Goal: Task Accomplishment & Management: Manage account settings

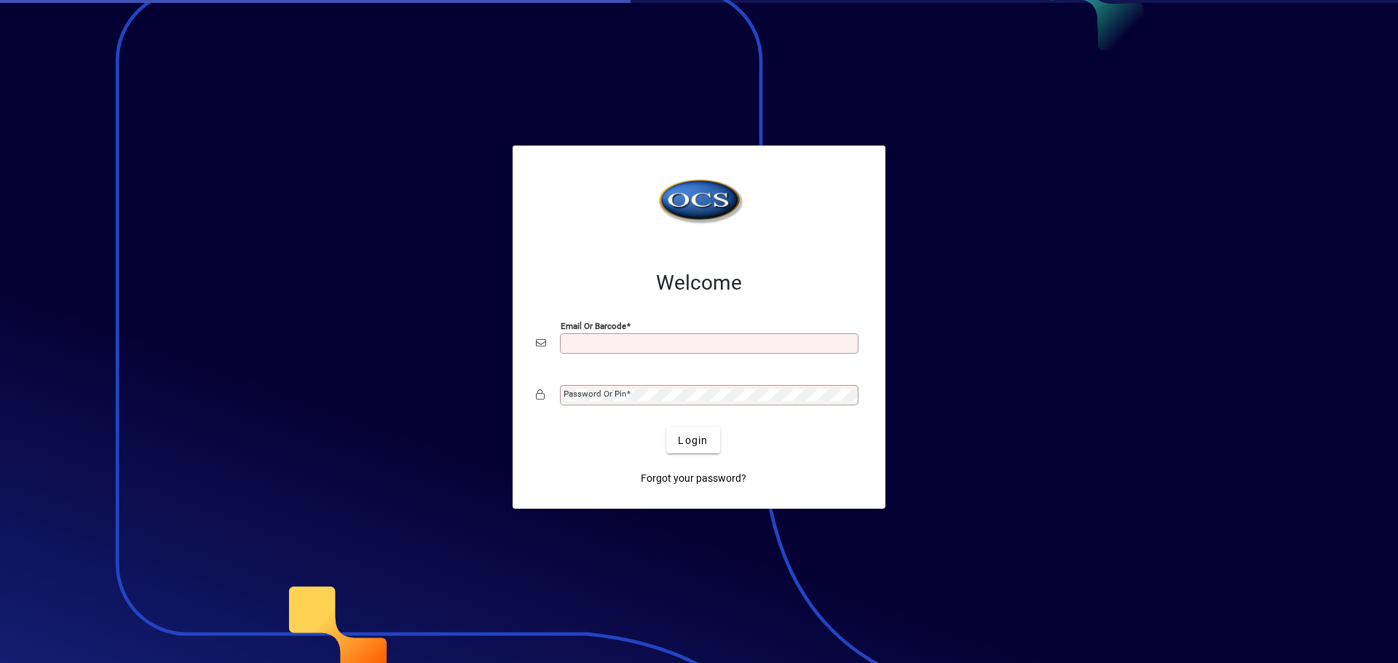
click at [653, 344] on input "Email or Barcode" at bounding box center [710, 344] width 294 height 12
type input "**********"
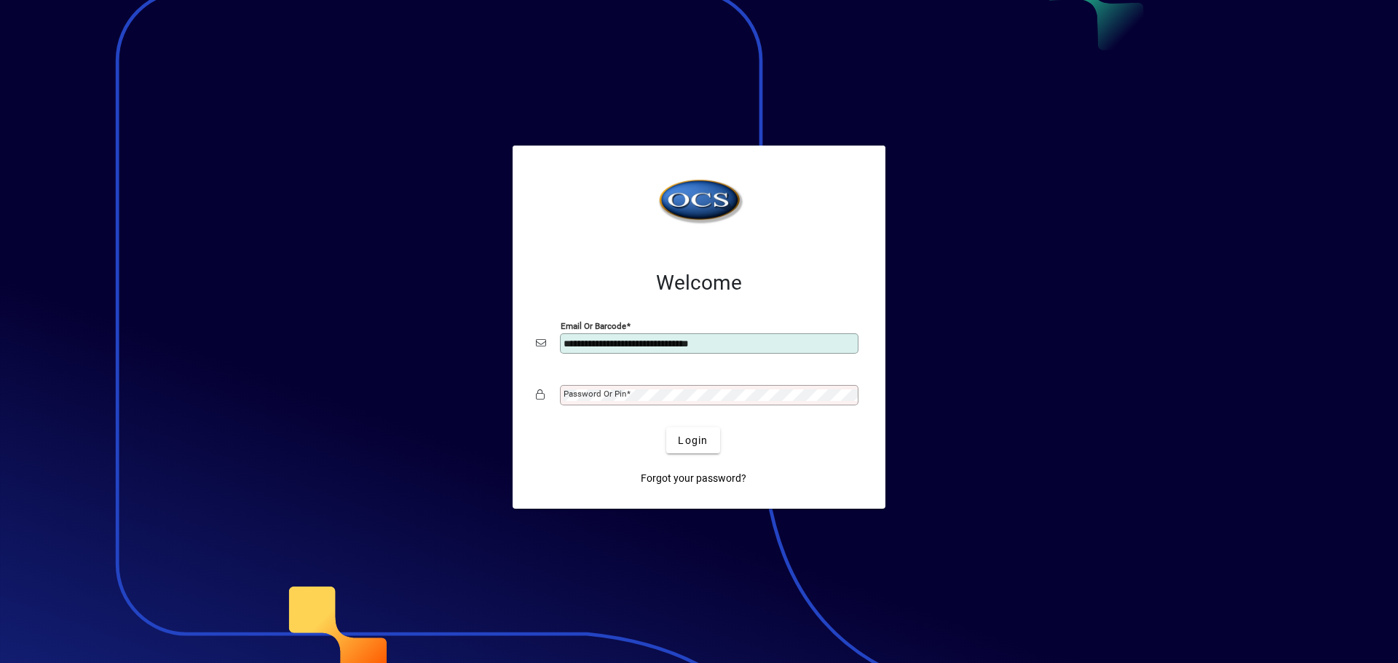
click at [618, 396] on mat-label "Password or Pin" at bounding box center [594, 394] width 63 height 10
click at [666, 427] on button "Login" at bounding box center [692, 440] width 53 height 26
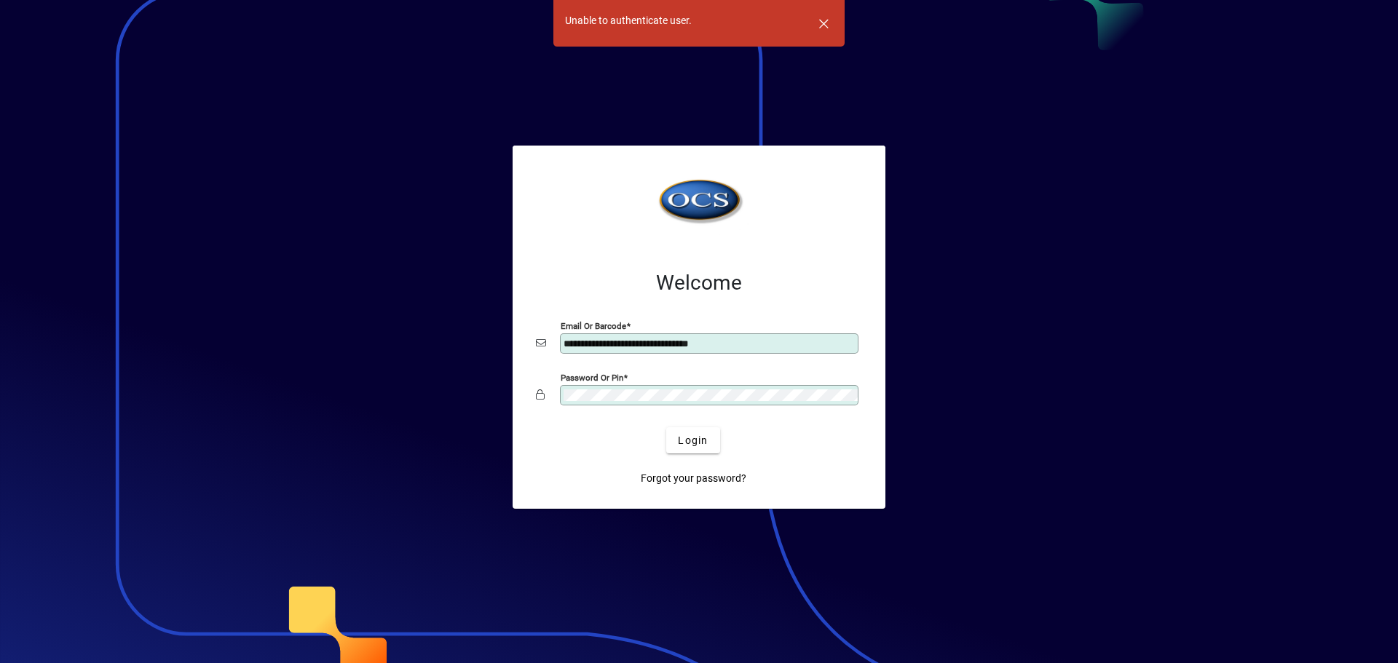
click at [666, 427] on button "Login" at bounding box center [692, 440] width 53 height 26
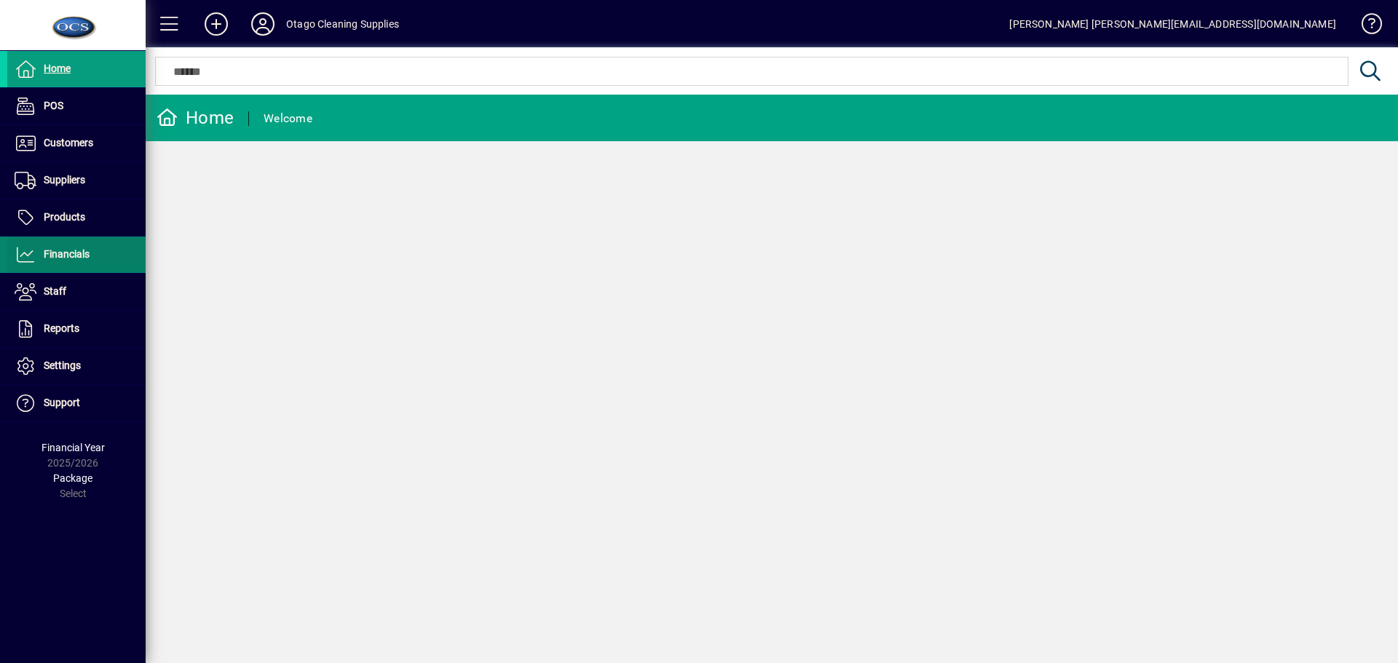
click at [62, 255] on span "Financials" at bounding box center [67, 254] width 46 height 12
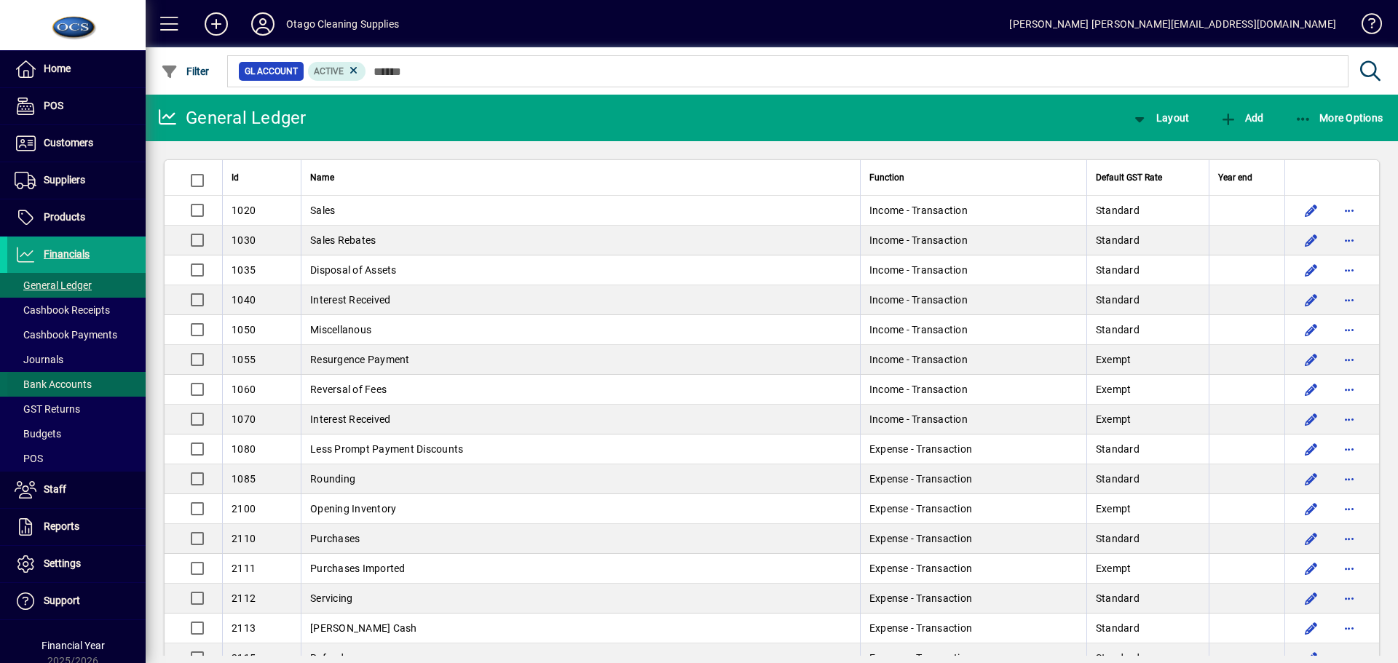
click at [60, 387] on span "Bank Accounts" at bounding box center [53, 385] width 77 height 12
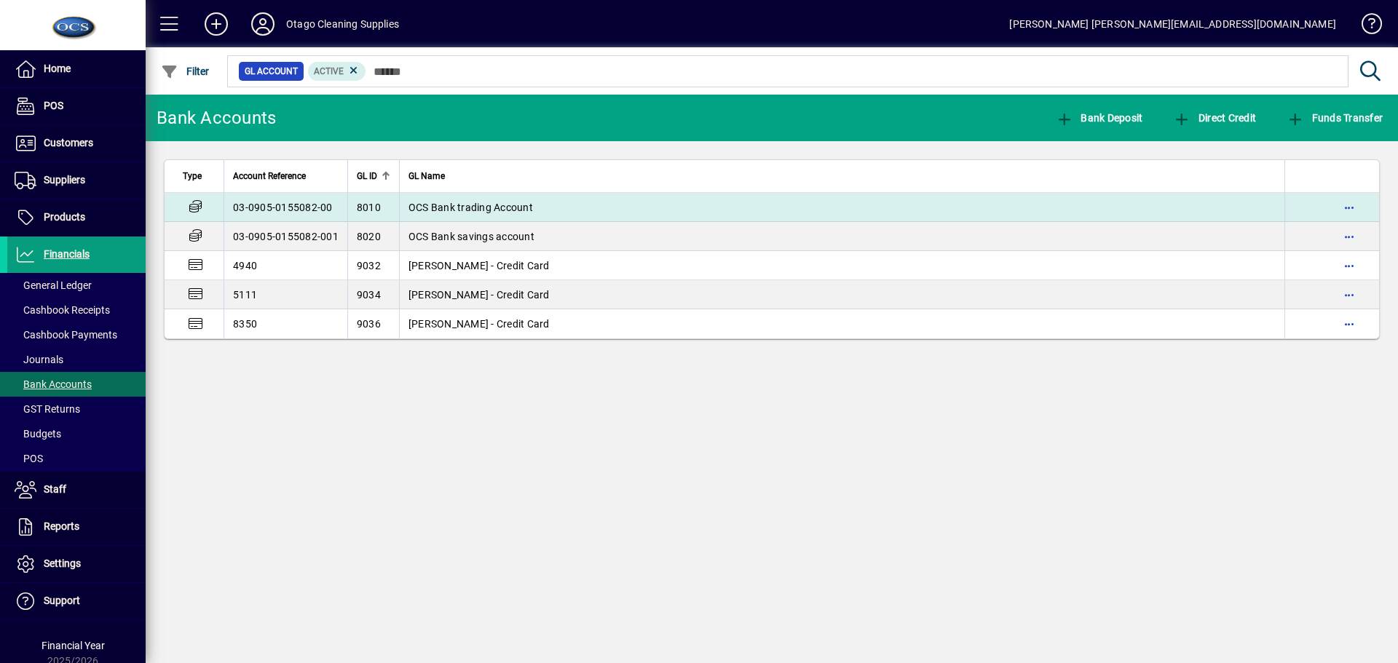
click at [474, 210] on span "OCS Bank trading Account" at bounding box center [470, 208] width 124 height 12
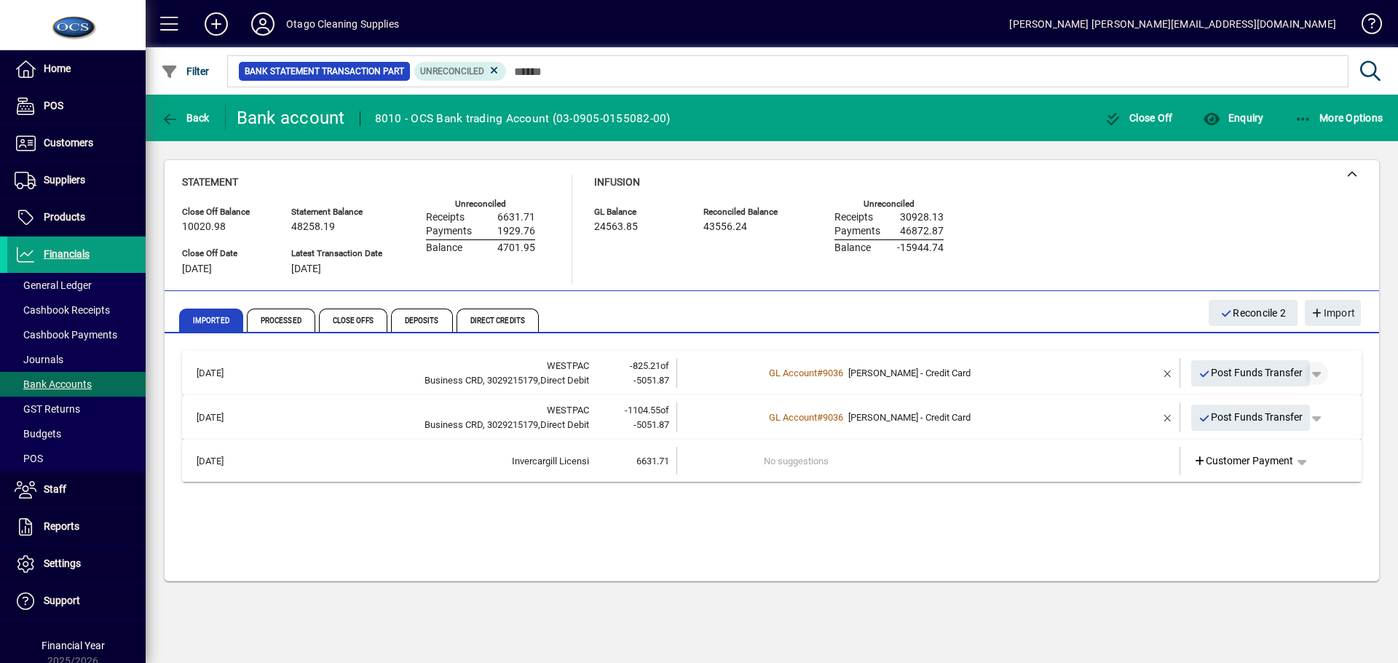
click at [1321, 373] on span "button" at bounding box center [1316, 373] width 35 height 35
click at [1321, 368] on div at bounding box center [699, 331] width 1398 height 663
click at [1080, 374] on div "GL Account # 9036 Nathan - Credit Card" at bounding box center [929, 373] width 331 height 15
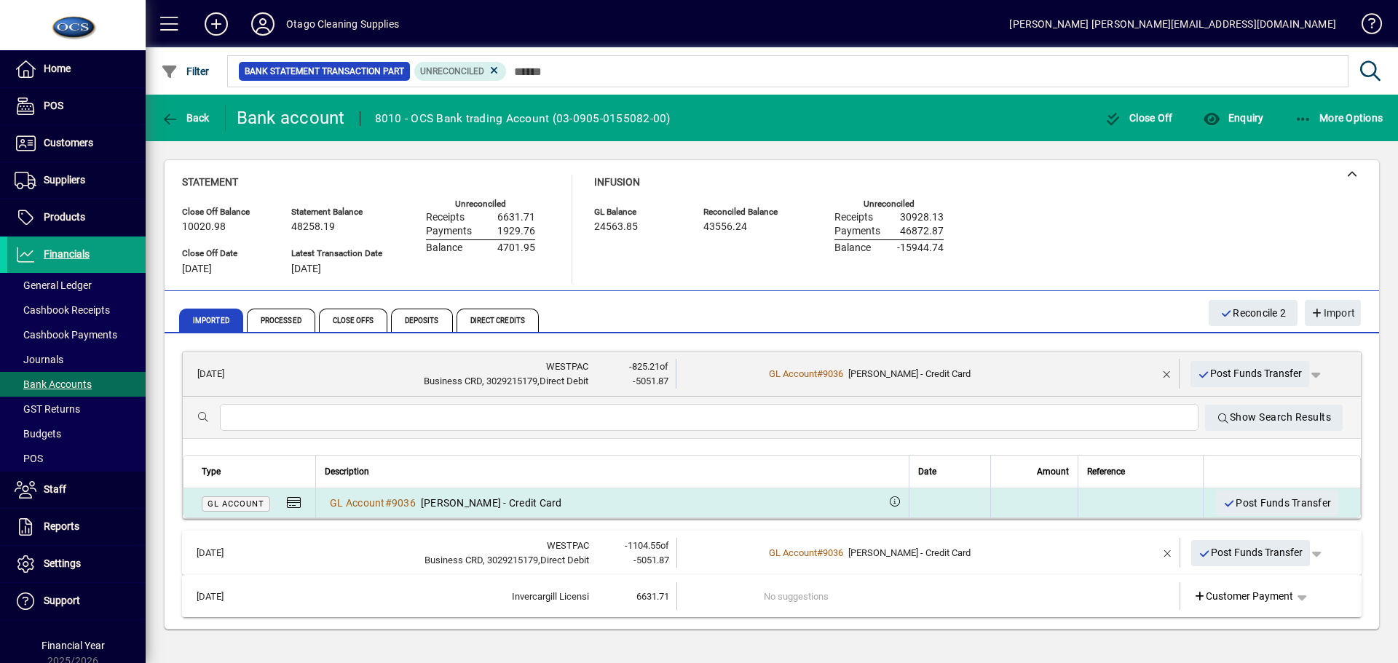
click at [246, 499] on span "GL Account" at bounding box center [235, 503] width 57 height 9
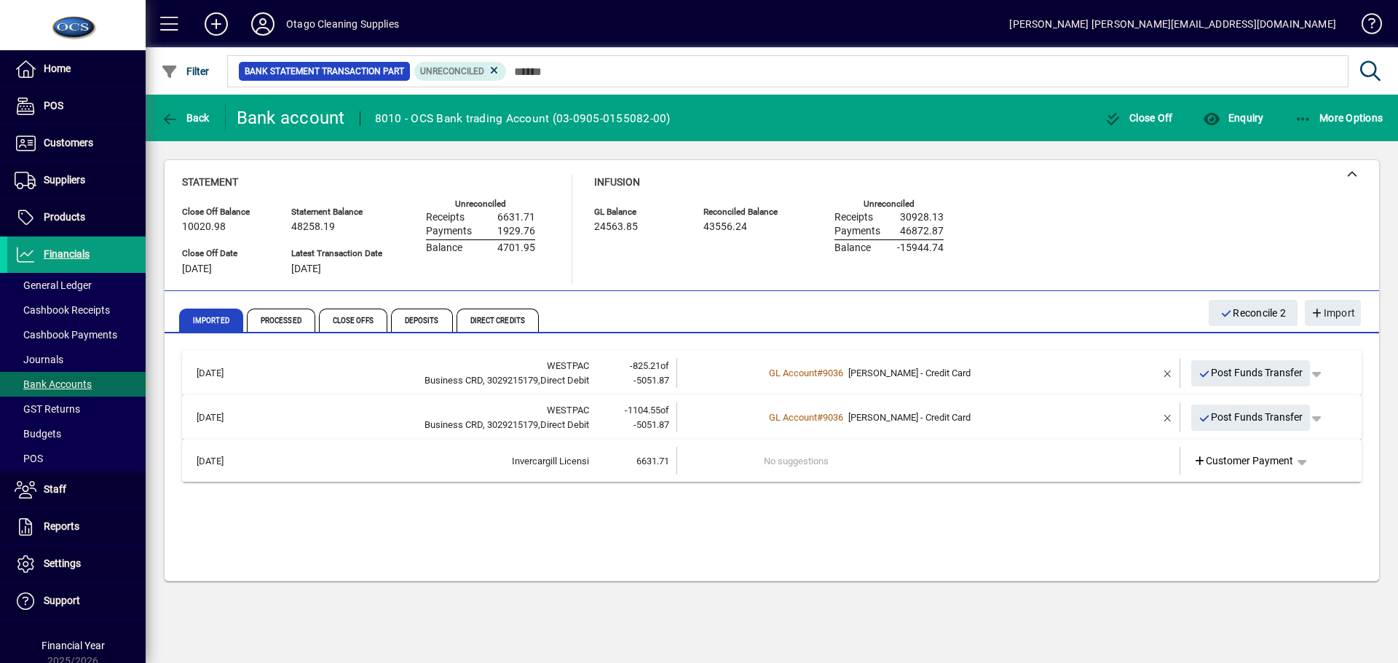
click at [1011, 371] on div "GL Account # 9036 Nathan - Credit Card" at bounding box center [929, 373] width 331 height 15
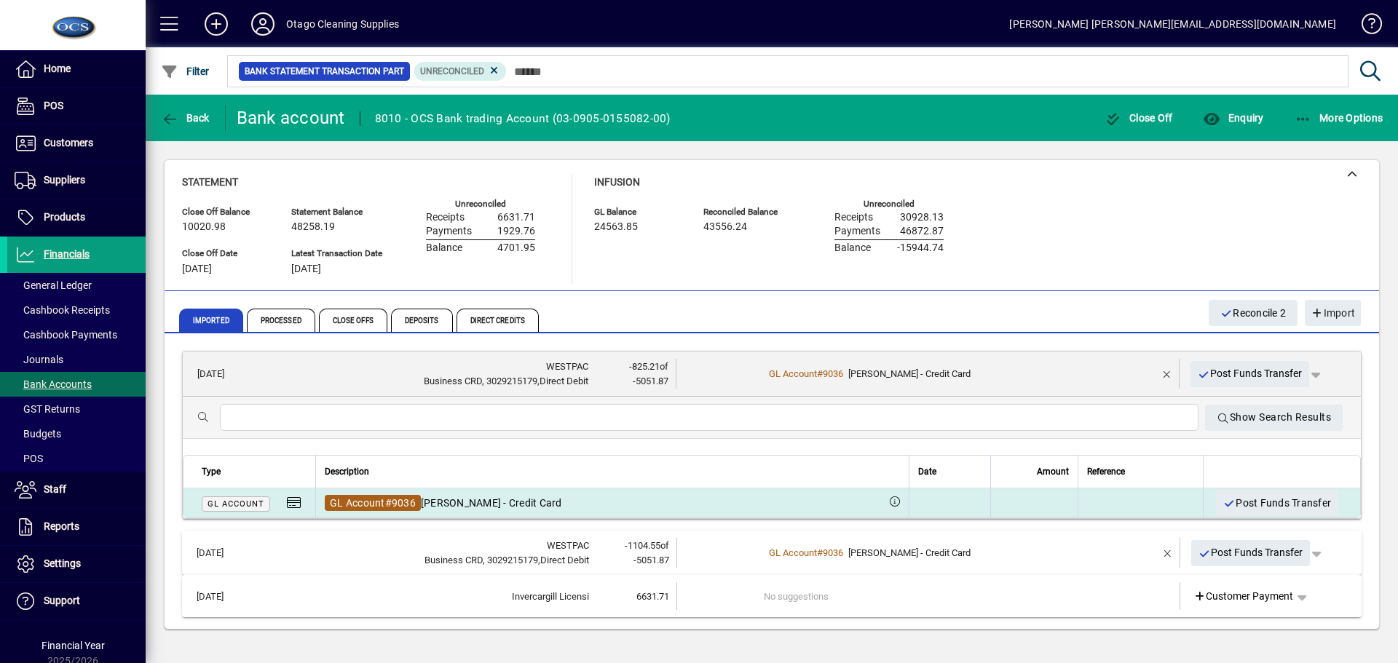
click at [392, 501] on span "#" at bounding box center [388, 503] width 7 height 12
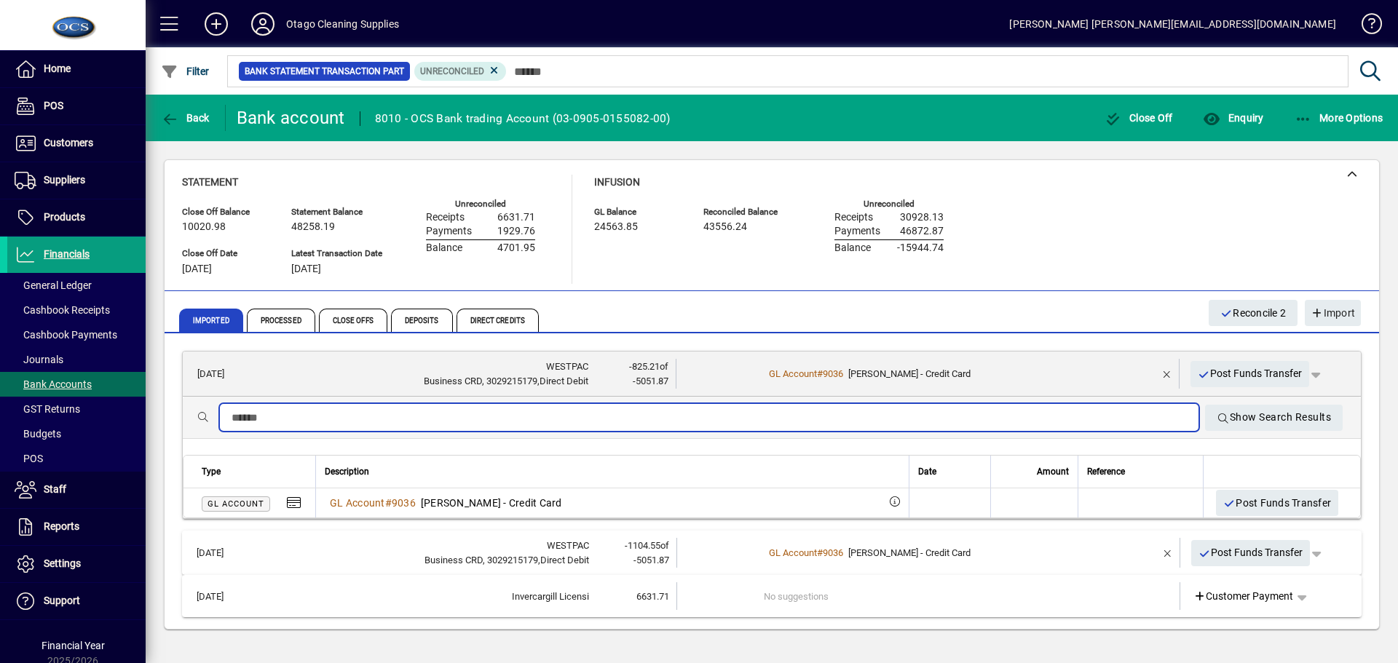
click at [396, 419] on input "text" at bounding box center [708, 417] width 955 height 17
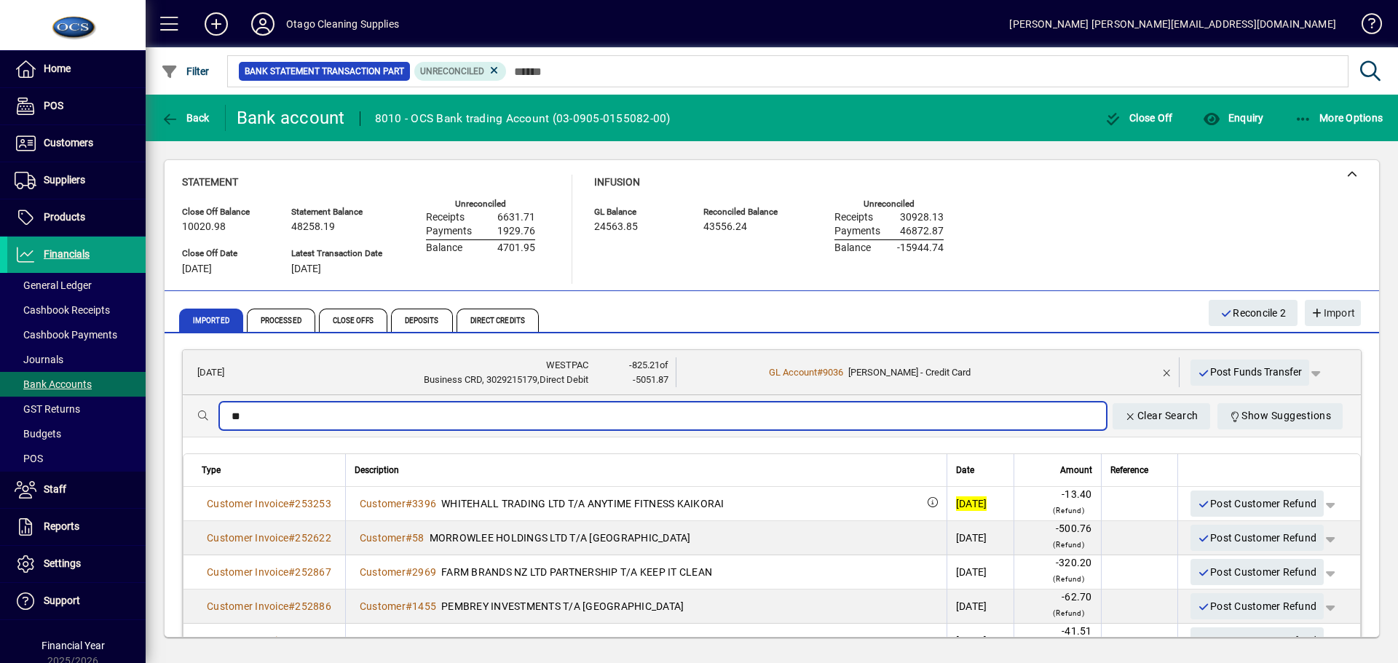
type input "*"
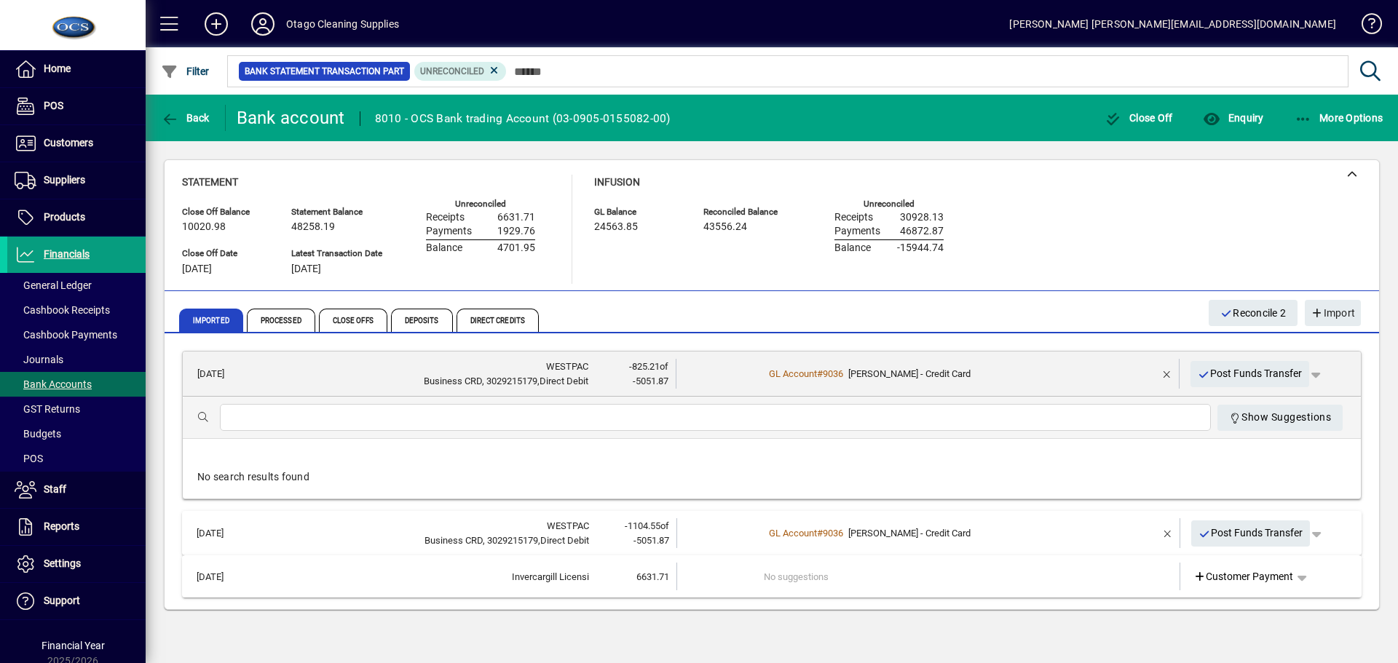
click at [1089, 362] on td "GL Account # 9036 Nathan - Credit Card" at bounding box center [929, 374] width 330 height 30
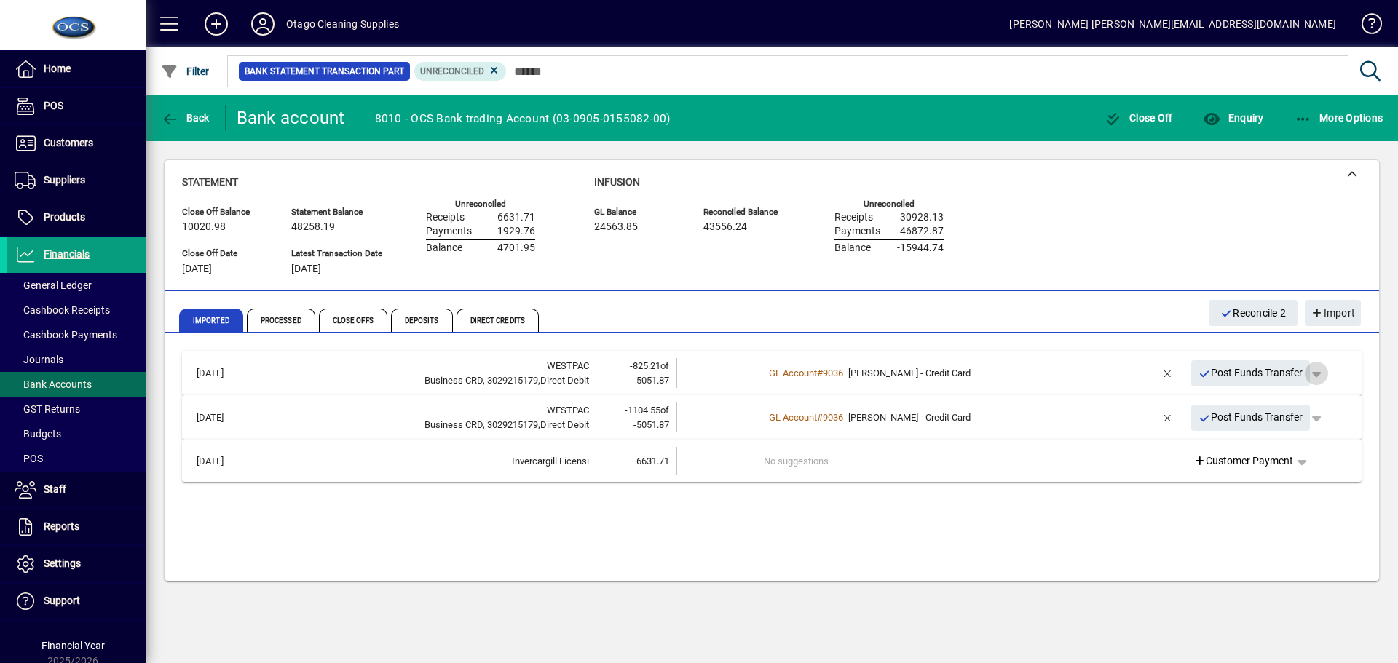
click at [1317, 370] on span "button" at bounding box center [1316, 373] width 35 height 35
click at [1317, 370] on div at bounding box center [699, 331] width 1398 height 663
click at [823, 371] on span "#" at bounding box center [820, 373] width 6 height 11
click at [1232, 413] on span "Post Funds Transfer" at bounding box center [1250, 417] width 105 height 24
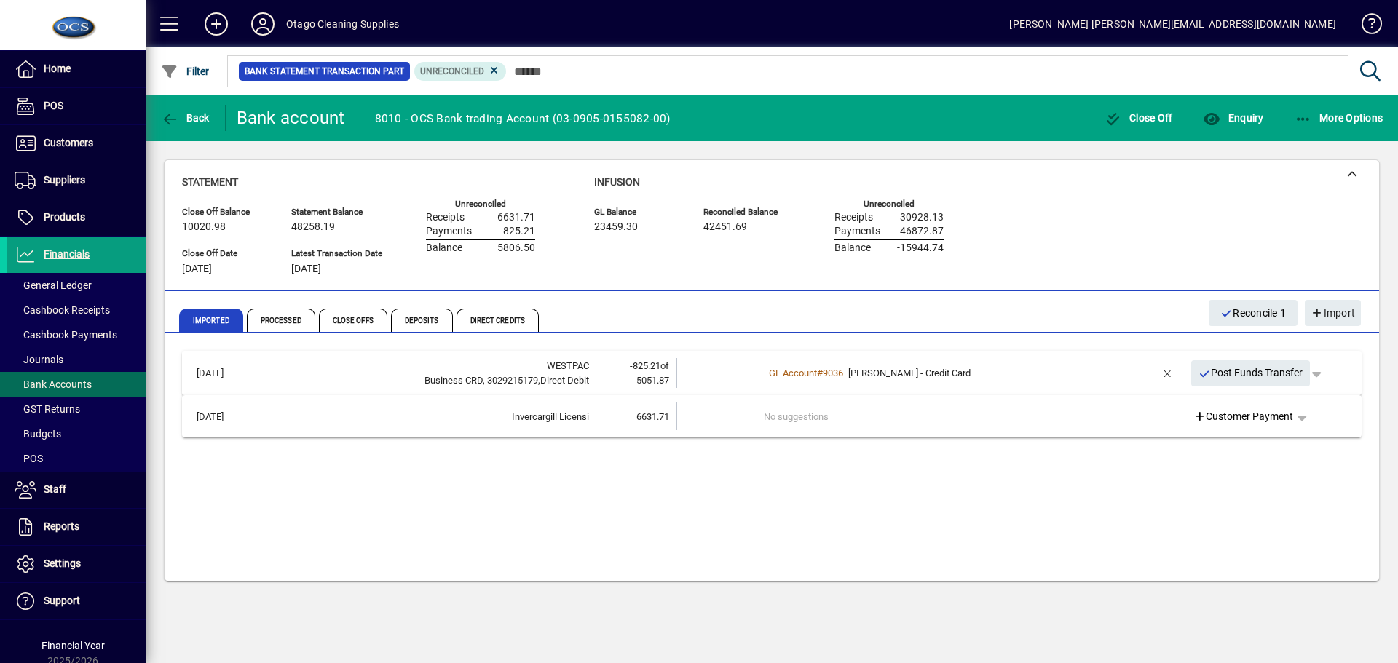
click at [978, 373] on div "GL Account # 9036 Nathan - Credit Card" at bounding box center [929, 373] width 331 height 15
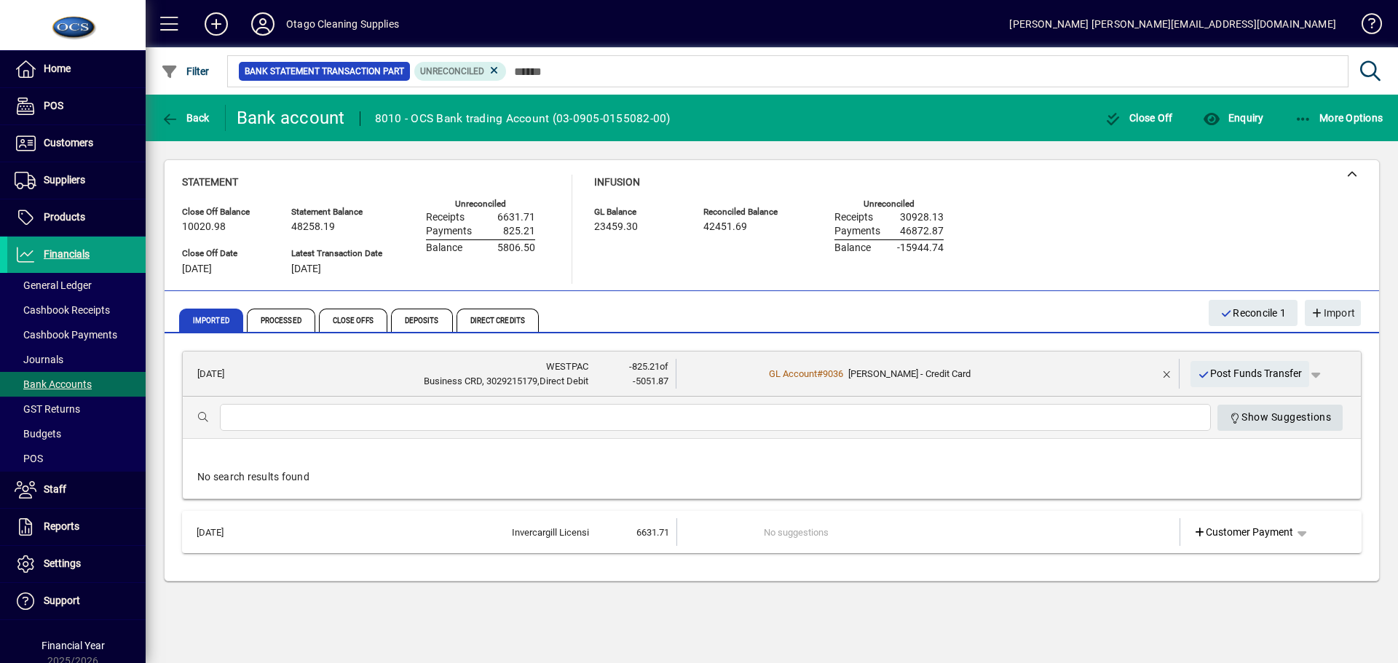
click at [1243, 416] on span "Show Suggestions" at bounding box center [1280, 417] width 103 height 24
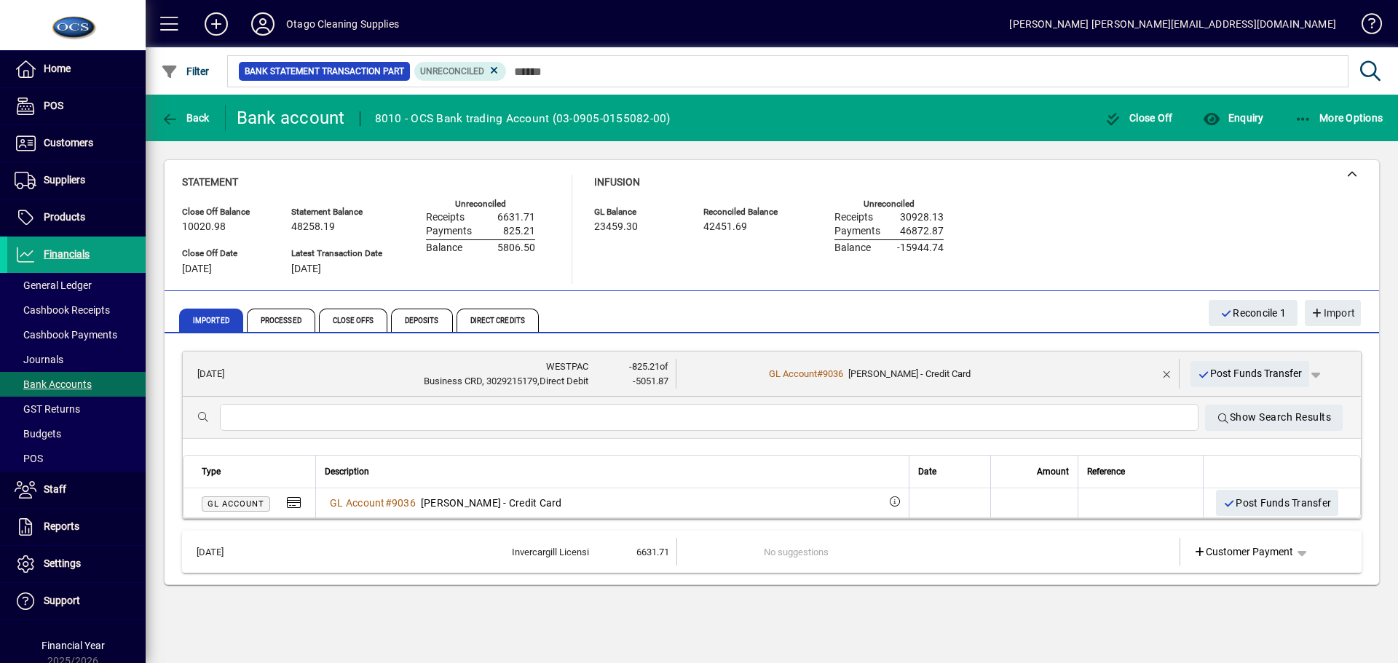
click at [1099, 379] on td at bounding box center [1124, 374] width 61 height 30
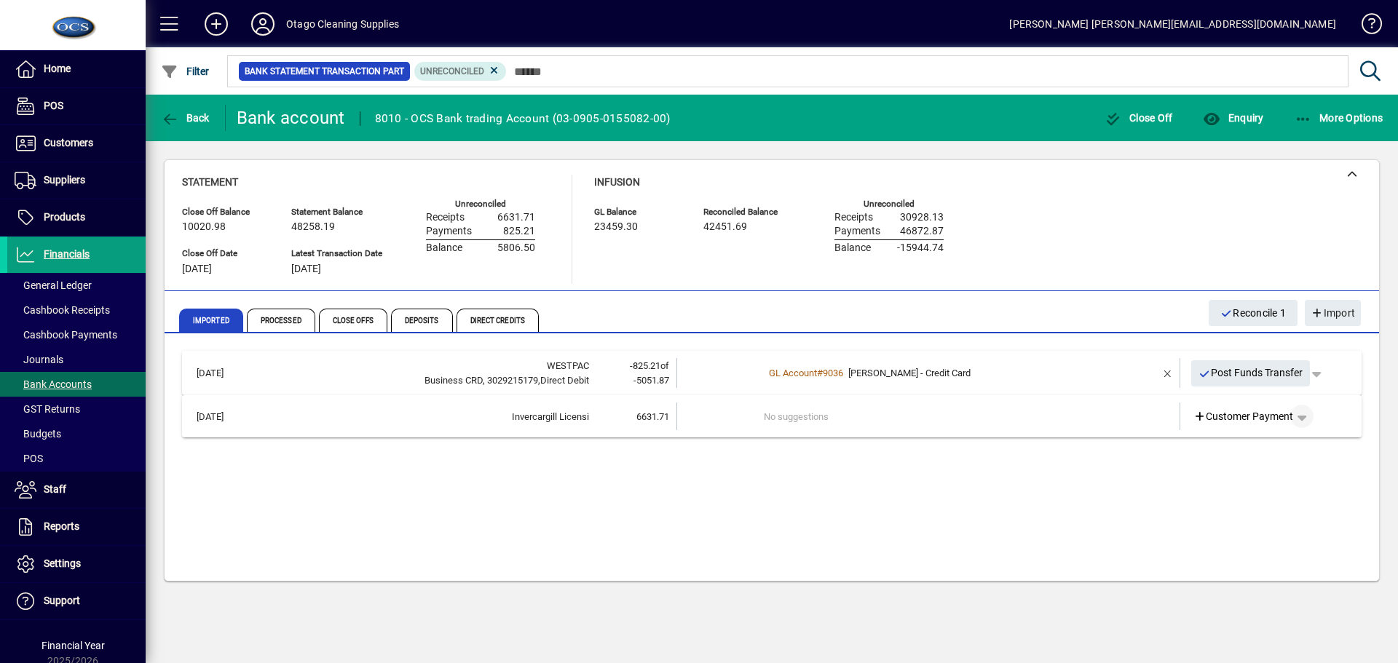
click at [1307, 419] on span "button" at bounding box center [1301, 416] width 35 height 35
click at [1233, 527] on span "Split" at bounding box center [1226, 525] width 34 height 17
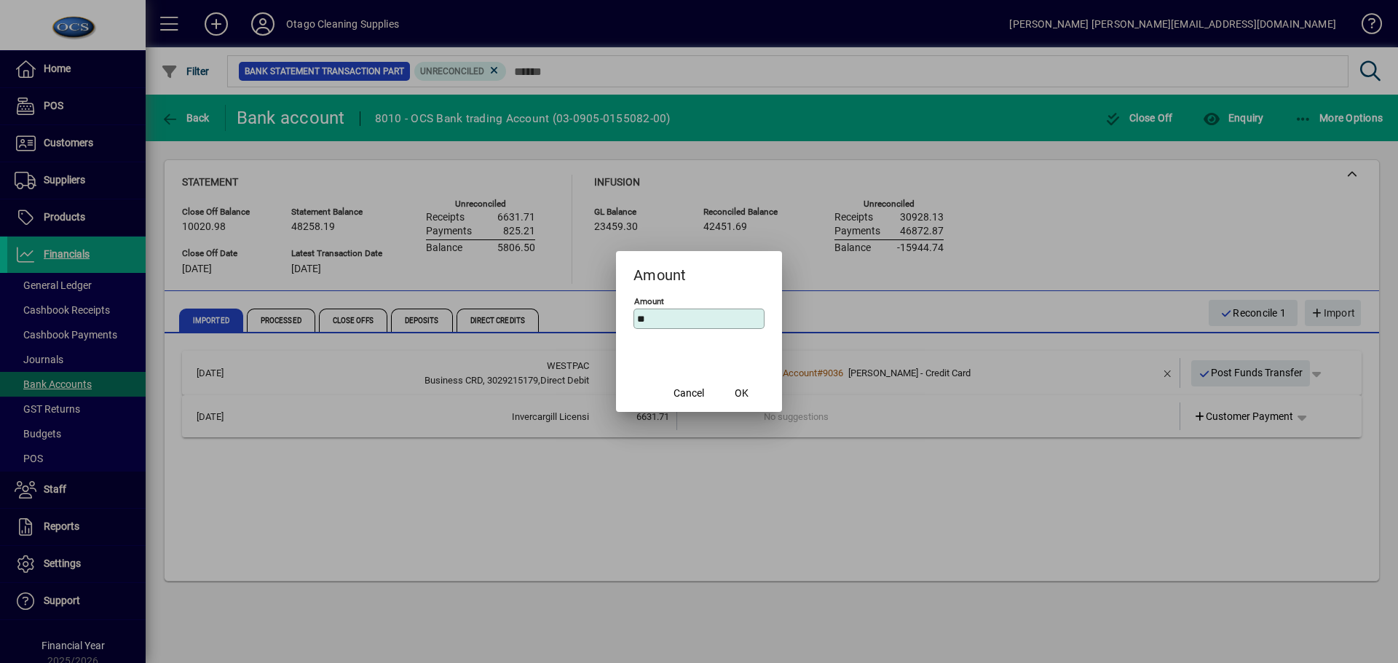
type input "*"
type input "*******"
click at [747, 395] on span "OK" at bounding box center [741, 393] width 14 height 15
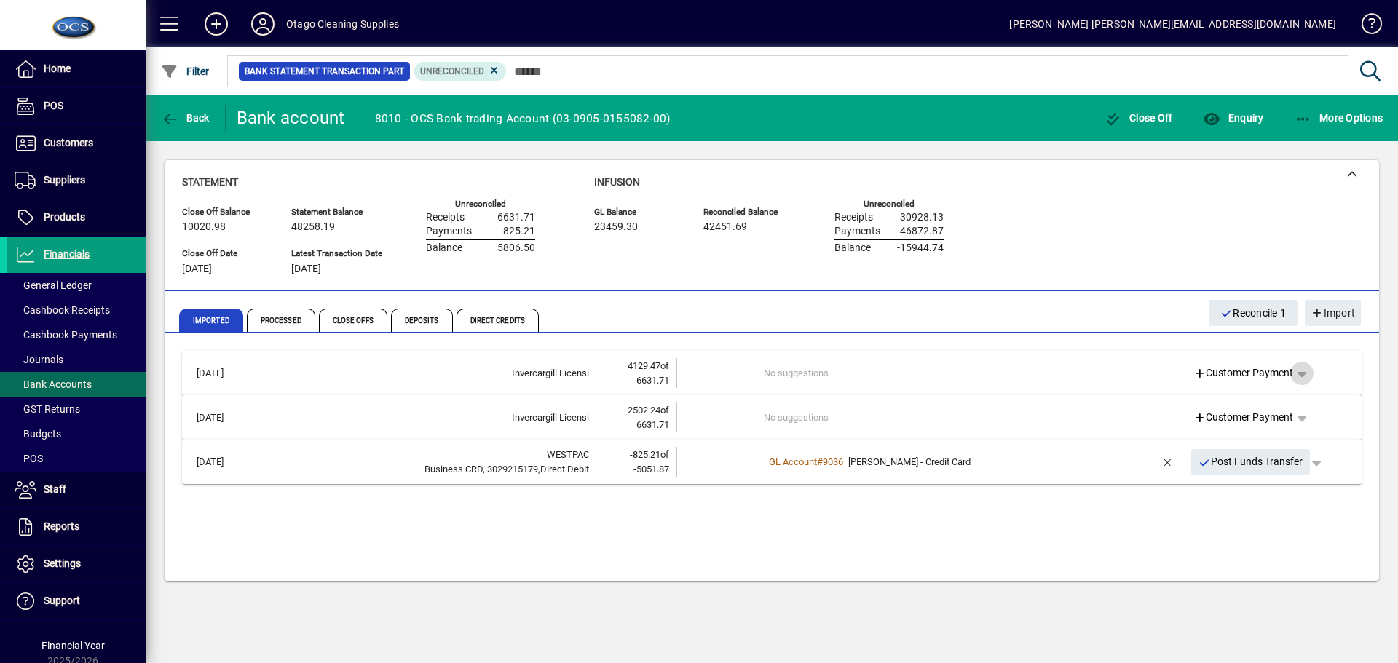
click at [1307, 379] on span "button" at bounding box center [1301, 373] width 35 height 35
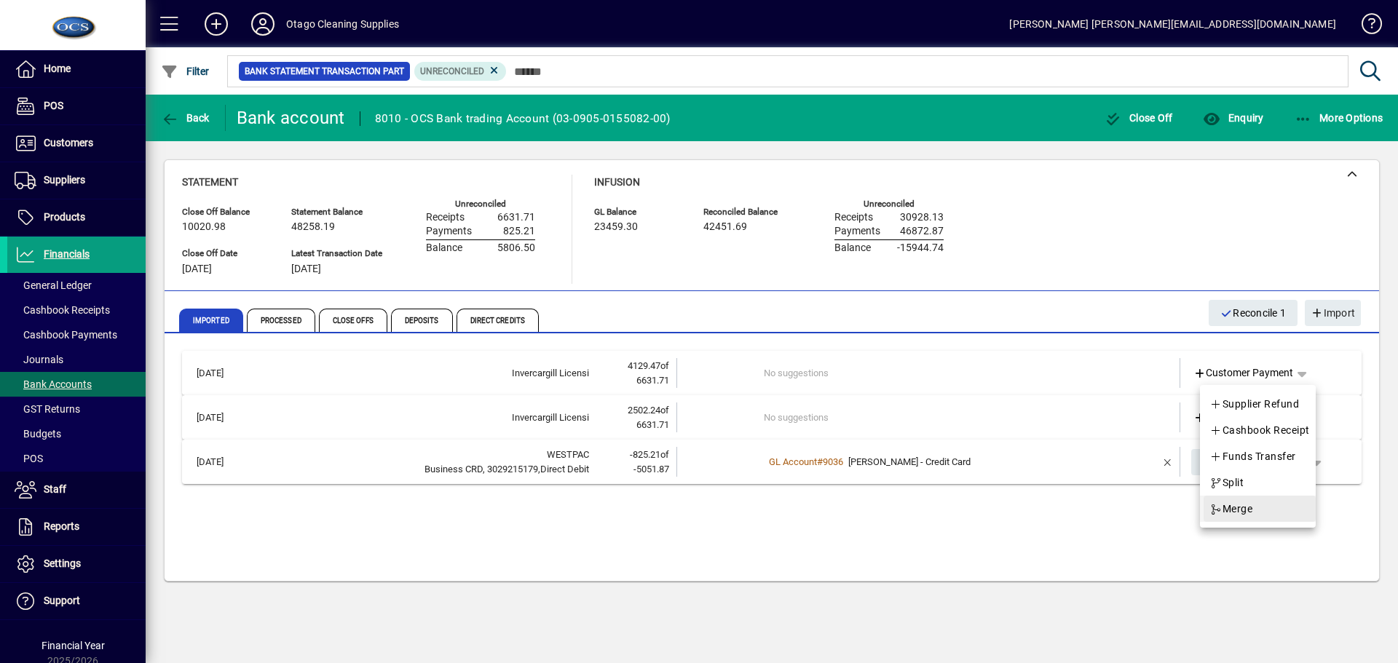
click at [1262, 508] on span "button" at bounding box center [1259, 508] width 112 height 35
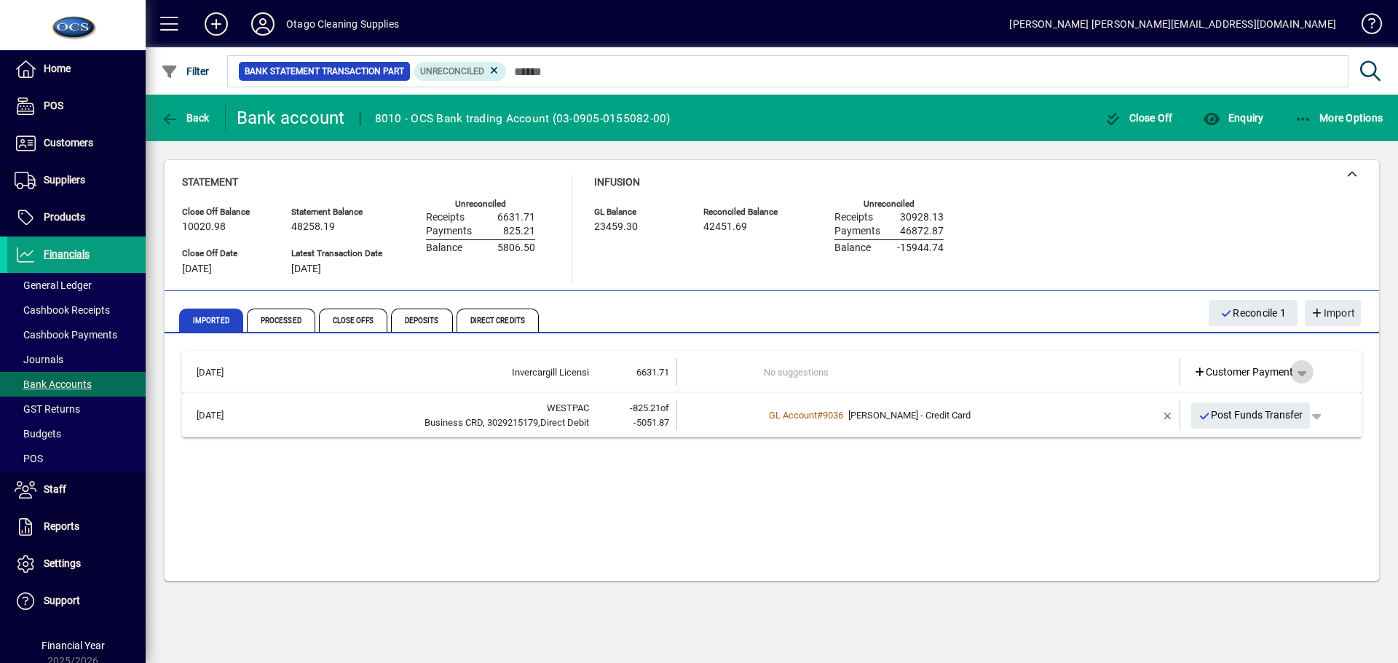
click at [1305, 371] on span "button" at bounding box center [1301, 371] width 35 height 35
click at [1239, 483] on span "Split" at bounding box center [1226, 480] width 34 height 17
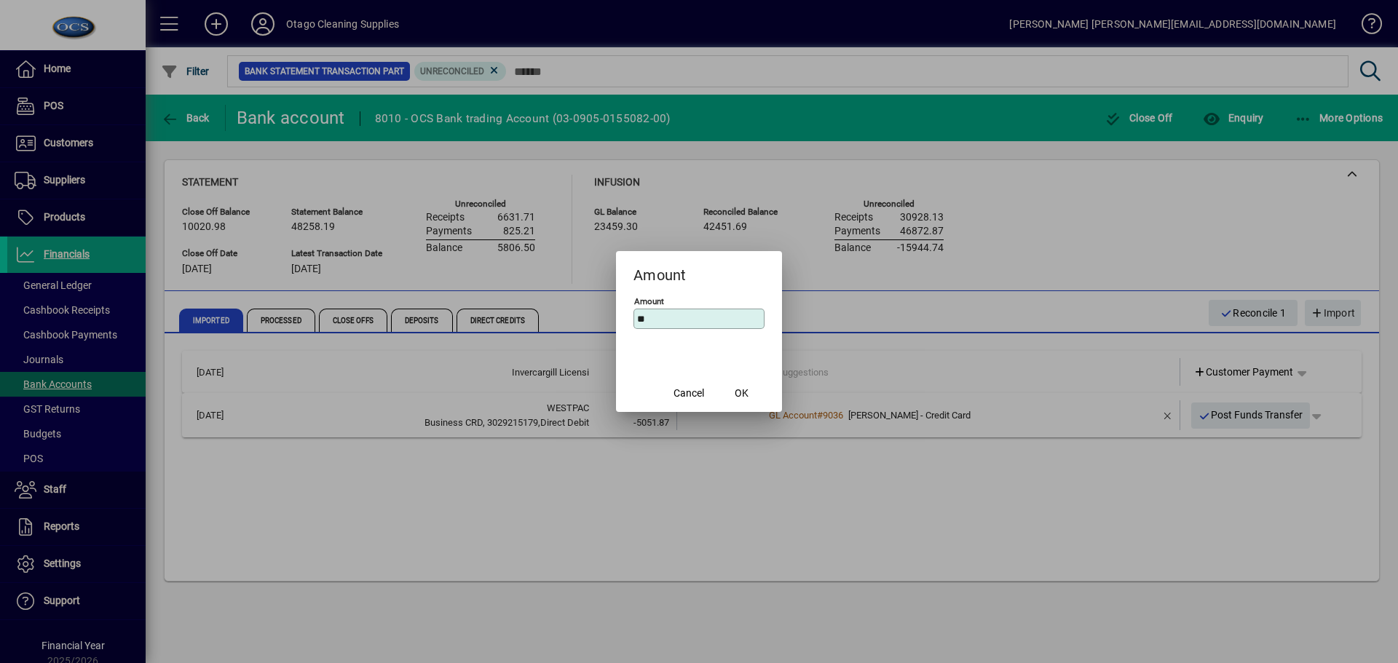
type input "*"
type input "*******"
click at [747, 392] on span "OK" at bounding box center [741, 393] width 14 height 15
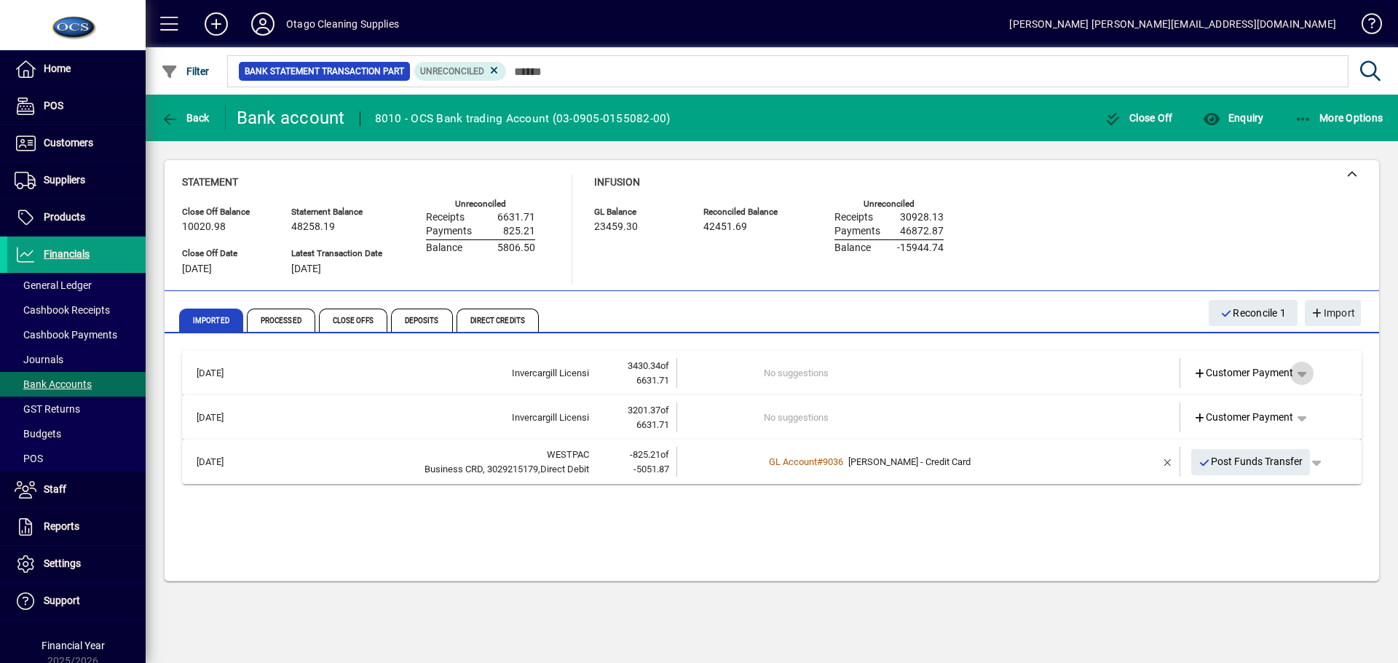
click at [1310, 374] on span "button" at bounding box center [1301, 373] width 35 height 35
click at [1243, 480] on span "Split" at bounding box center [1226, 482] width 34 height 17
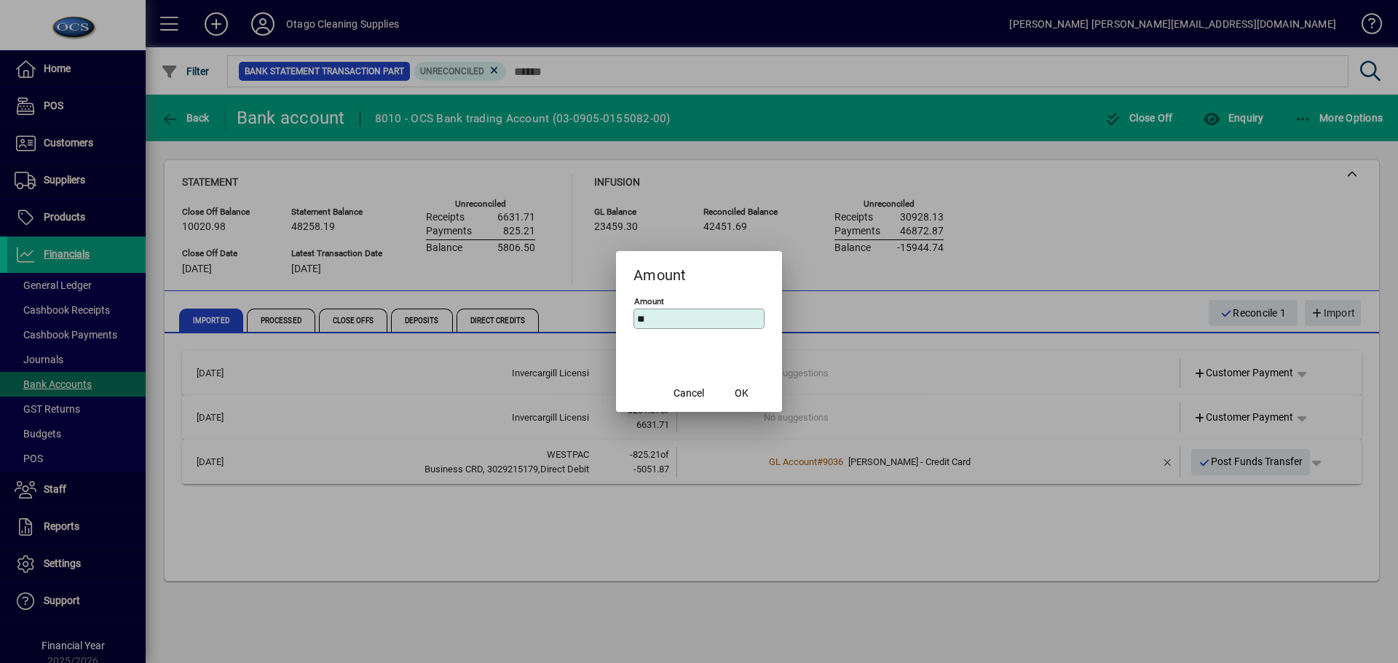
type input "*"
type input "******"
click at [742, 393] on span "OK" at bounding box center [741, 393] width 14 height 15
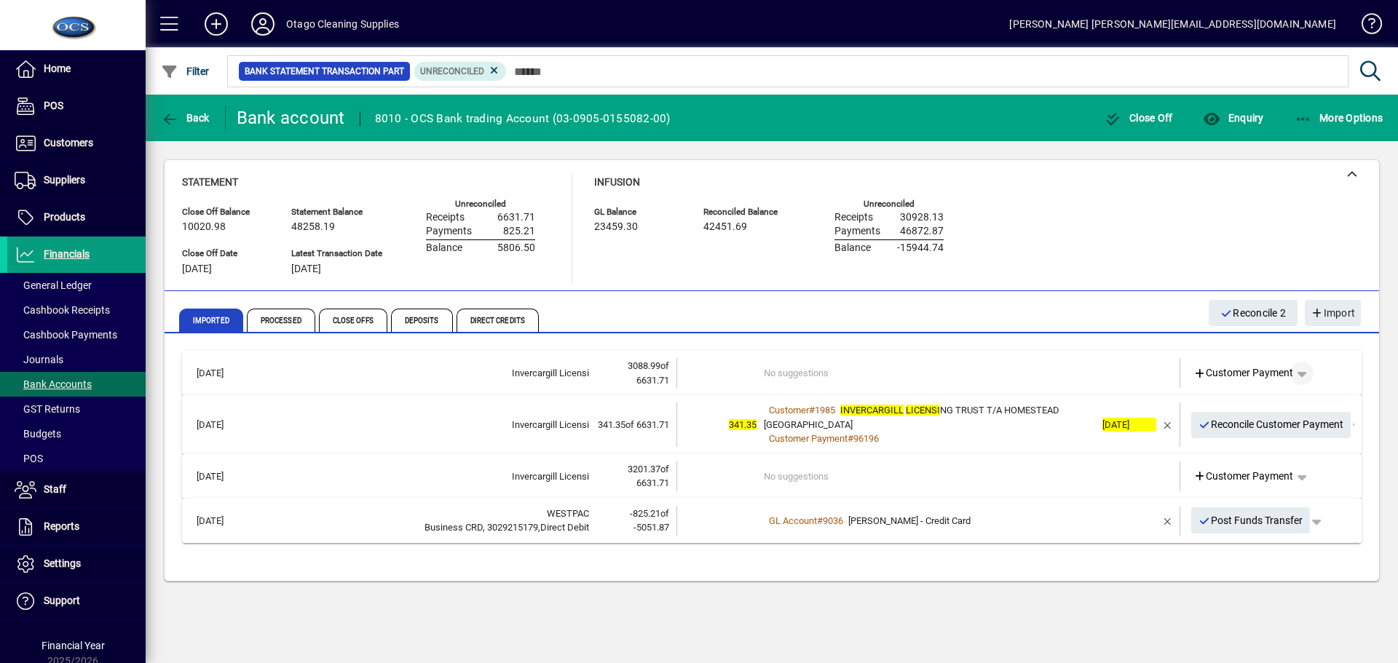
click at [1306, 374] on span "button" at bounding box center [1301, 373] width 35 height 35
click at [1239, 479] on span "Split" at bounding box center [1226, 482] width 34 height 17
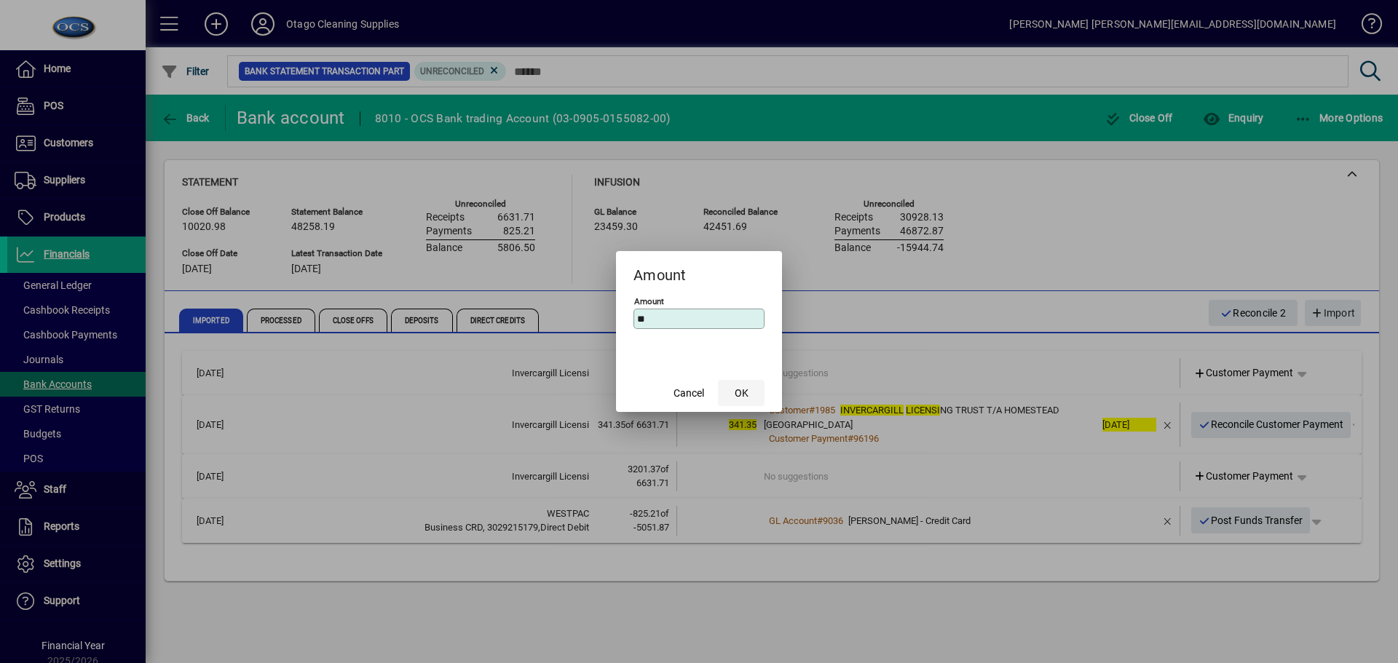
type input "*"
type input "*******"
click at [747, 395] on span "OK" at bounding box center [741, 393] width 14 height 15
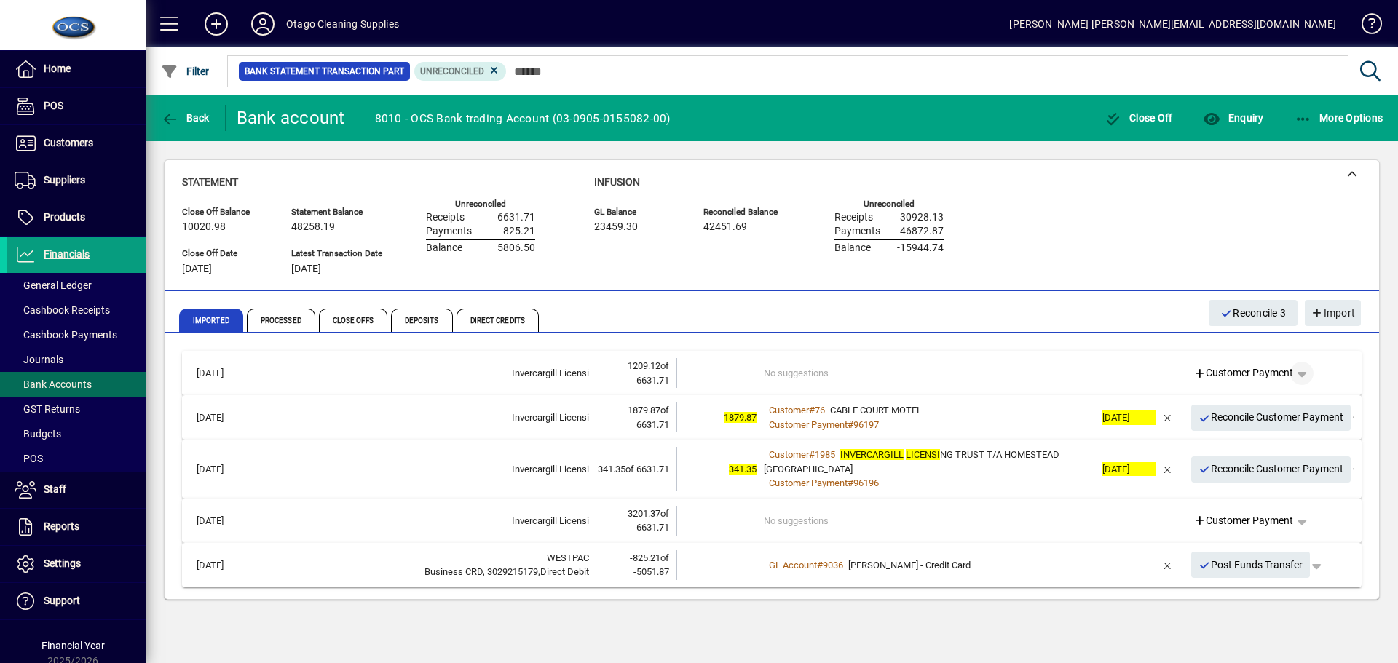
click at [1307, 368] on span "button" at bounding box center [1301, 373] width 35 height 35
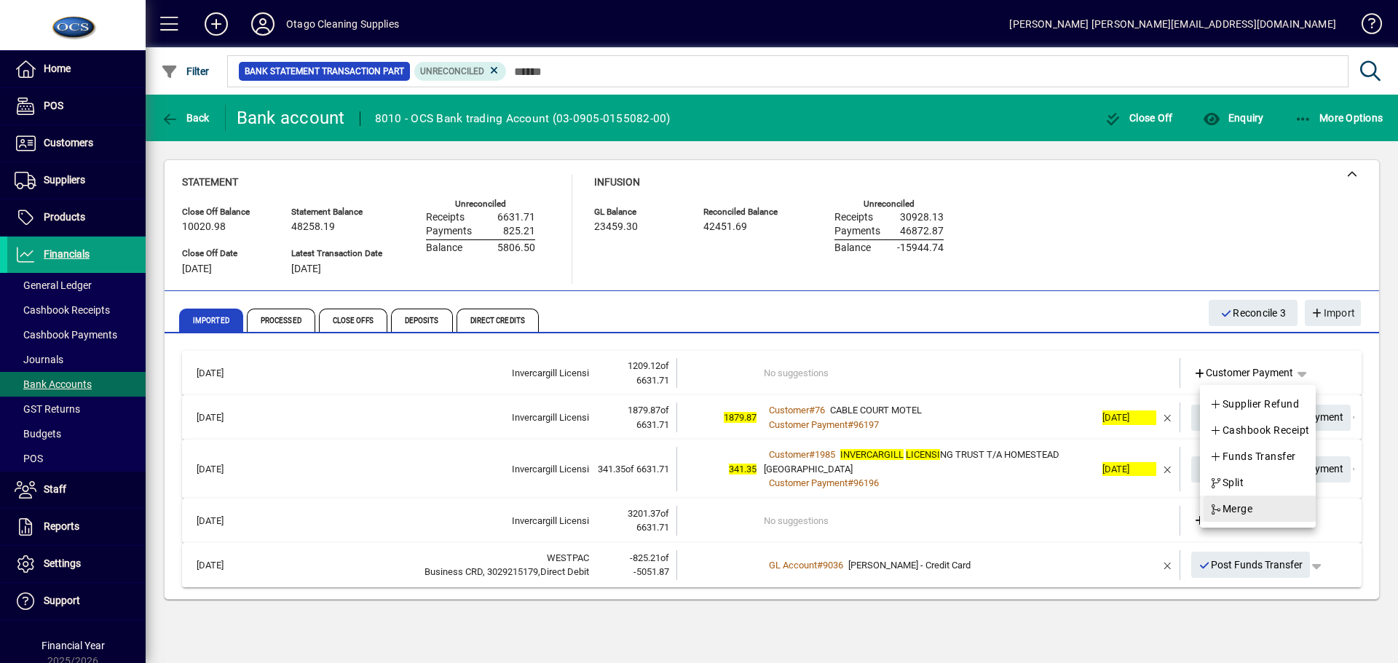
click at [1248, 505] on span "Merge" at bounding box center [1230, 508] width 43 height 17
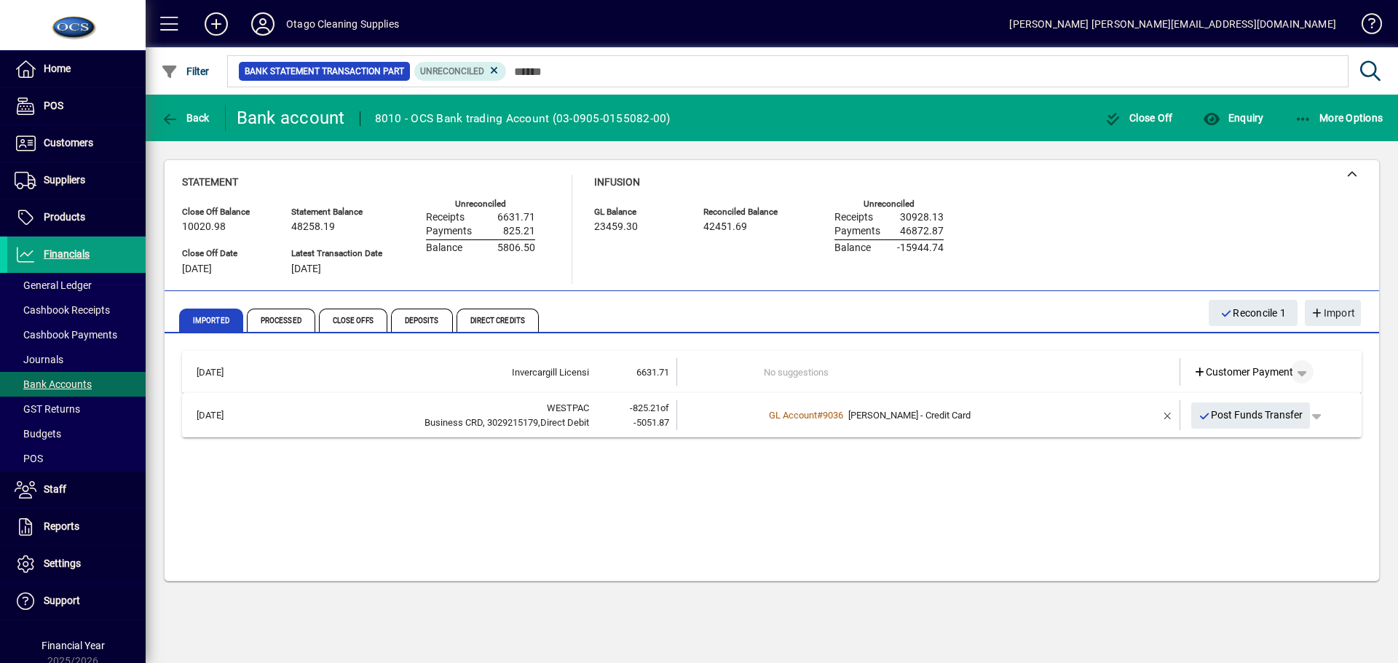
click at [1303, 371] on span "button" at bounding box center [1301, 371] width 35 height 35
click at [1251, 476] on span "button" at bounding box center [1259, 481] width 112 height 35
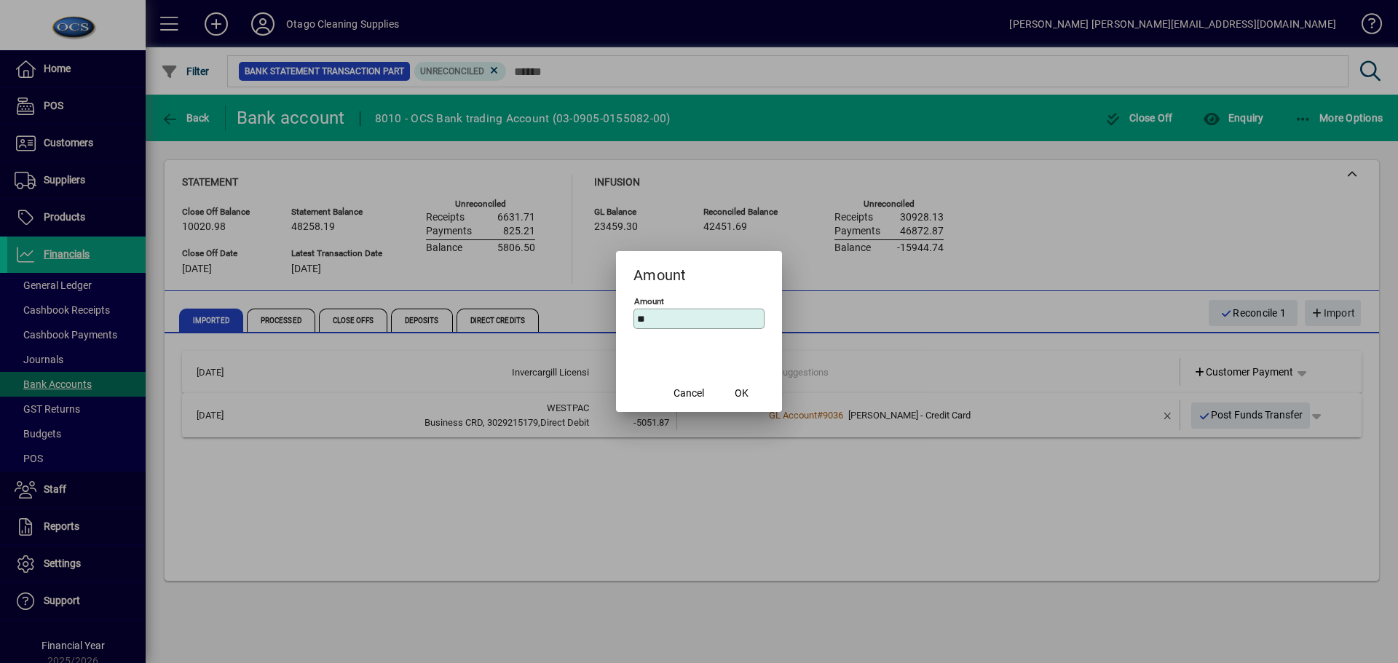
type input "*"
type input "*******"
click at [743, 389] on span "OK" at bounding box center [741, 393] width 14 height 15
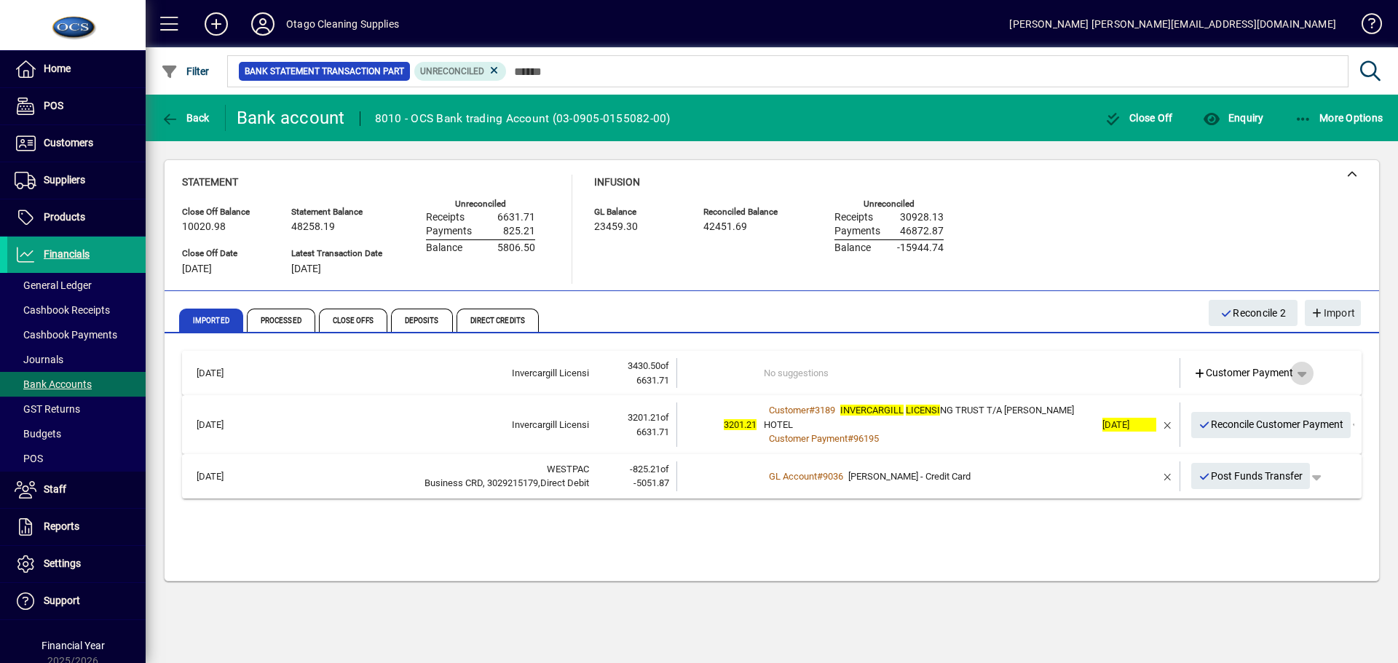
click at [1303, 369] on span "button" at bounding box center [1301, 373] width 35 height 35
click at [1241, 479] on span "Split" at bounding box center [1226, 482] width 34 height 17
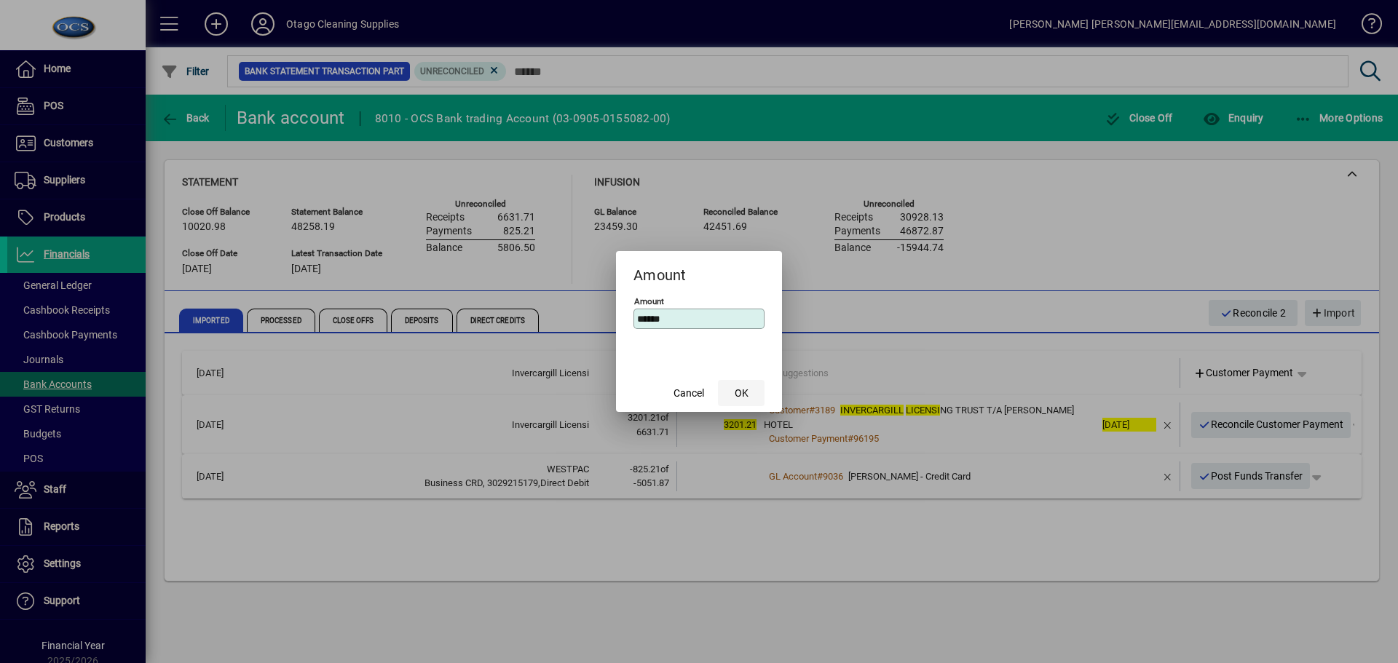
type input "******"
click at [744, 389] on span "OK" at bounding box center [741, 393] width 14 height 15
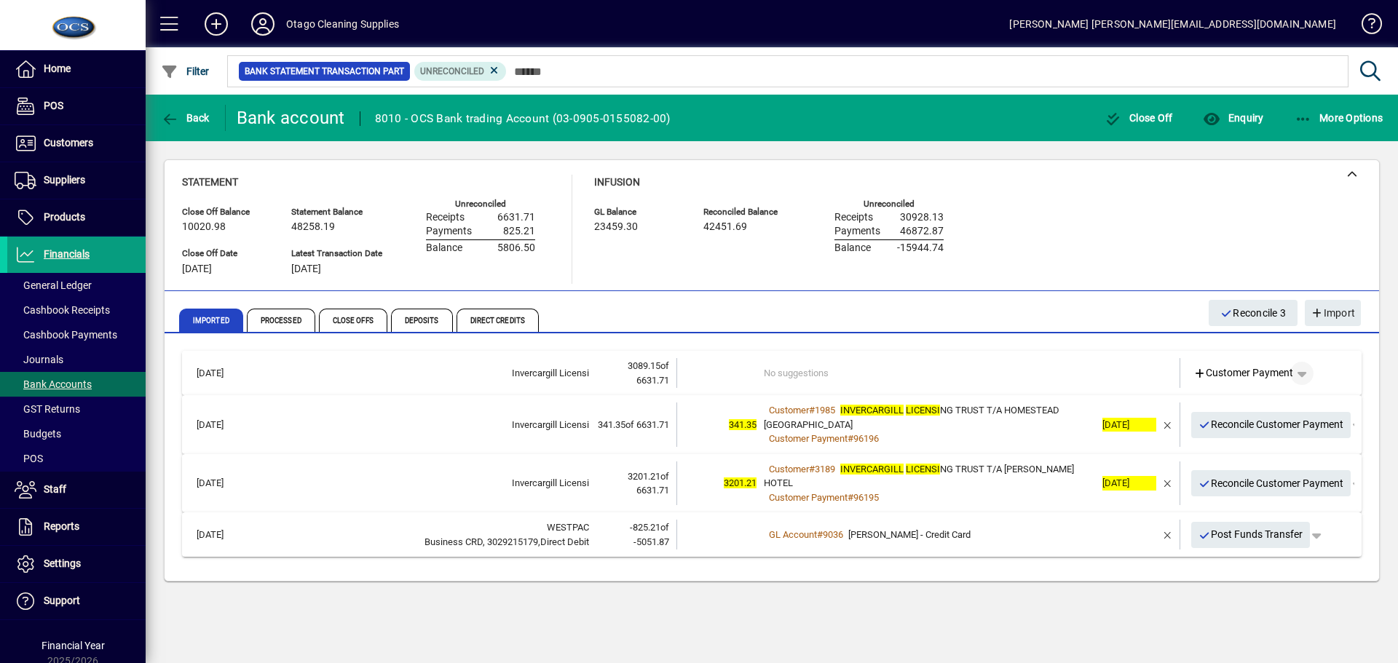
click at [1302, 373] on span "button" at bounding box center [1301, 373] width 35 height 35
click at [1222, 483] on span "Split" at bounding box center [1226, 482] width 34 height 17
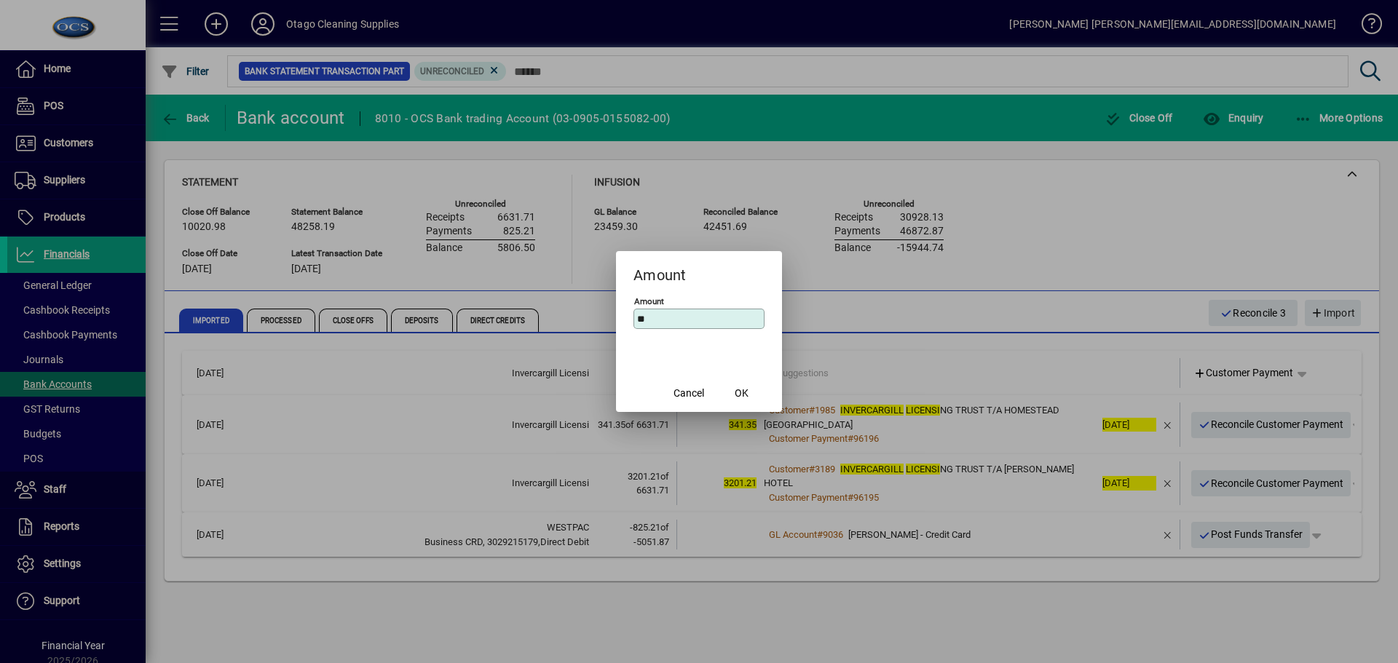
type input "*"
type input "*******"
click at [744, 395] on span "OK" at bounding box center [741, 393] width 14 height 15
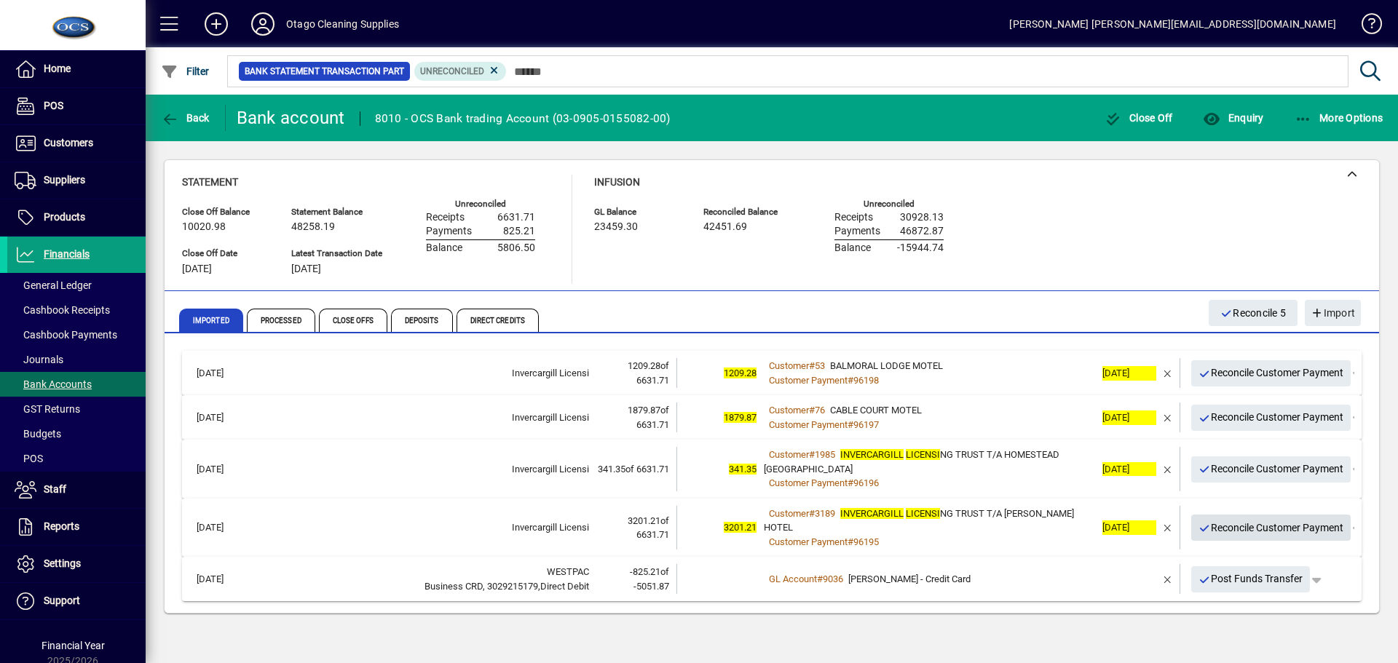
click at [1229, 520] on span "Reconcile Customer Payment" at bounding box center [1271, 528] width 146 height 24
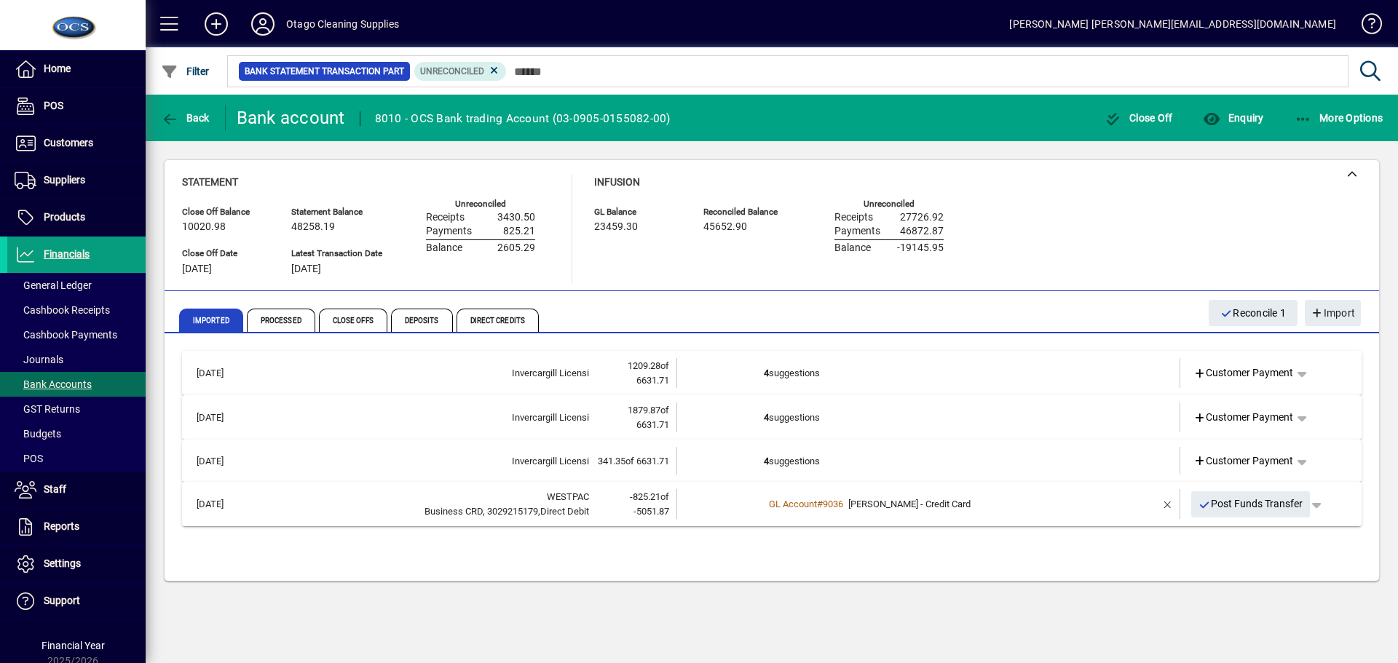
click at [911, 464] on td "4 suggestions" at bounding box center [929, 461] width 331 height 28
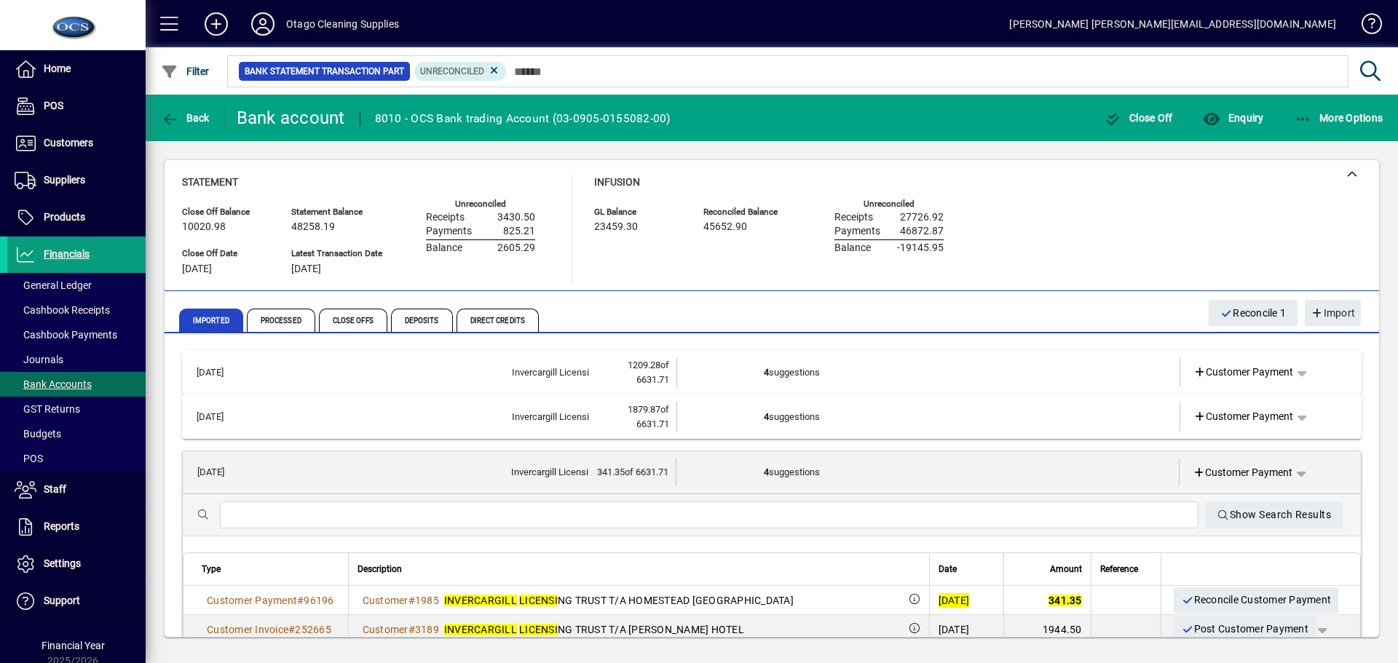
scroll to position [73, 0]
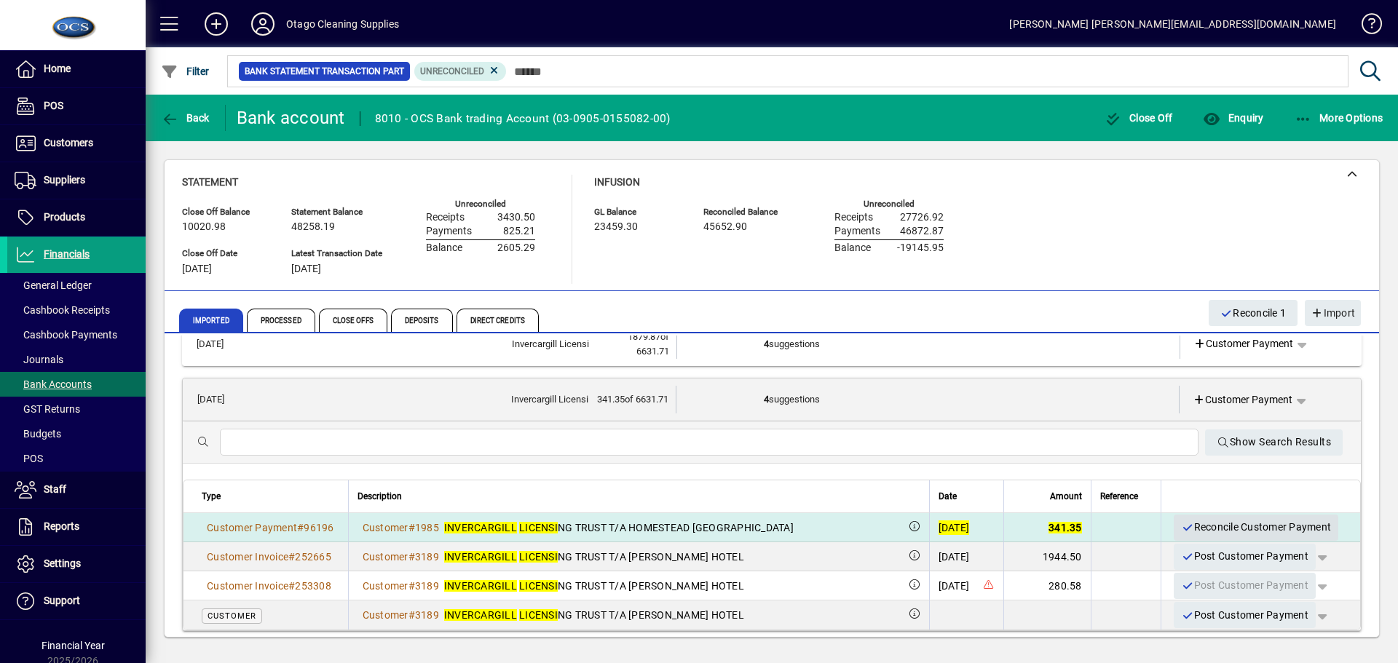
click at [1191, 524] on span "Reconcile Customer Payment" at bounding box center [1256, 527] width 150 height 24
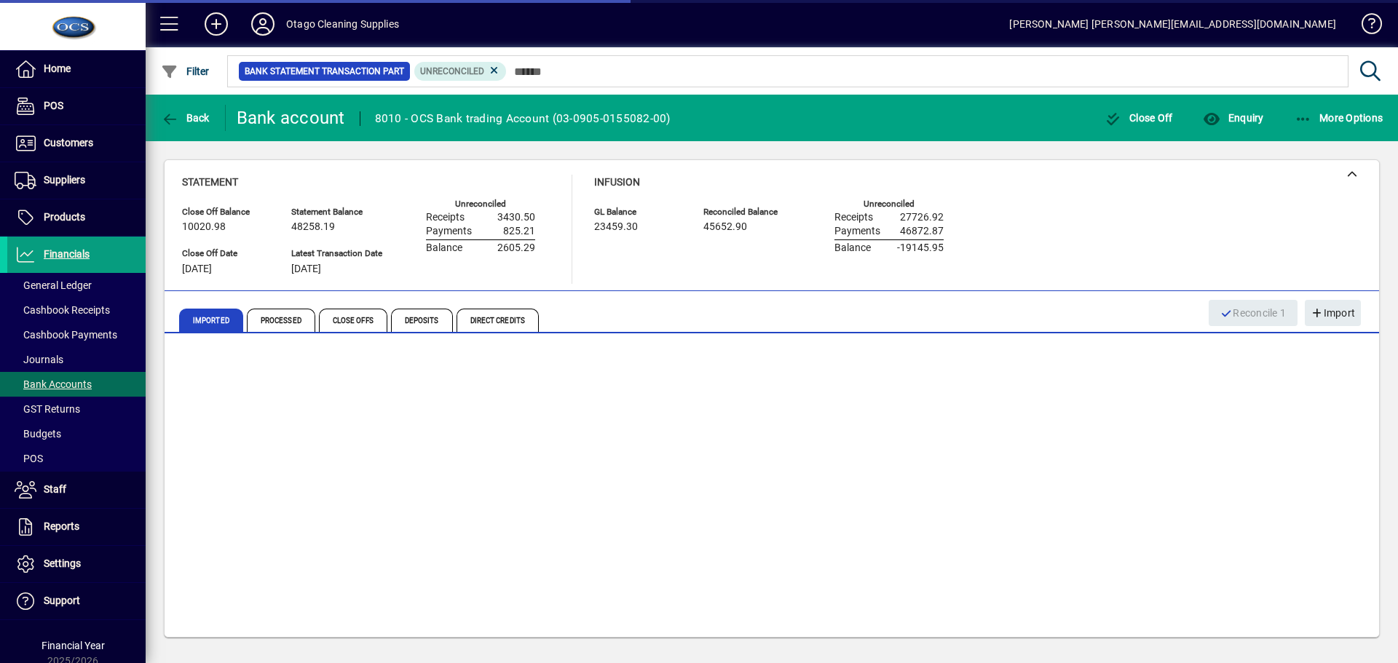
scroll to position [0, 0]
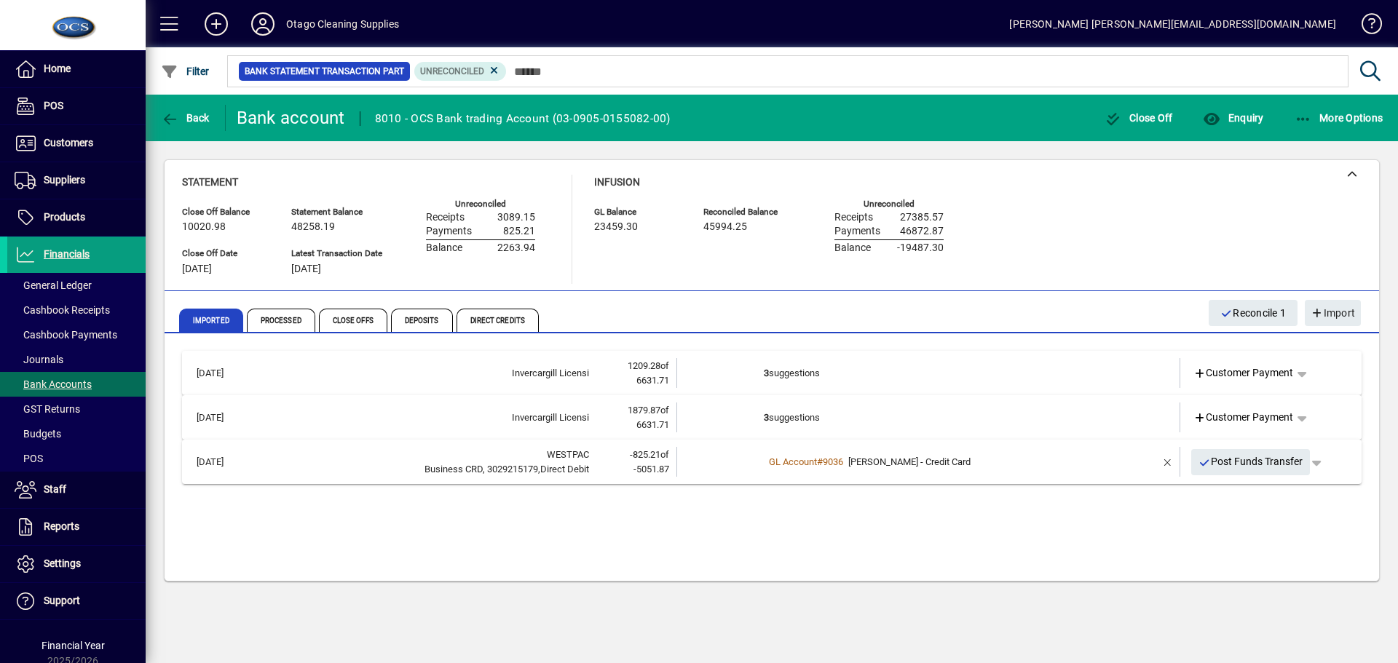
click at [903, 414] on td "3 suggestions" at bounding box center [929, 418] width 331 height 30
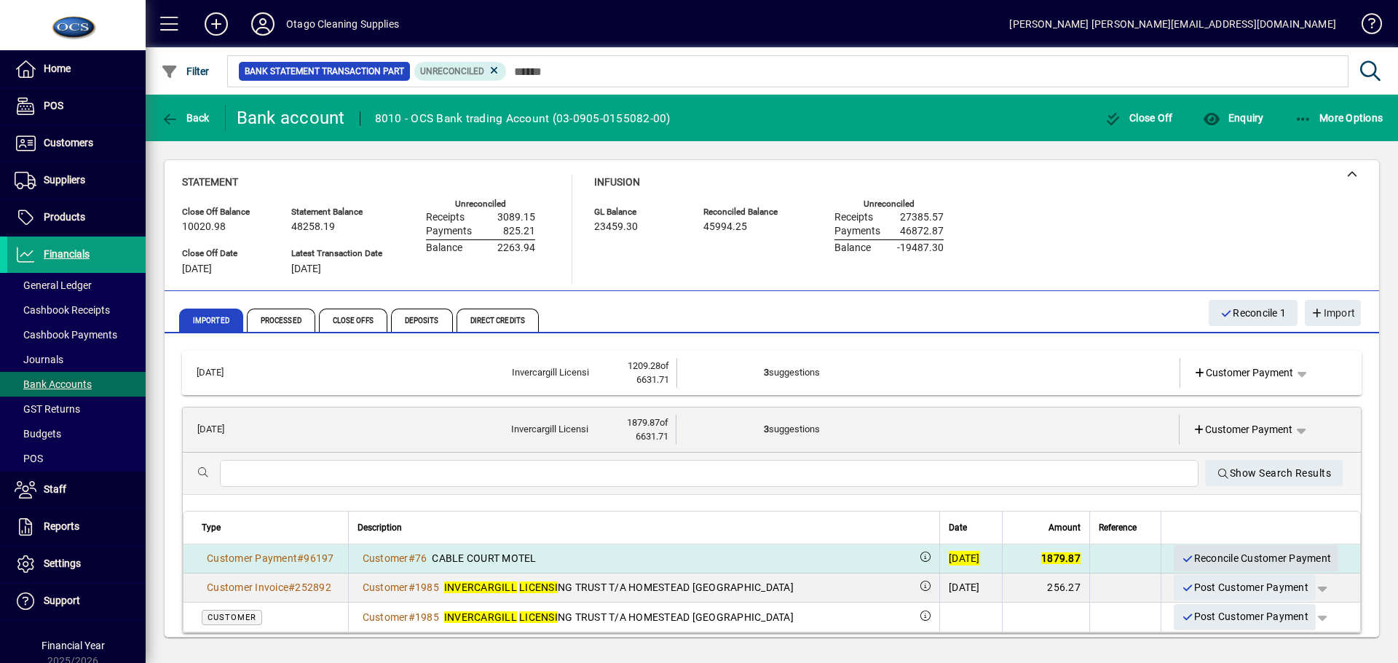
click at [1194, 552] on span "Reconcile Customer Payment" at bounding box center [1256, 559] width 150 height 24
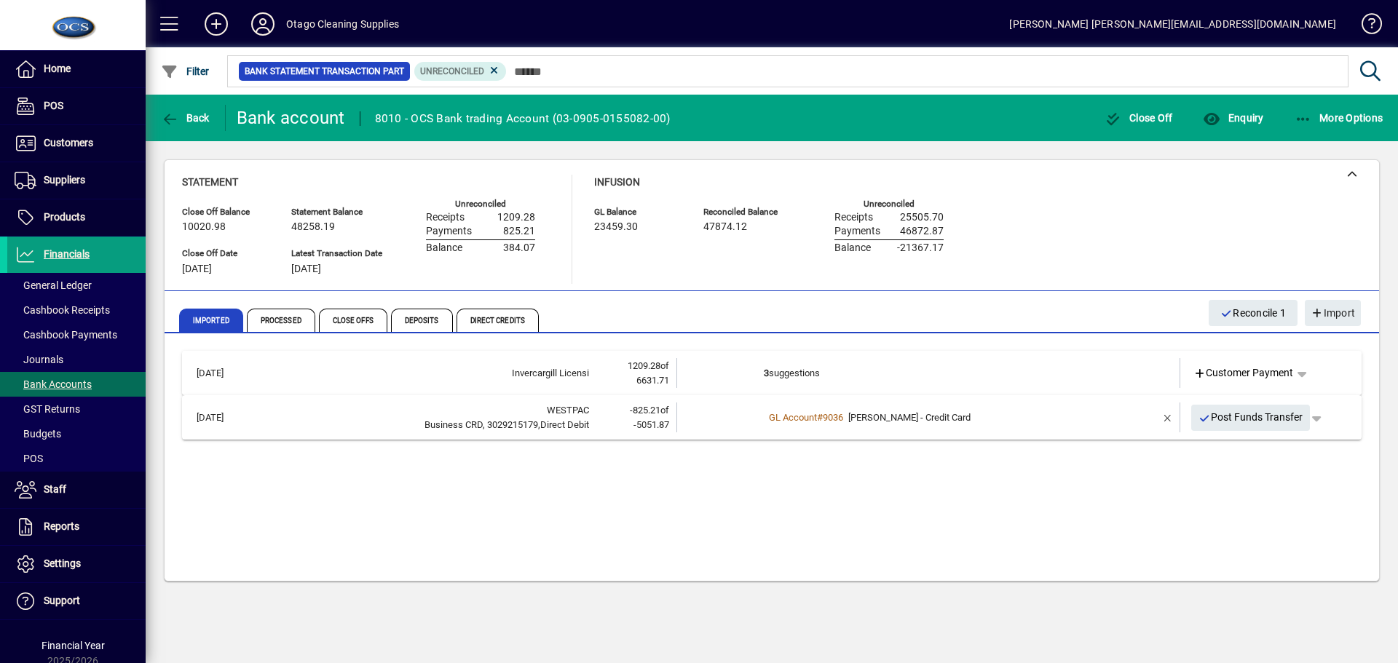
click at [870, 367] on td "3 suggestions" at bounding box center [929, 373] width 331 height 30
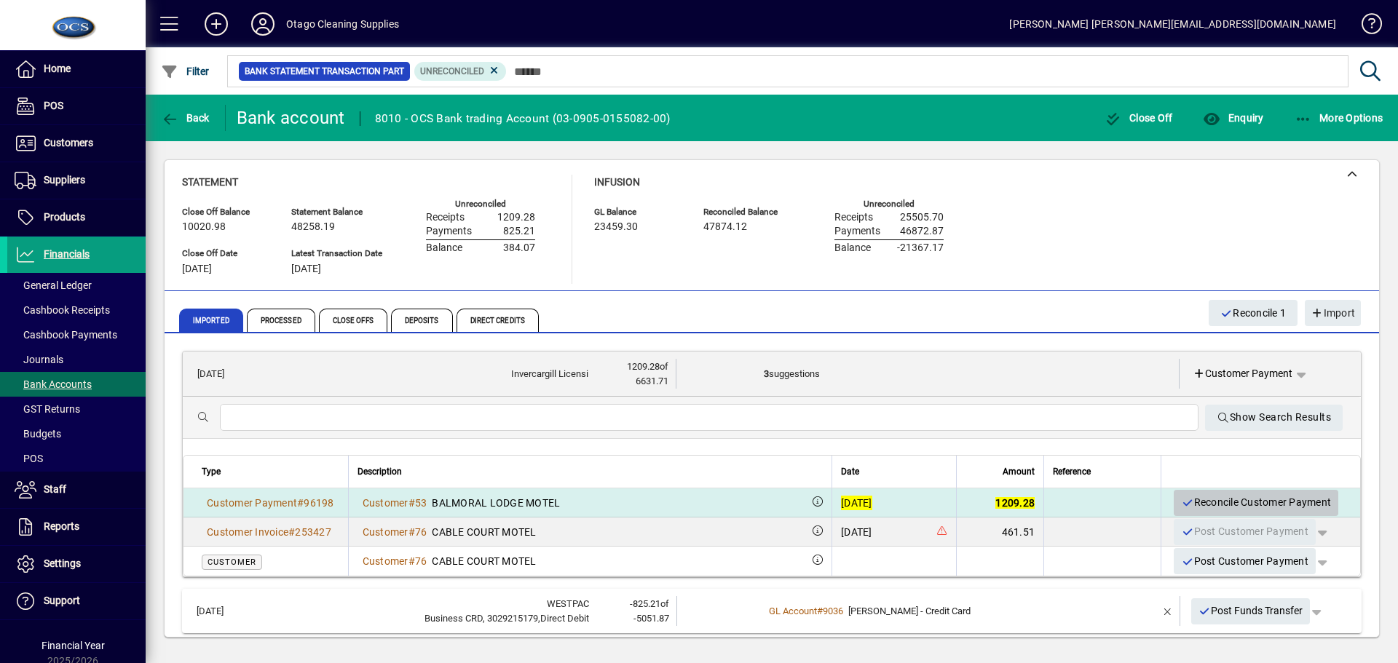
click at [1207, 497] on span "Reconcile Customer Payment" at bounding box center [1256, 503] width 150 height 24
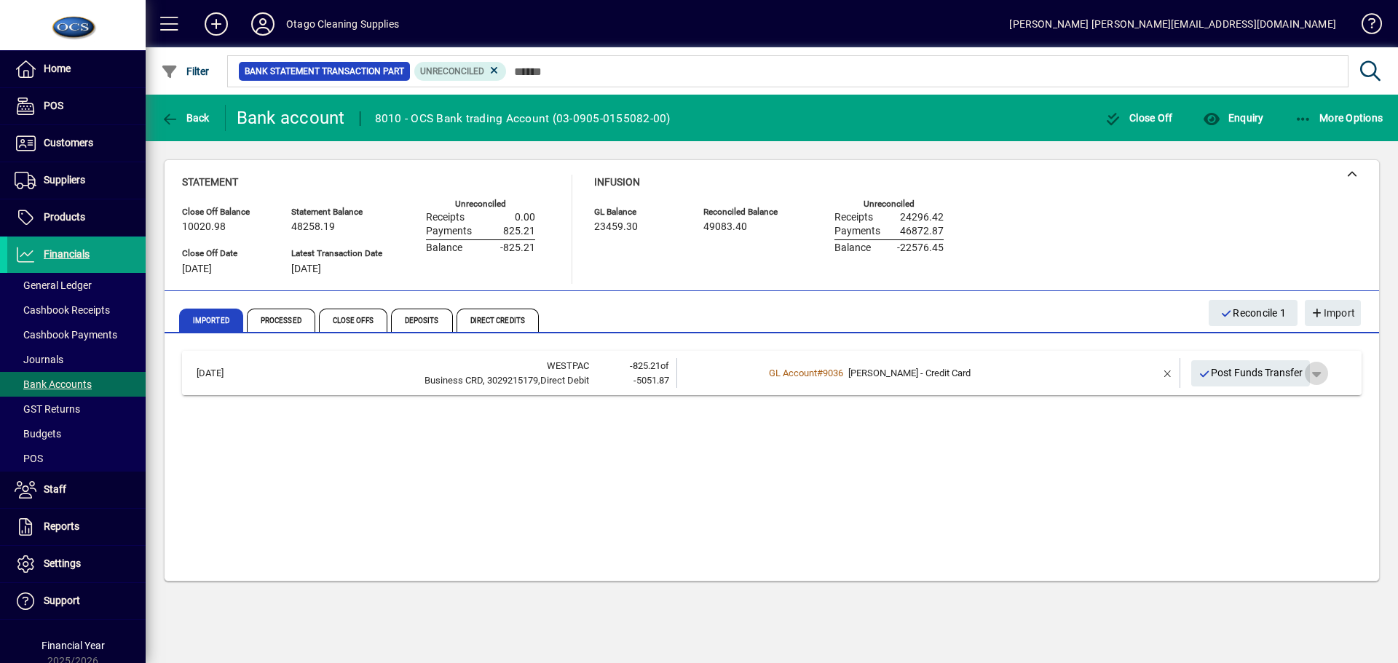
click at [1320, 372] on span "button" at bounding box center [1316, 373] width 35 height 35
click at [1255, 430] on span "Merge" at bounding box center [1258, 429] width 43 height 17
click at [1319, 371] on span "button" at bounding box center [1316, 373] width 35 height 35
click at [1319, 371] on div at bounding box center [699, 331] width 1398 height 663
click at [1313, 115] on span "More Options" at bounding box center [1338, 118] width 89 height 12
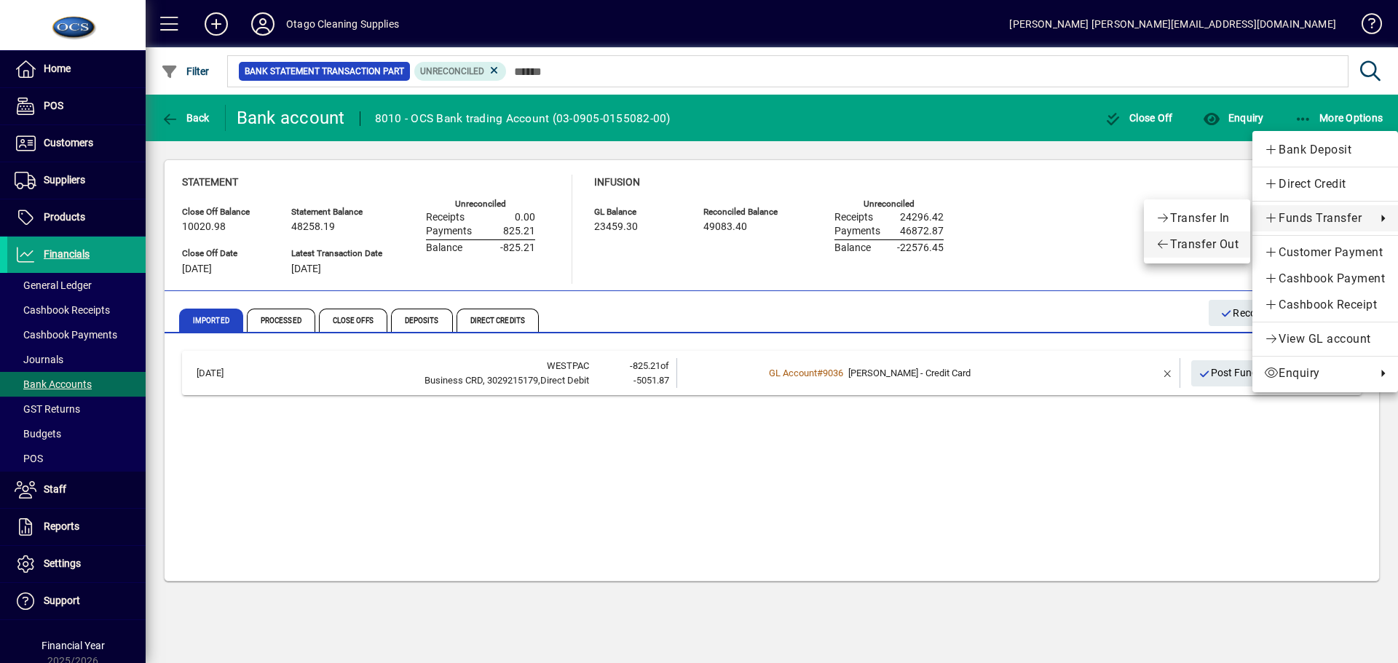
click at [1196, 242] on span "Transfer Out" at bounding box center [1196, 244] width 83 height 17
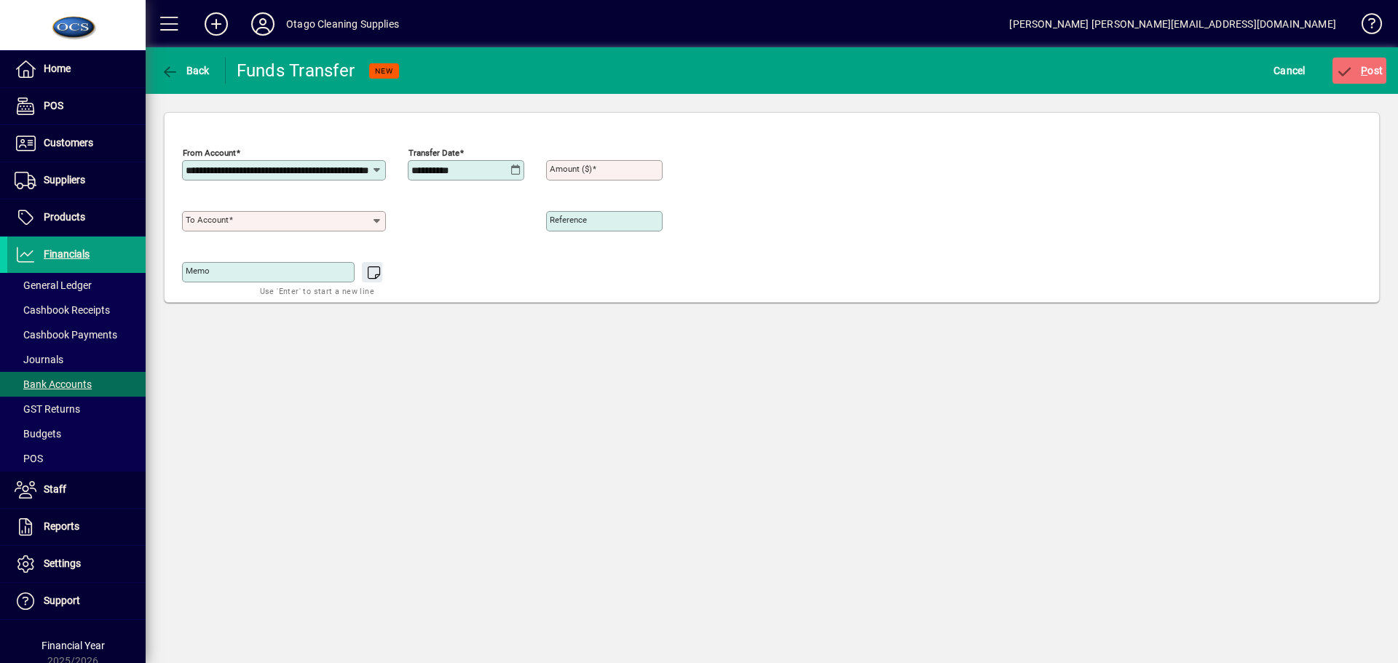
click at [375, 221] on icon at bounding box center [377, 221] width 12 height 12
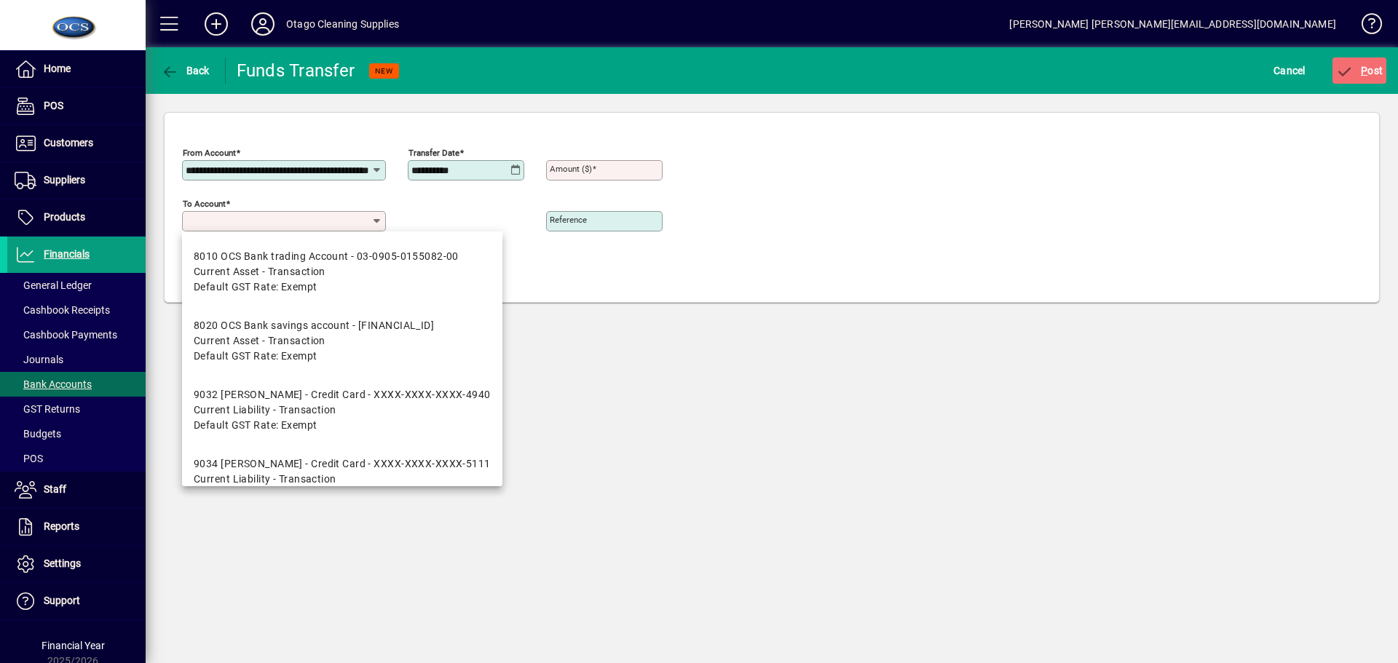
scroll to position [16, 0]
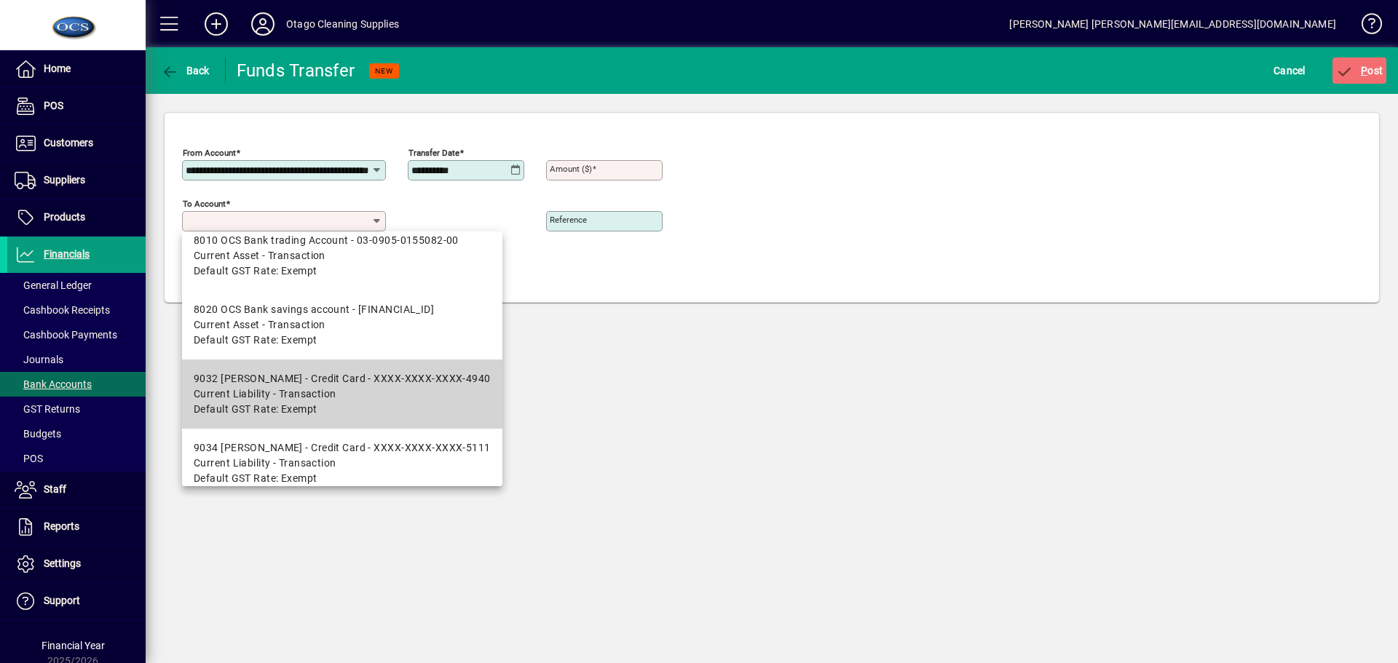
click at [351, 383] on div "9032 Peter Aitken - Credit Card - XXXX-XXXX-XXXX-4940" at bounding box center [342, 378] width 297 height 15
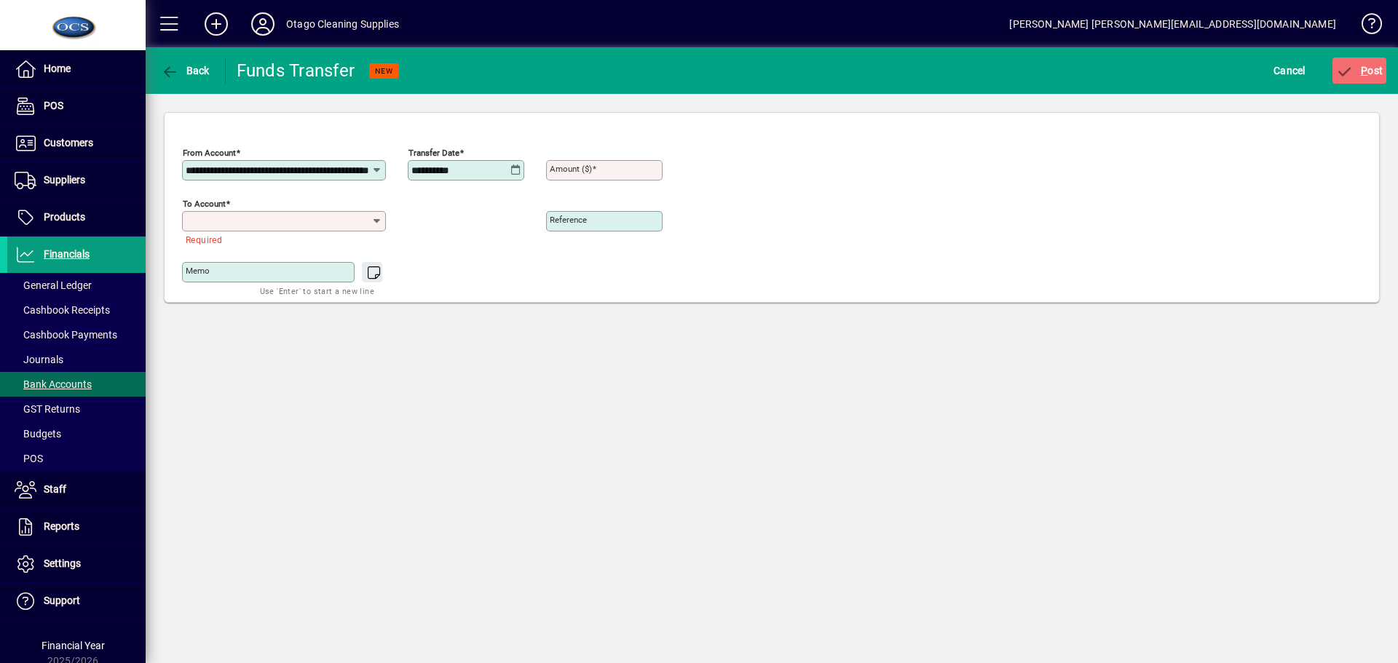
type input "**********"
click at [609, 170] on input "Amount ($)" at bounding box center [606, 171] width 112 height 12
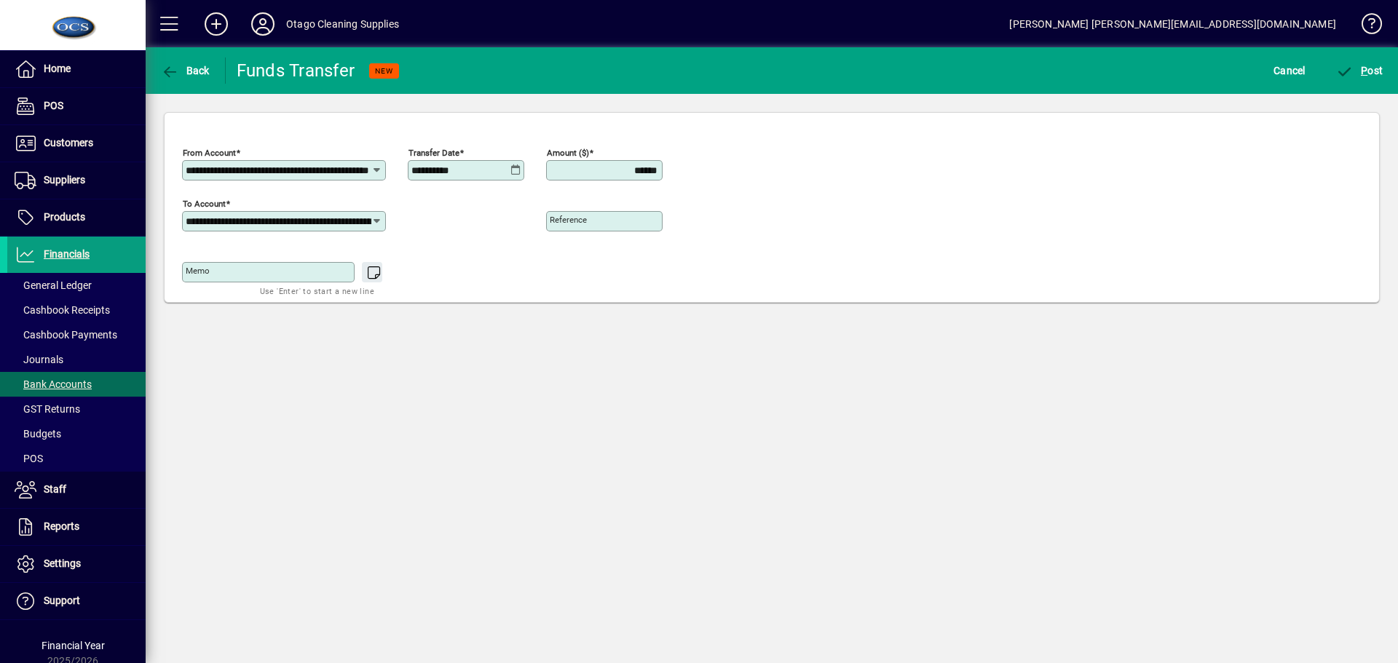
type input "******"
click at [1375, 71] on span "P ost" at bounding box center [1359, 71] width 47 height 12
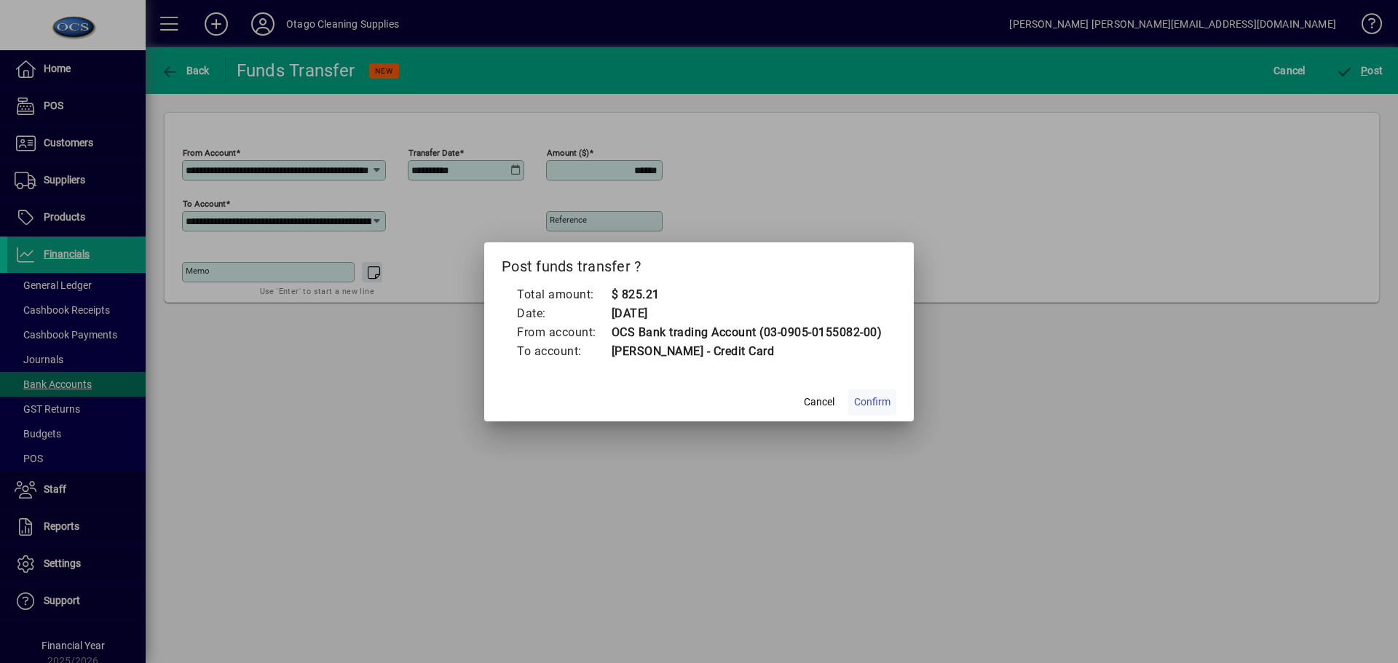
click at [879, 402] on span "Confirm" at bounding box center [872, 402] width 36 height 15
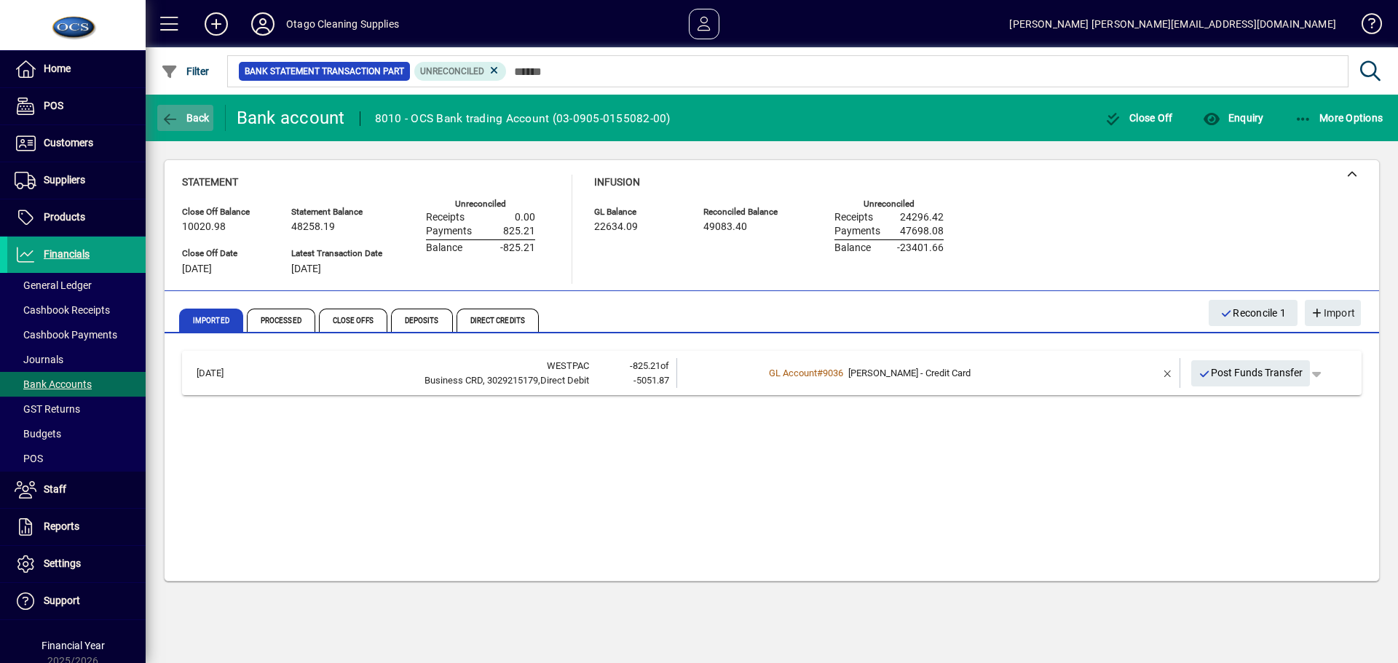
click at [186, 124] on span "button" at bounding box center [185, 117] width 56 height 35
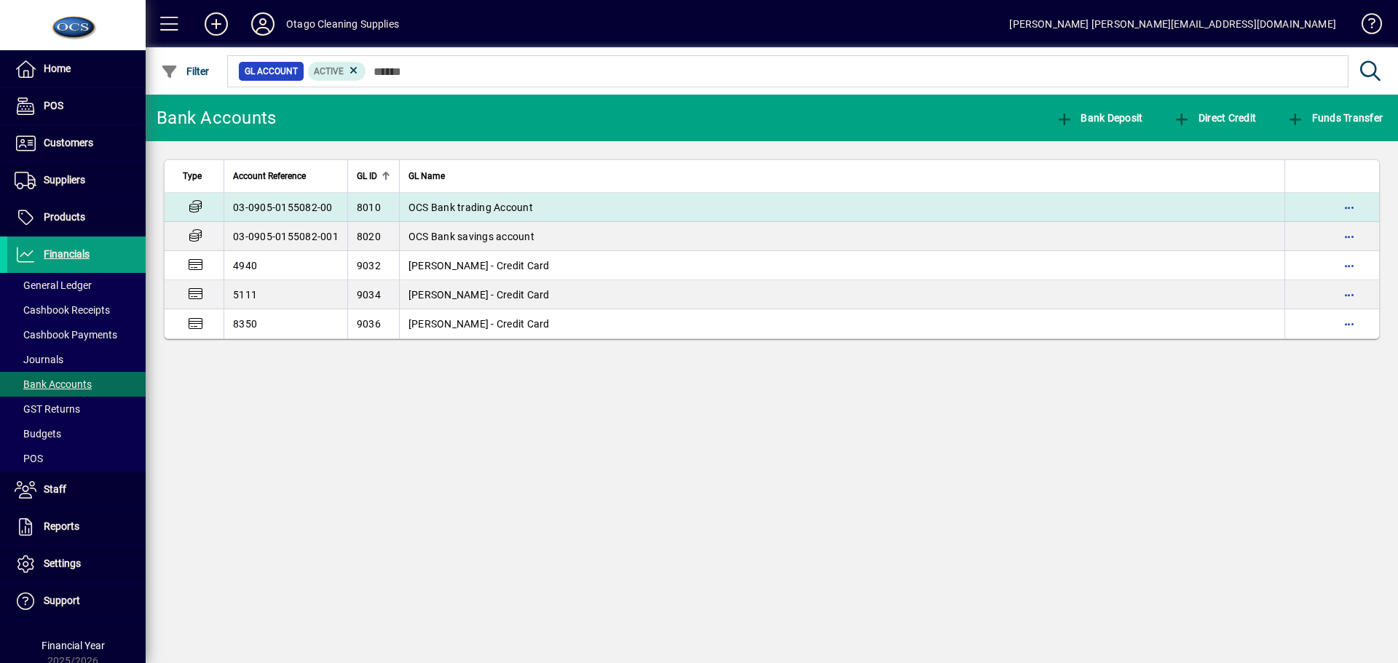
click at [451, 207] on span "OCS Bank trading Account" at bounding box center [470, 208] width 124 height 12
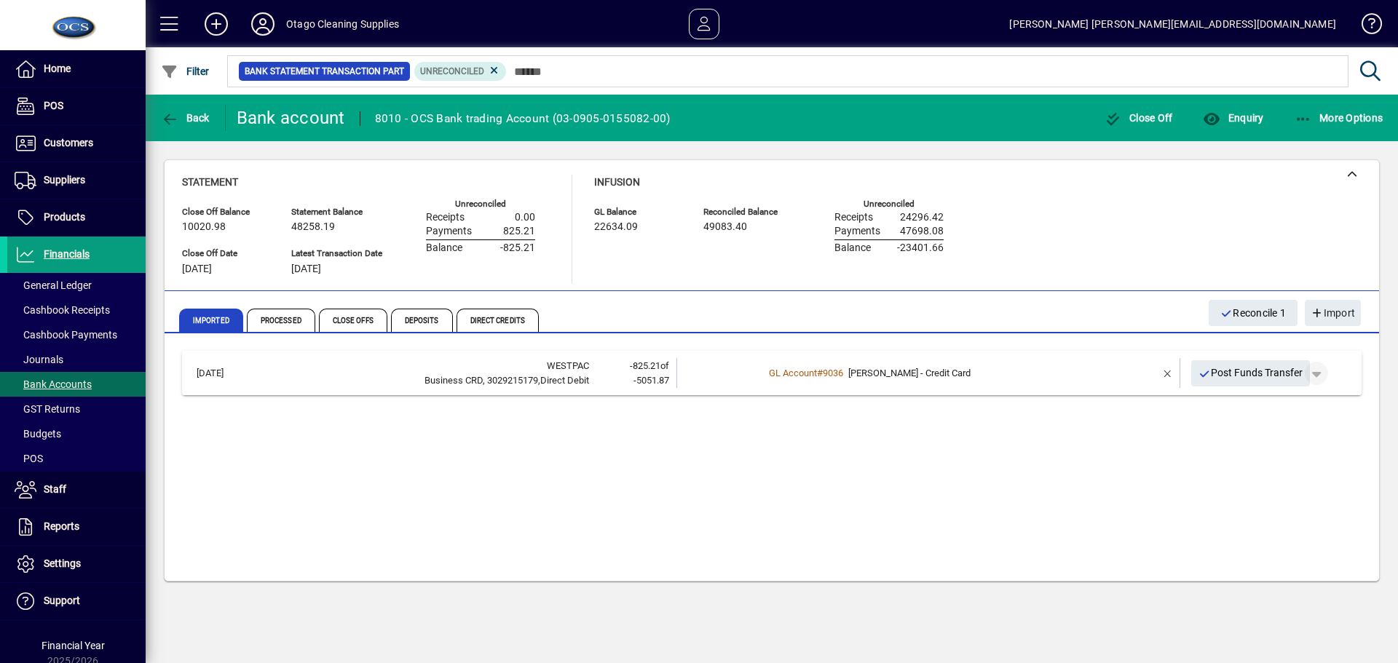
click at [1316, 372] on span "button" at bounding box center [1316, 373] width 35 height 35
click at [1316, 372] on div at bounding box center [699, 331] width 1398 height 663
click at [1308, 429] on div "20/08/2025 WESTPAC Business CRD, 3029215179,Direct Debit -825.21 of -5051.87 GL…" at bounding box center [771, 460] width 1179 height 218
click at [1165, 374] on span "button" at bounding box center [1167, 373] width 35 height 35
click at [1297, 373] on span "button" at bounding box center [1293, 373] width 35 height 35
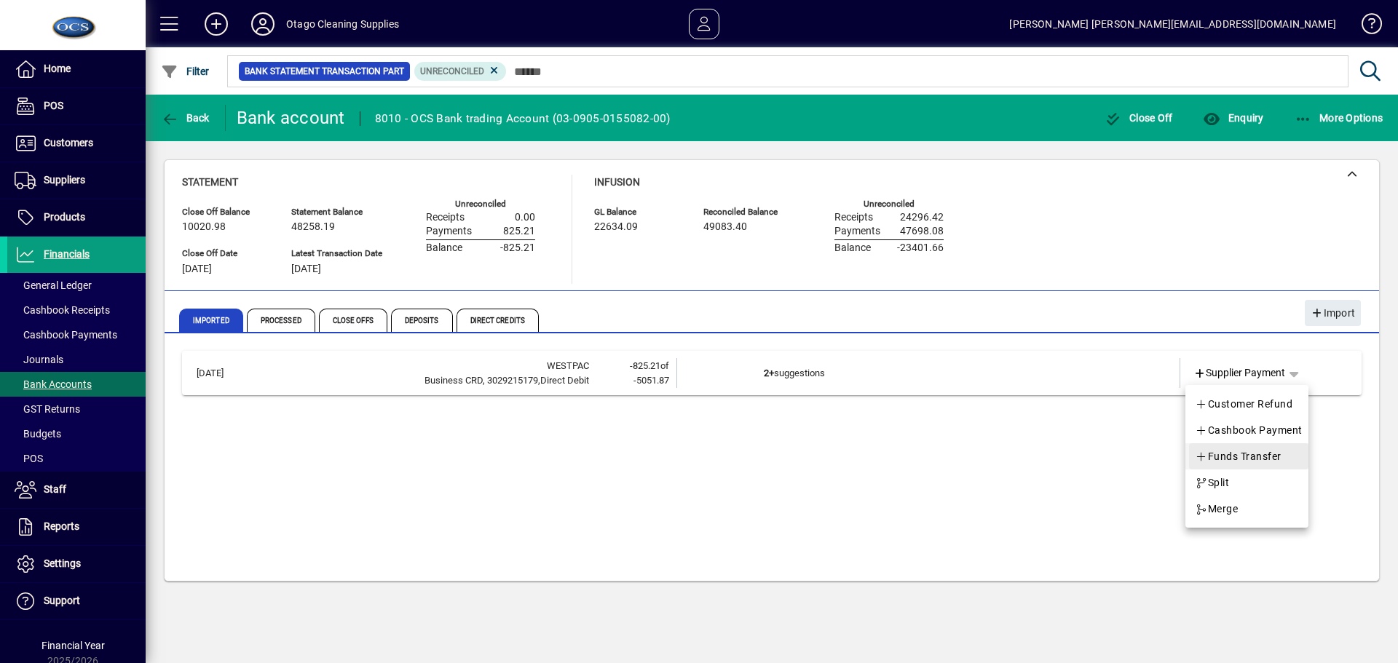
click at [1259, 453] on span "Funds Transfer" at bounding box center [1238, 456] width 87 height 17
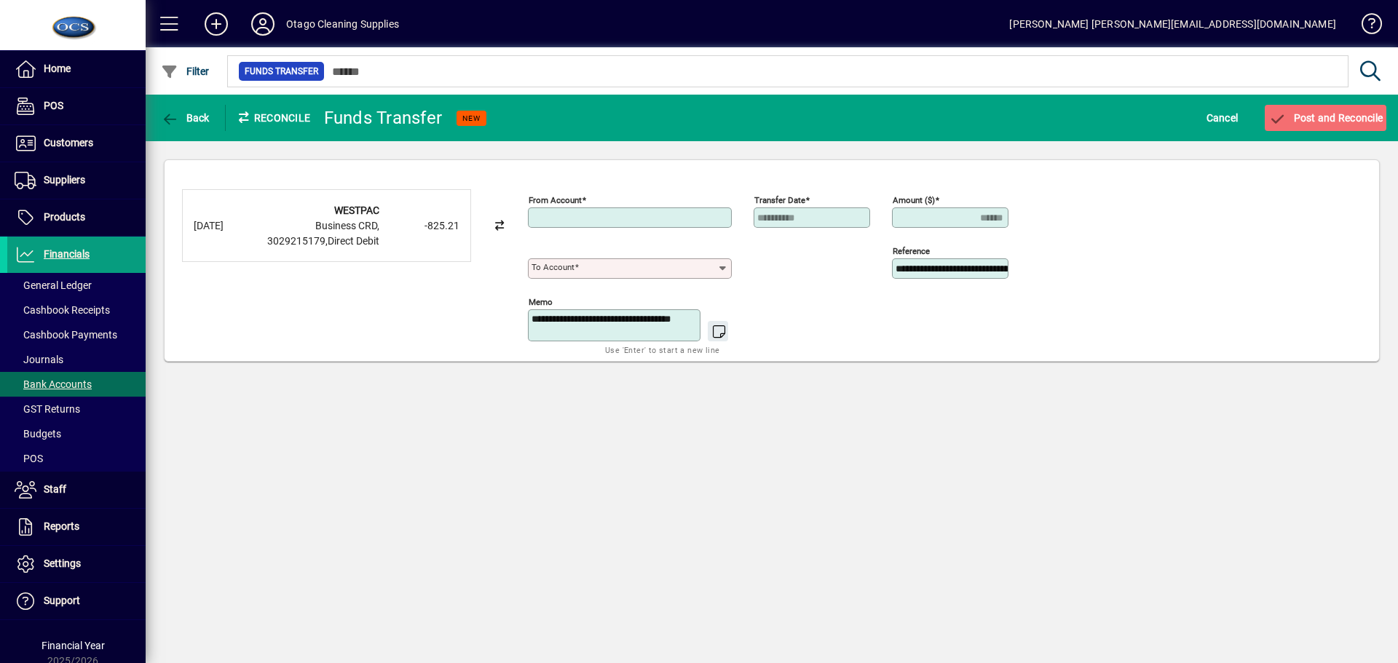
type input "**********"
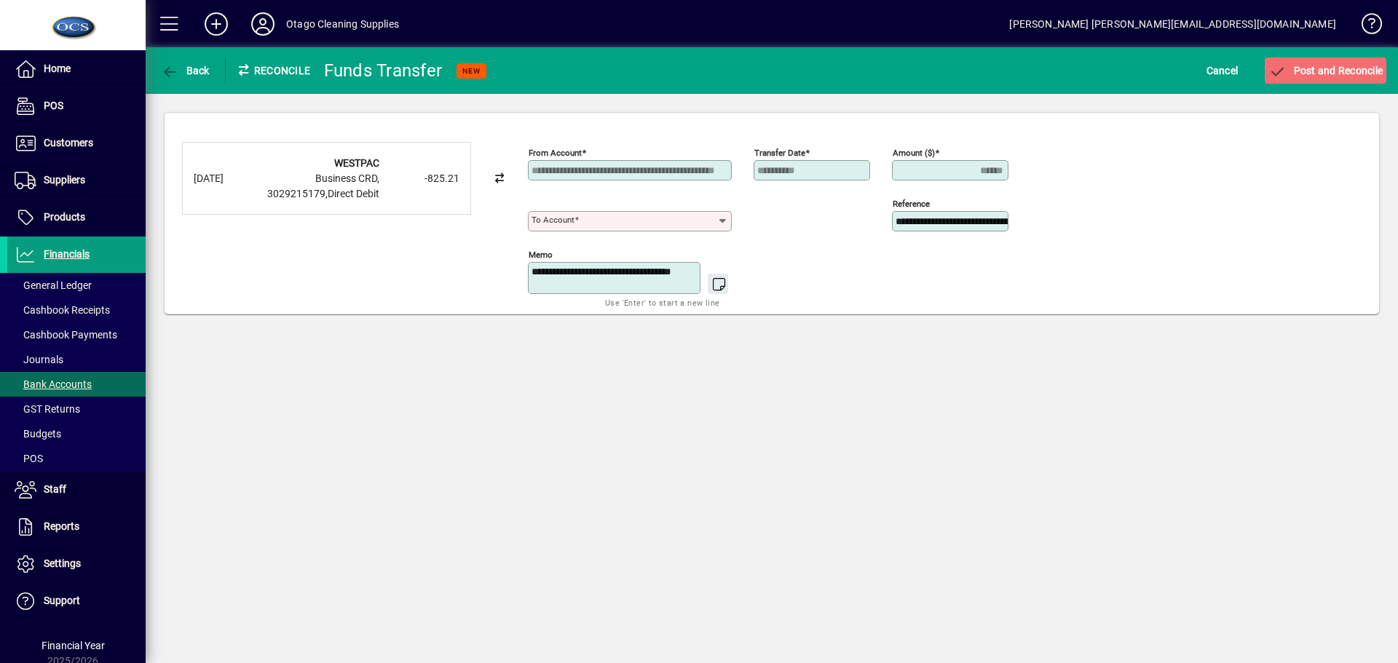
click at [723, 219] on icon at bounding box center [722, 221] width 12 height 12
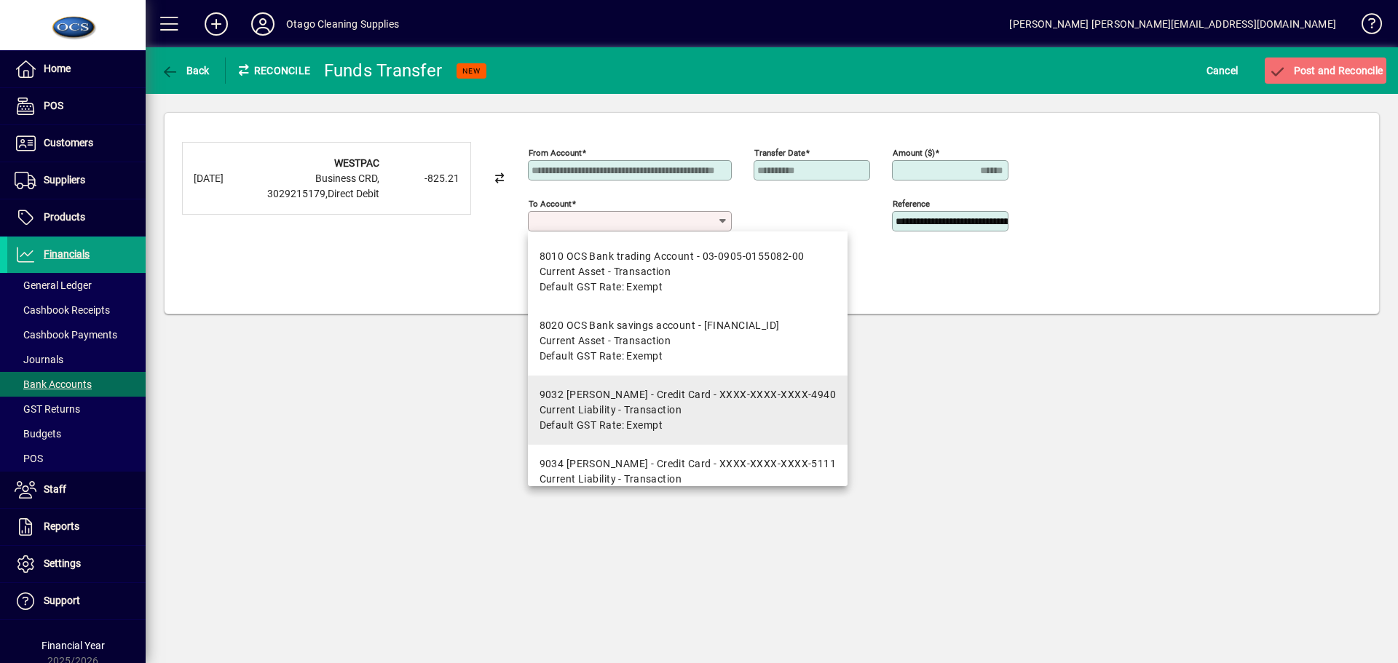
click at [643, 406] on span "Current Liability - Transaction" at bounding box center [610, 410] width 143 height 15
type input "**********"
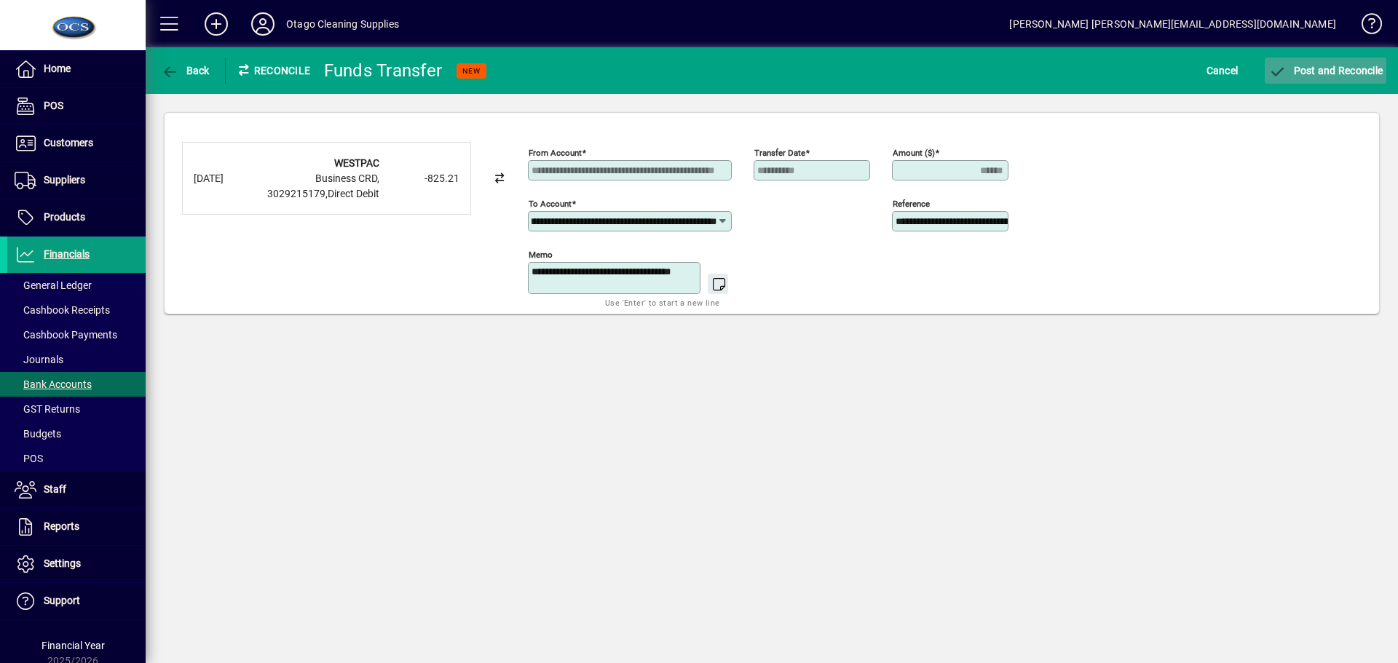
click at [1328, 73] on span "Post and Reconcile" at bounding box center [1325, 71] width 114 height 12
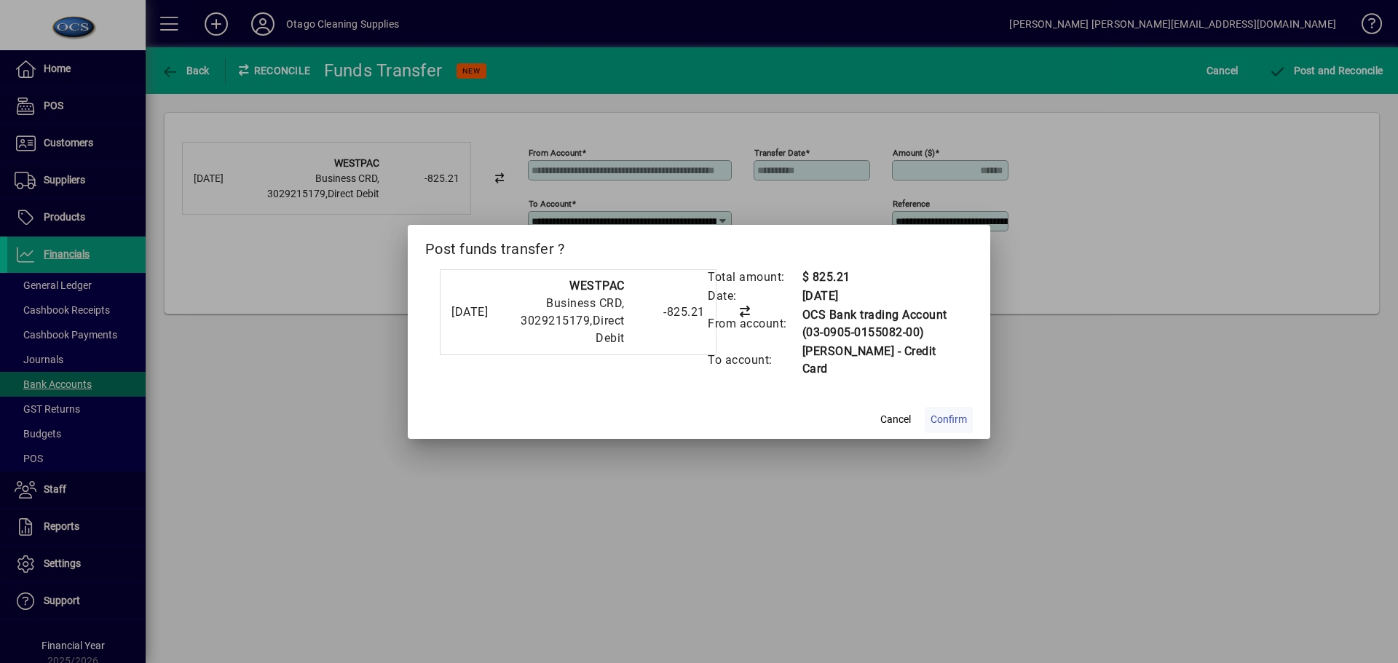
click at [950, 416] on span "Confirm" at bounding box center [948, 419] width 36 height 15
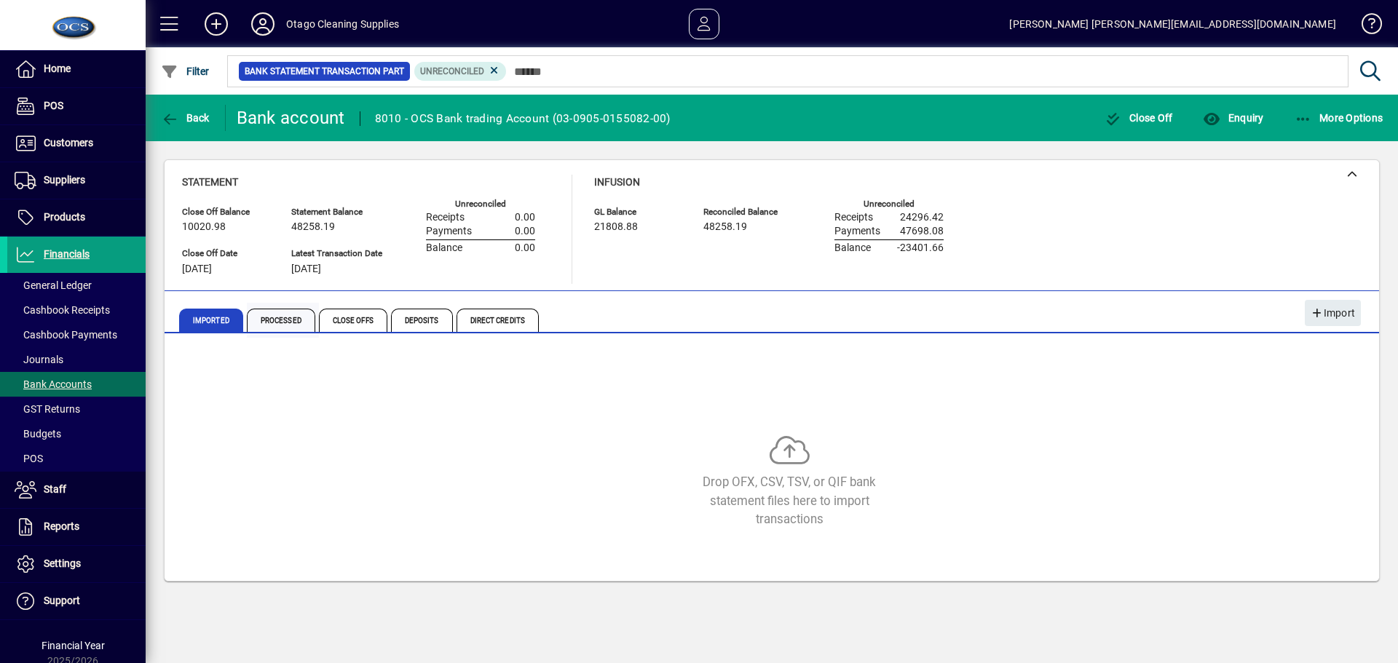
click at [290, 319] on span "Processed" at bounding box center [281, 320] width 68 height 23
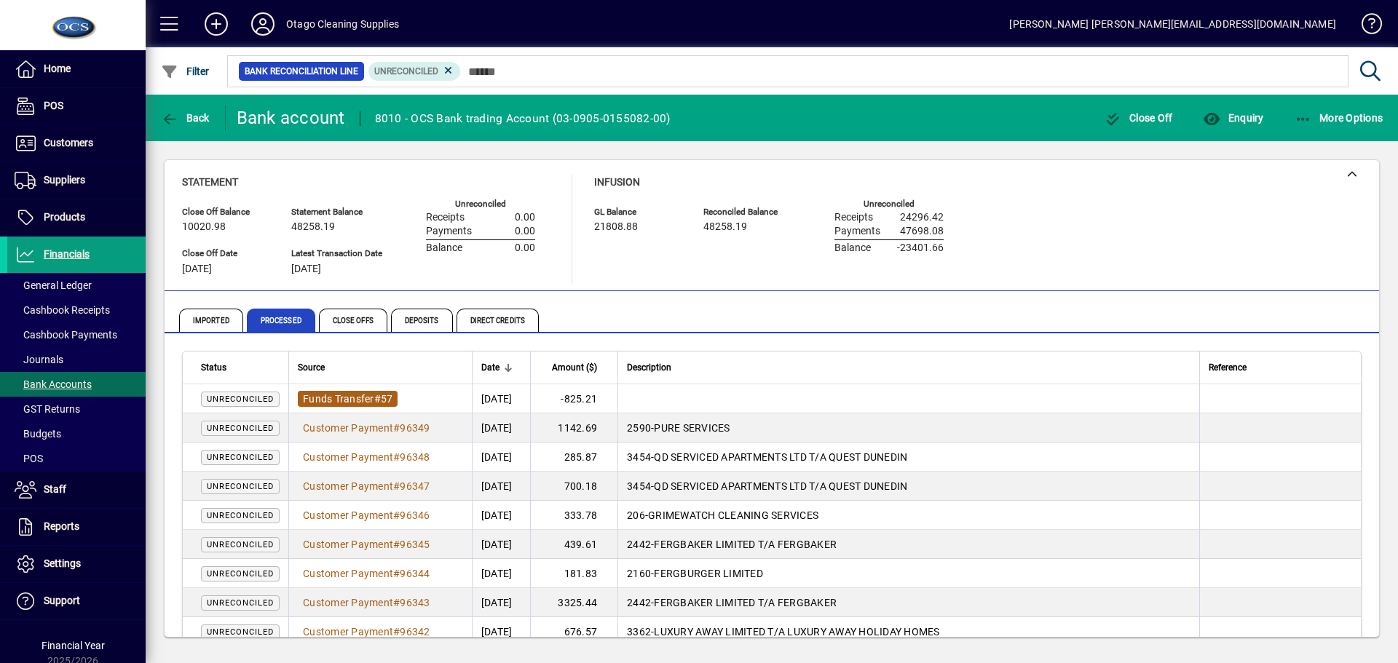
click at [354, 391] on span "Funds Transfer # 57" at bounding box center [348, 399] width 100 height 16
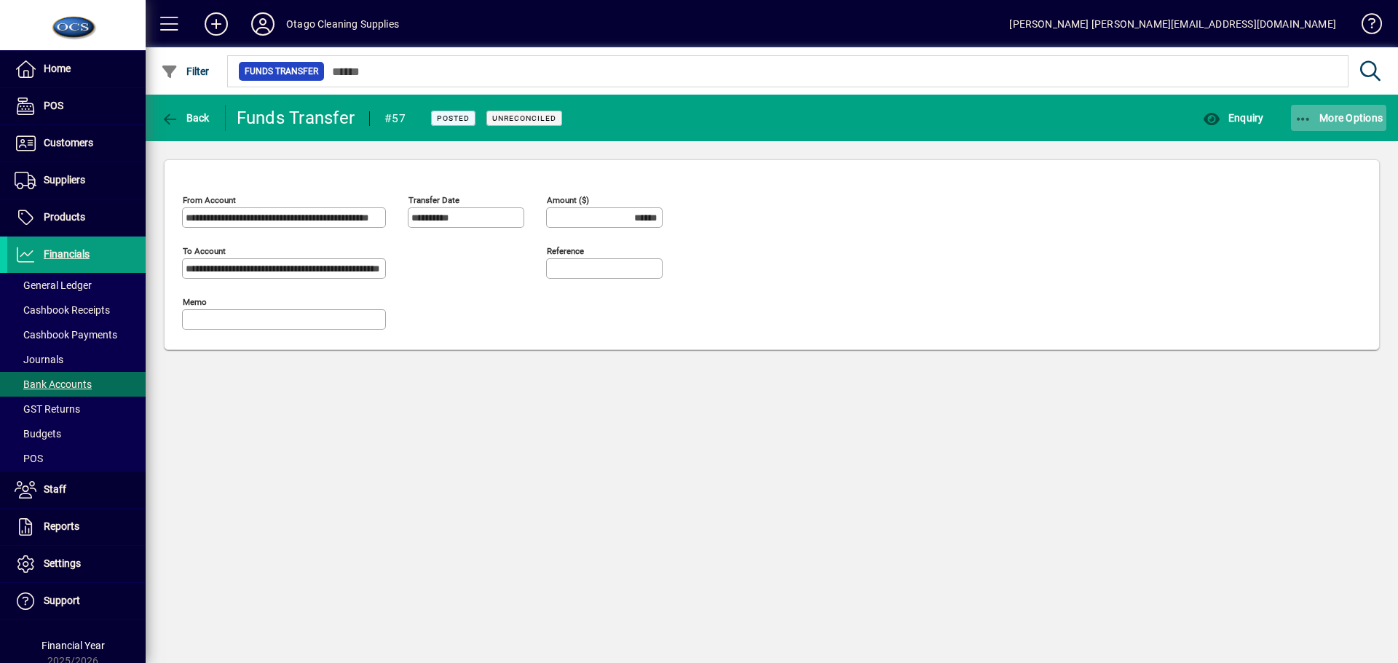
click at [1358, 114] on span "More Options" at bounding box center [1338, 118] width 89 height 12
click at [1296, 147] on span "Reverse" at bounding box center [1325, 149] width 122 height 17
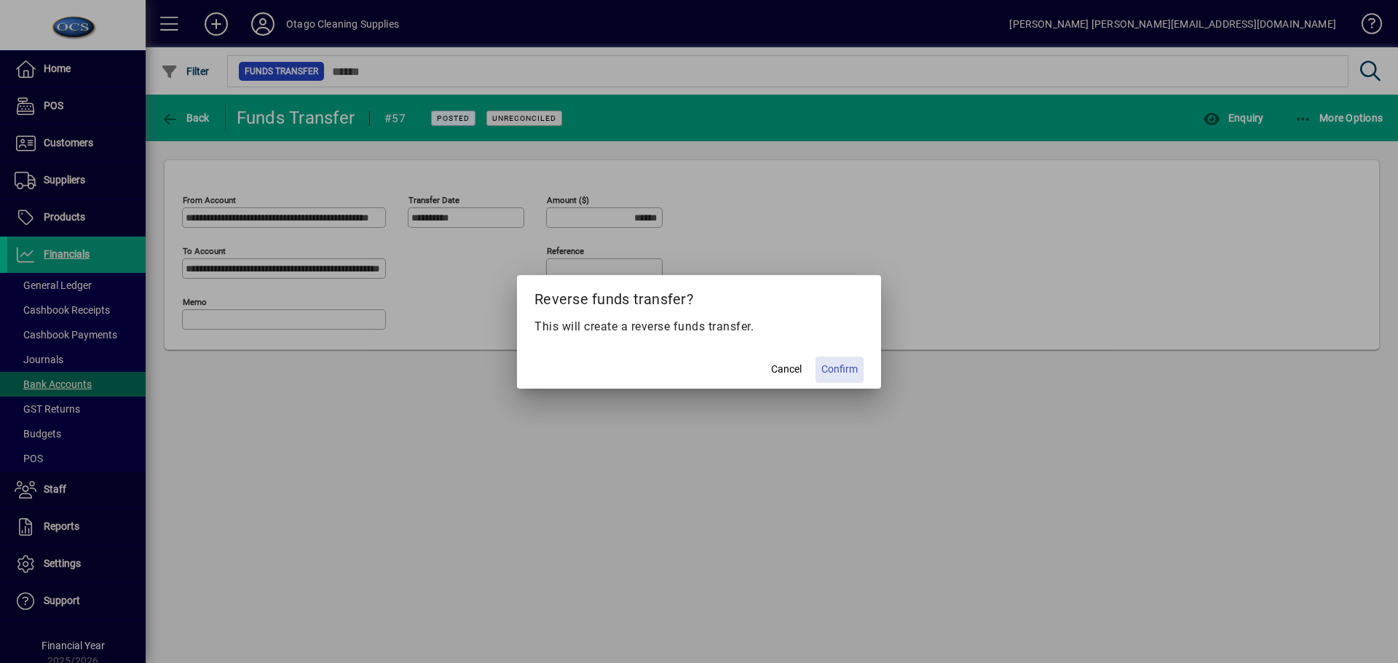
click at [839, 367] on span "Confirm" at bounding box center [839, 369] width 36 height 15
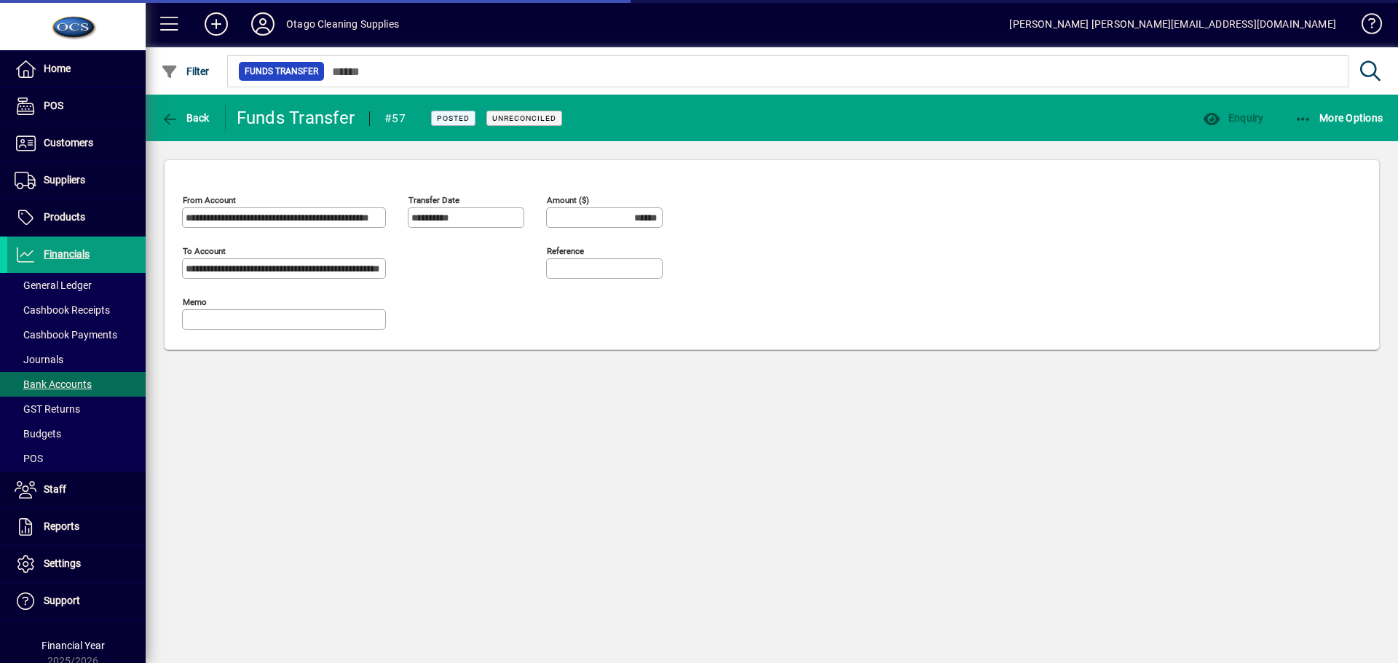
type input "*******"
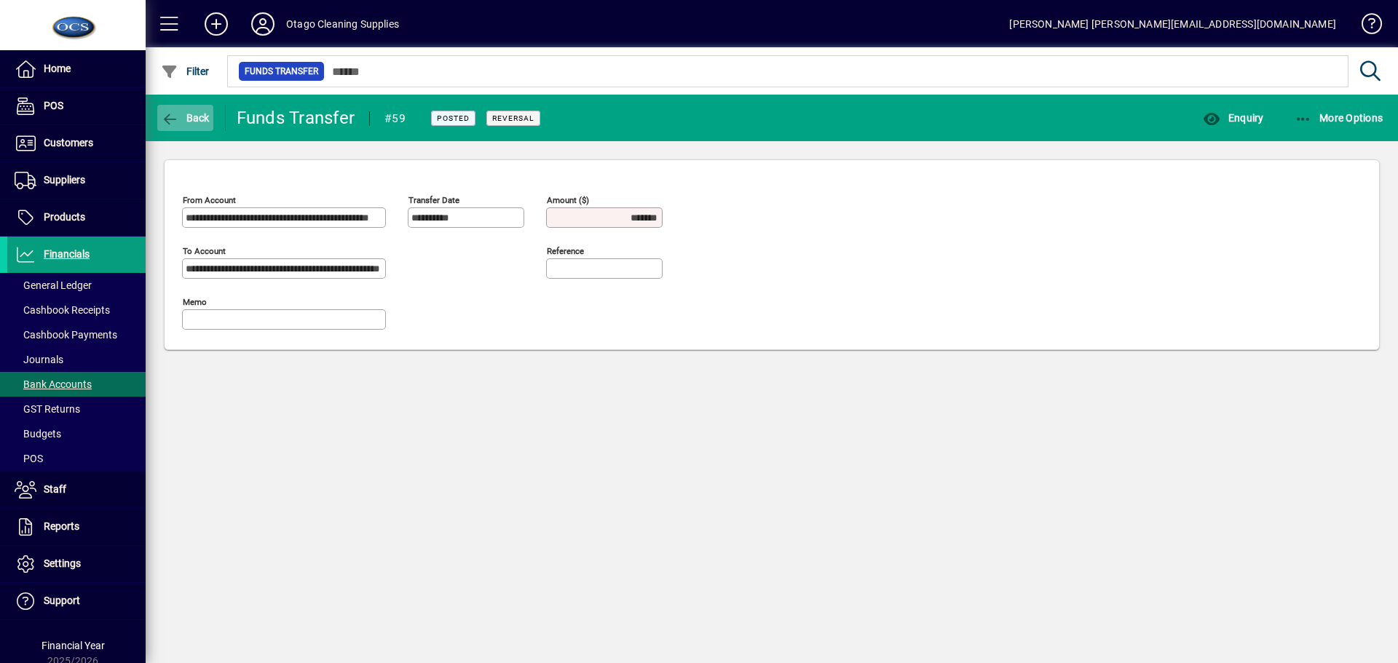
click at [175, 110] on span "button" at bounding box center [185, 117] width 56 height 35
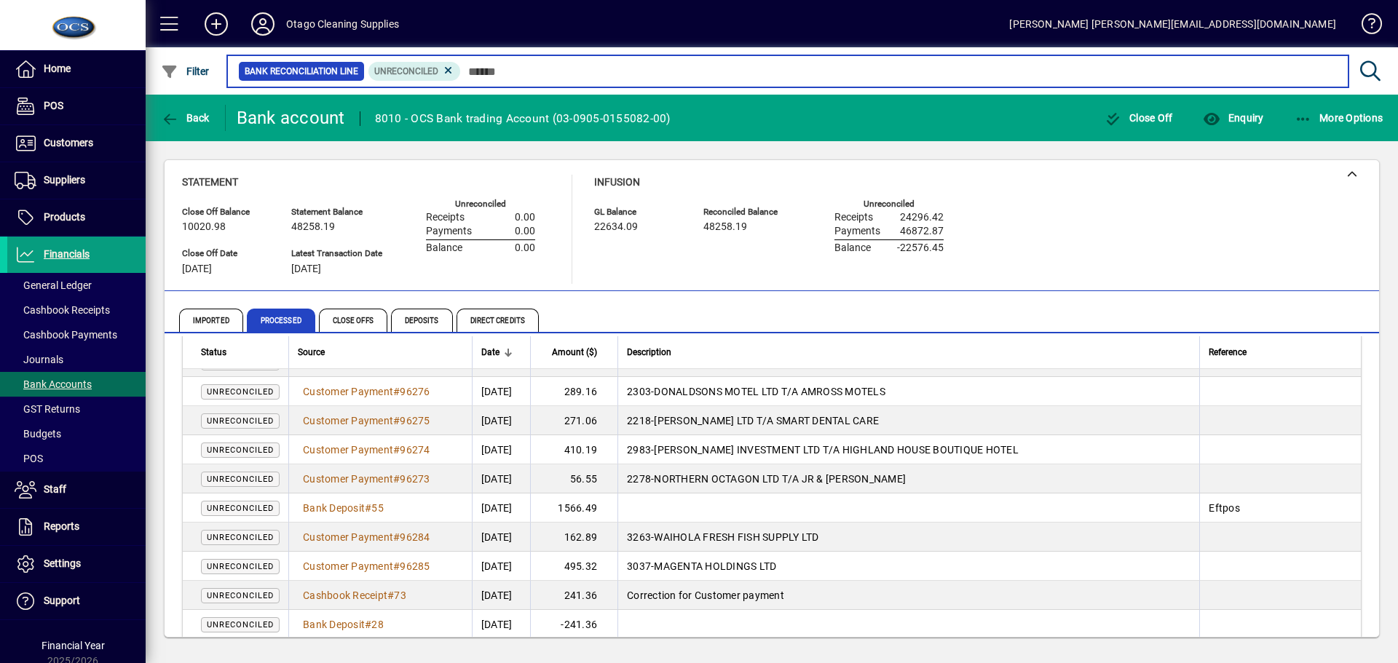
scroll to position [1012, 0]
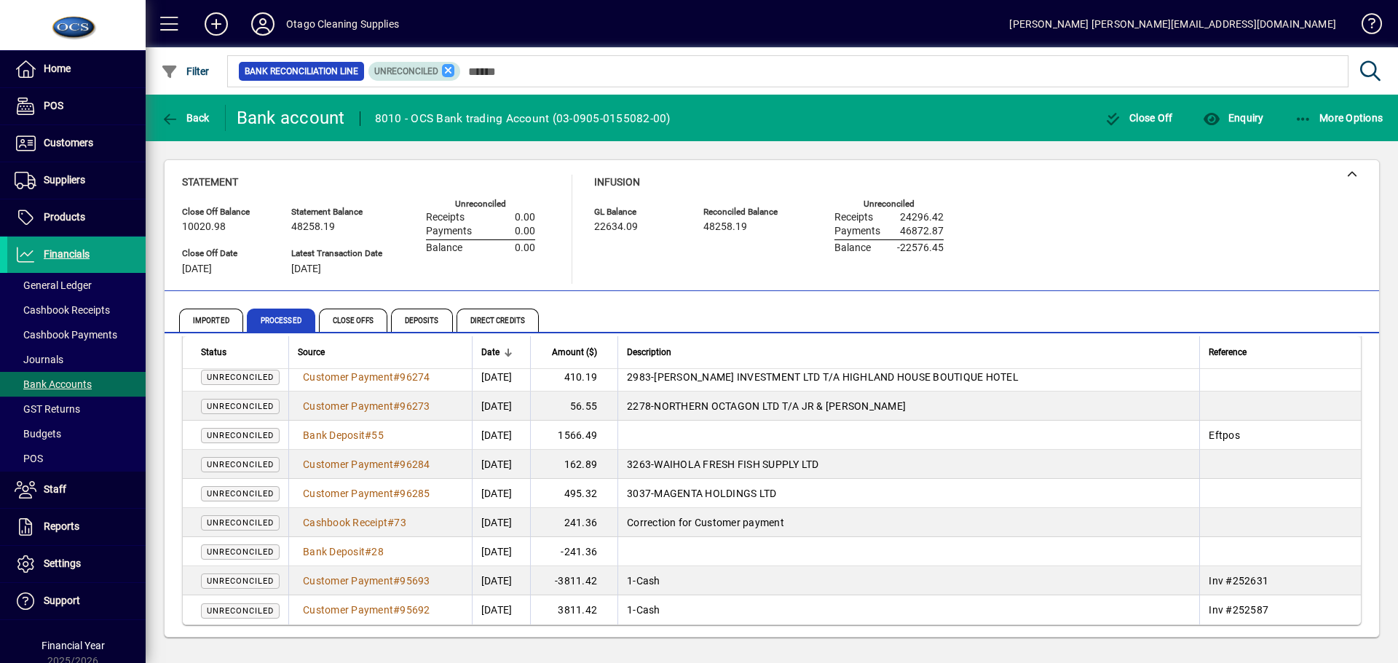
click at [449, 68] on icon at bounding box center [448, 70] width 13 height 13
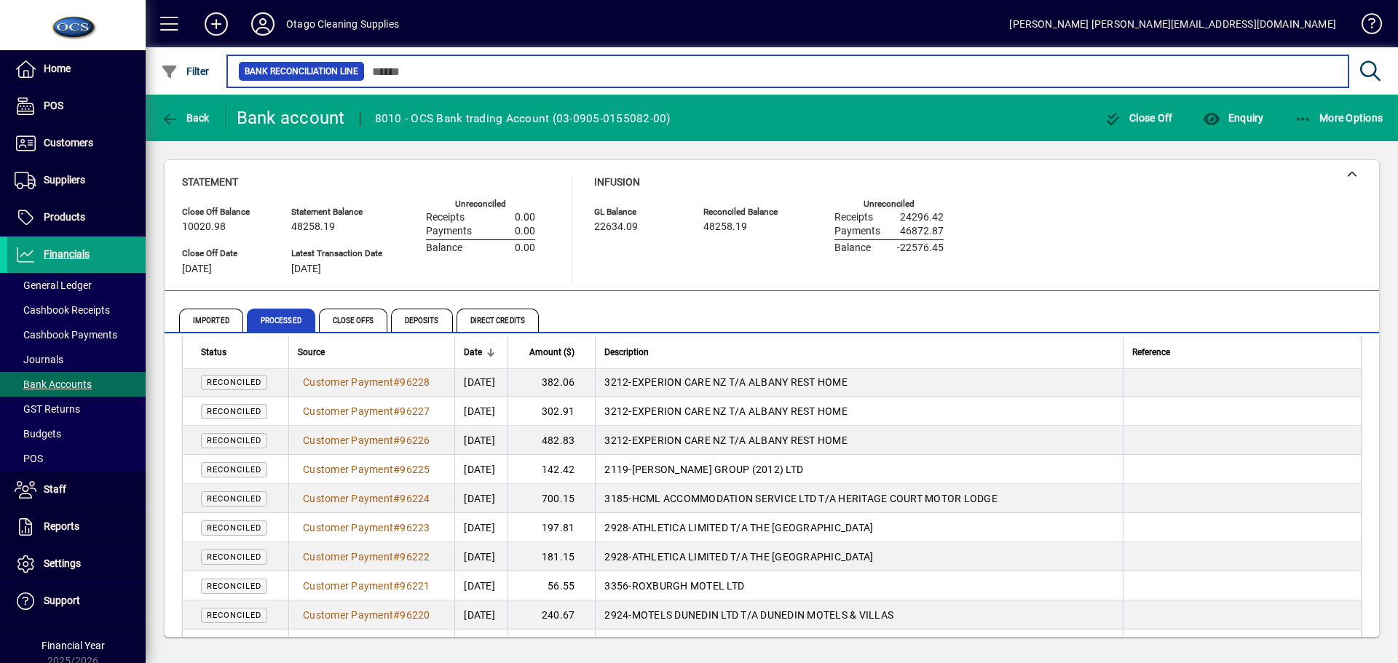
scroll to position [1958, 0]
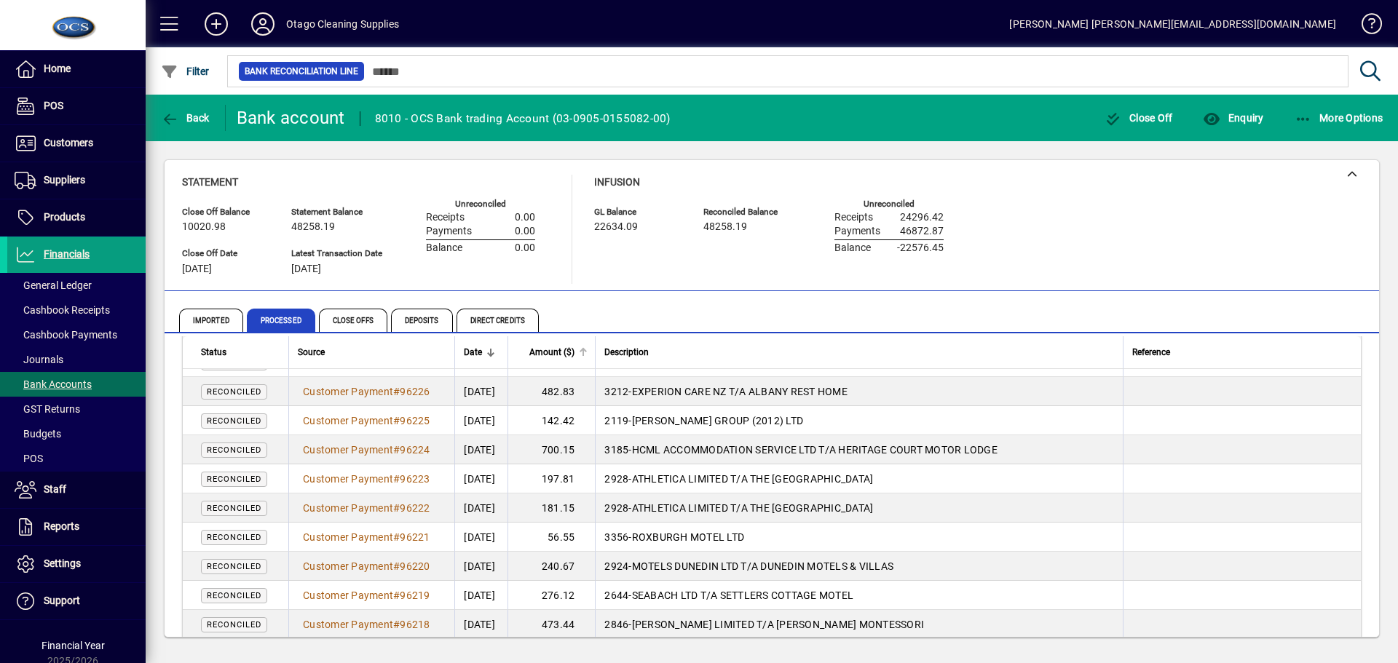
click at [587, 349] on div at bounding box center [585, 351] width 4 height 4
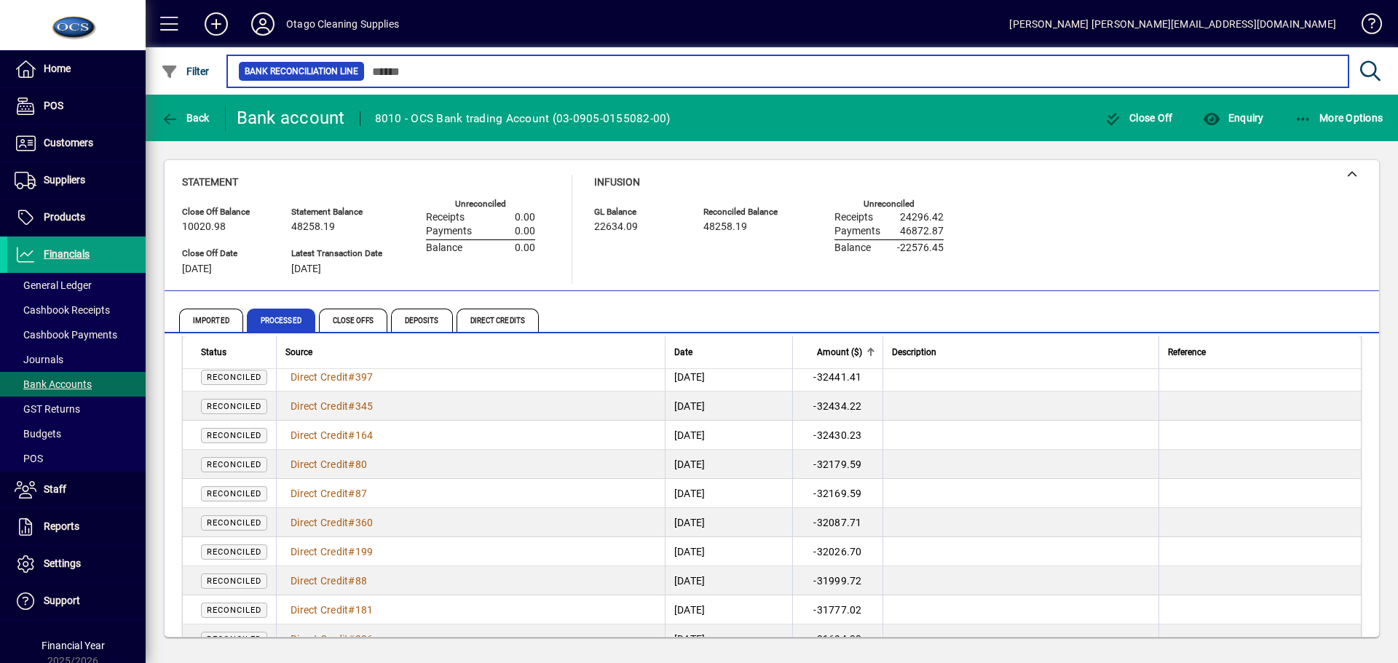
scroll to position [2395, 0]
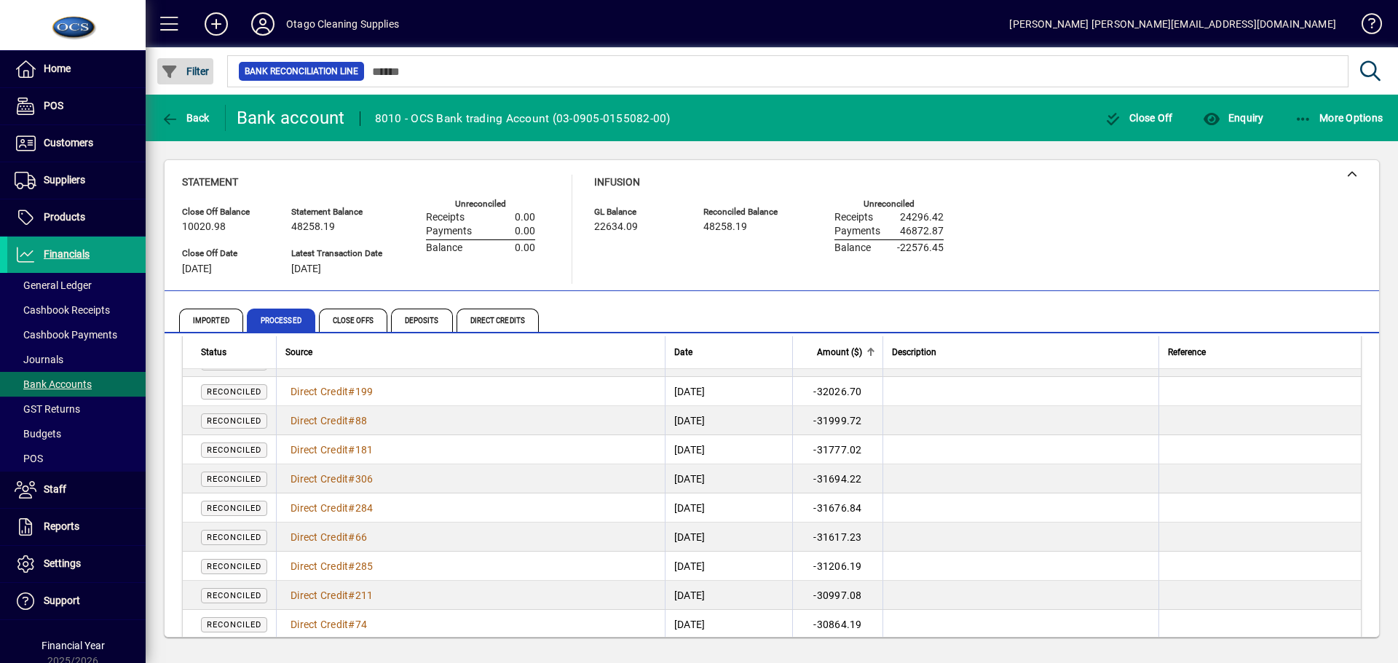
click at [190, 68] on span "Filter" at bounding box center [185, 72] width 49 height 12
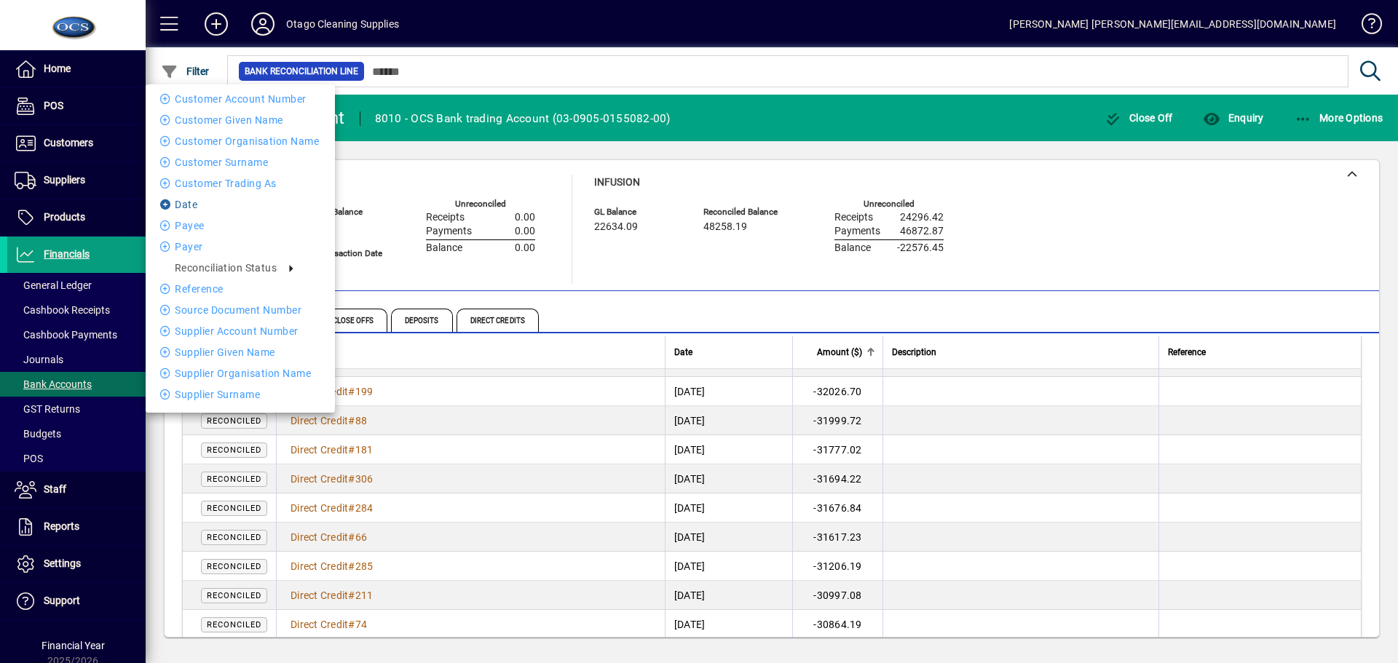
click at [192, 201] on li "Date" at bounding box center [240, 204] width 189 height 17
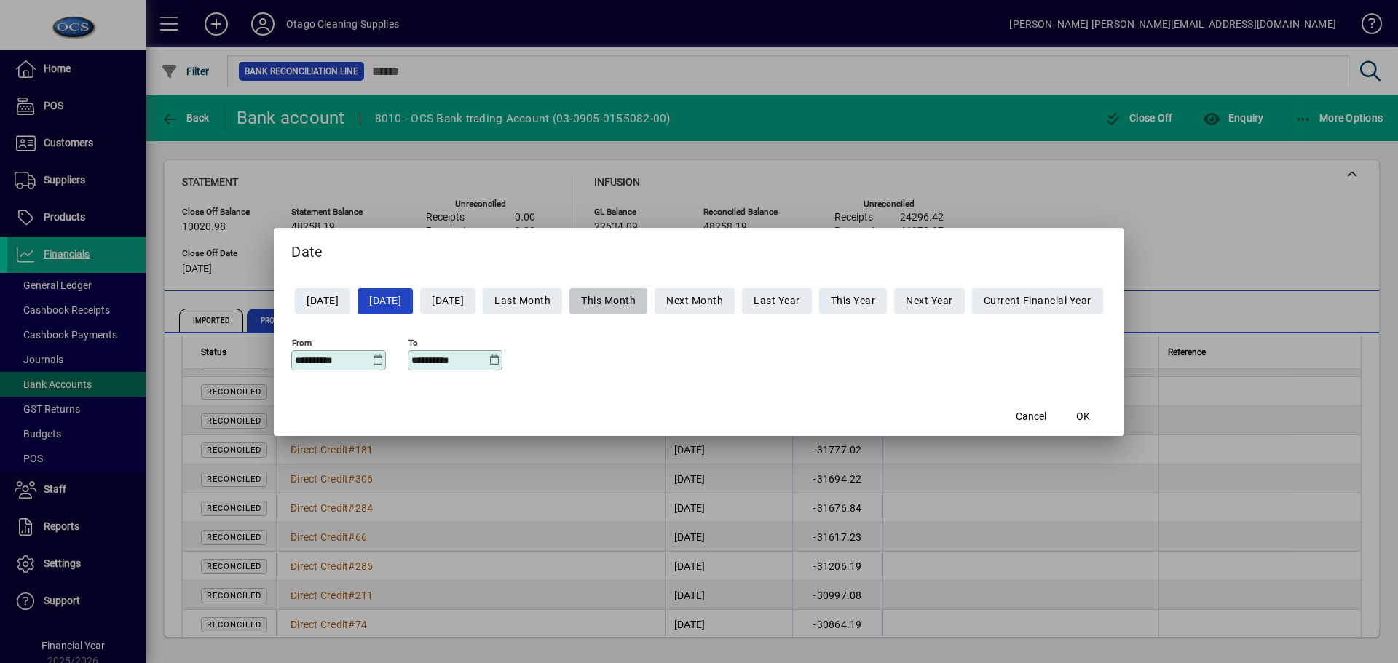
click at [635, 299] on span "This Month" at bounding box center [608, 301] width 55 height 24
type input "**********"
click at [1090, 416] on span "OK" at bounding box center [1083, 416] width 14 height 15
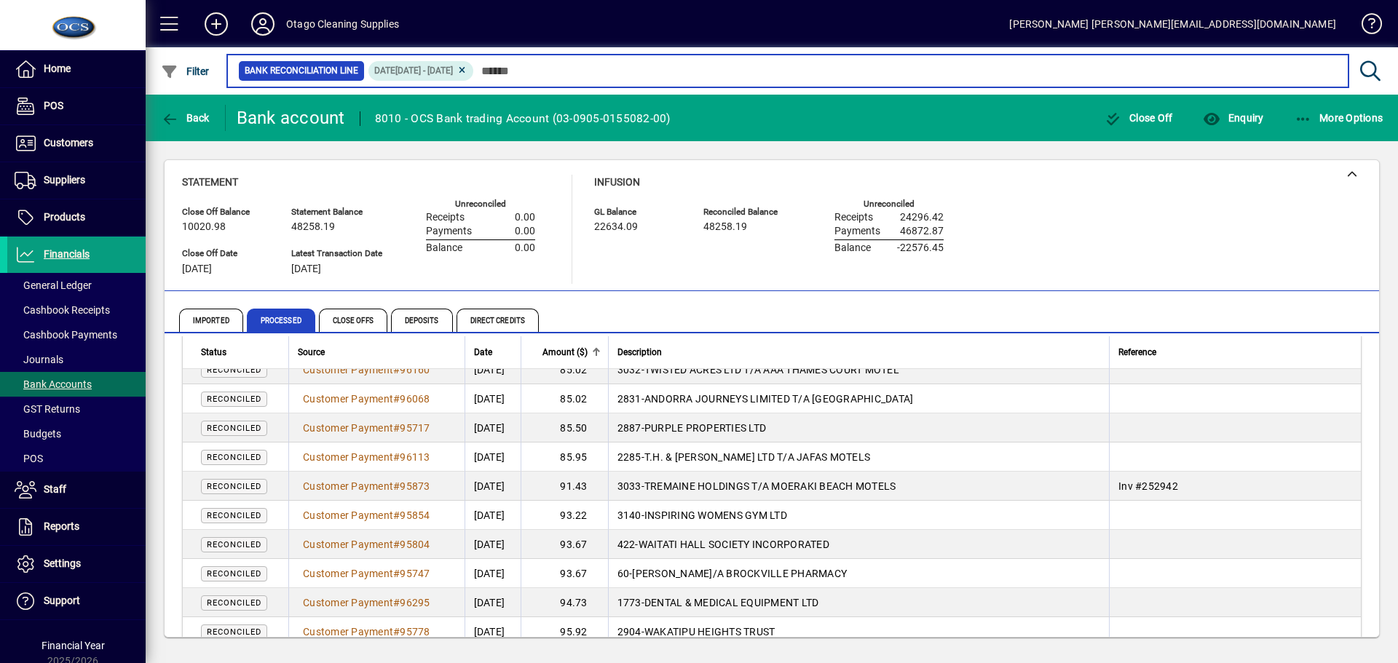
scroll to position [2712, 0]
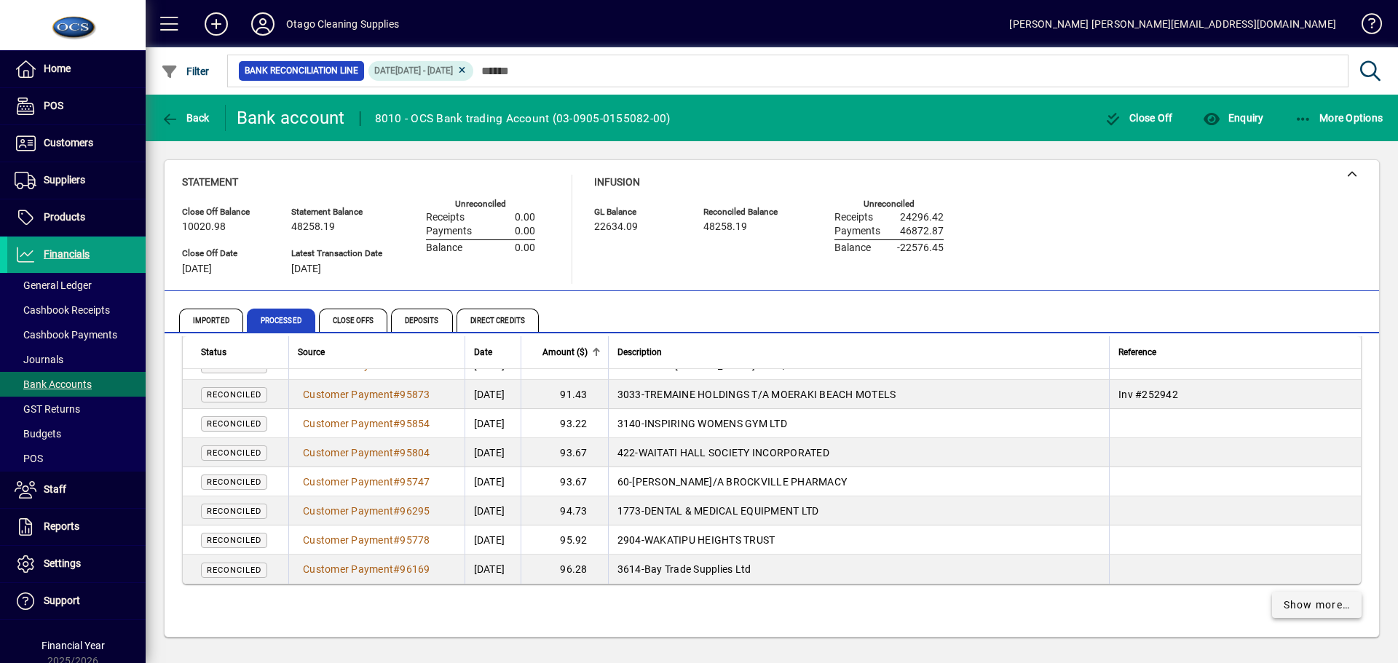
click at [1291, 612] on span "Show more…" at bounding box center [1316, 605] width 67 height 15
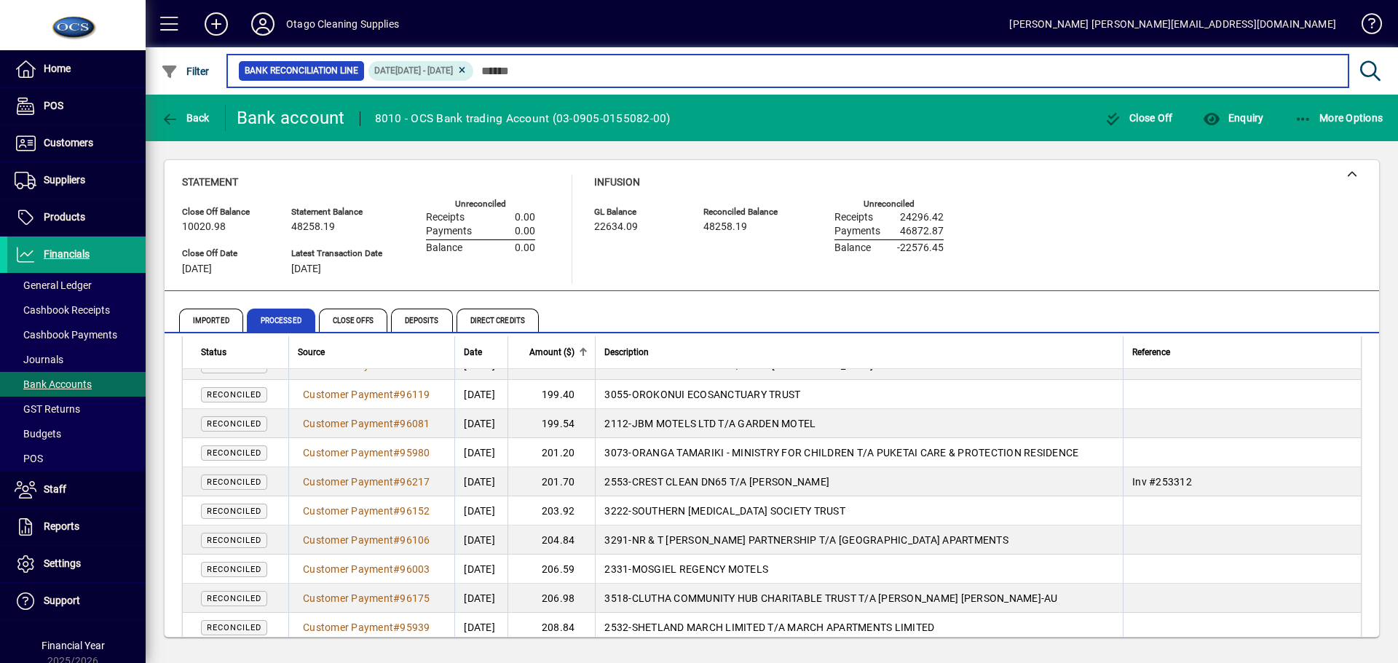
scroll to position [5624, 0]
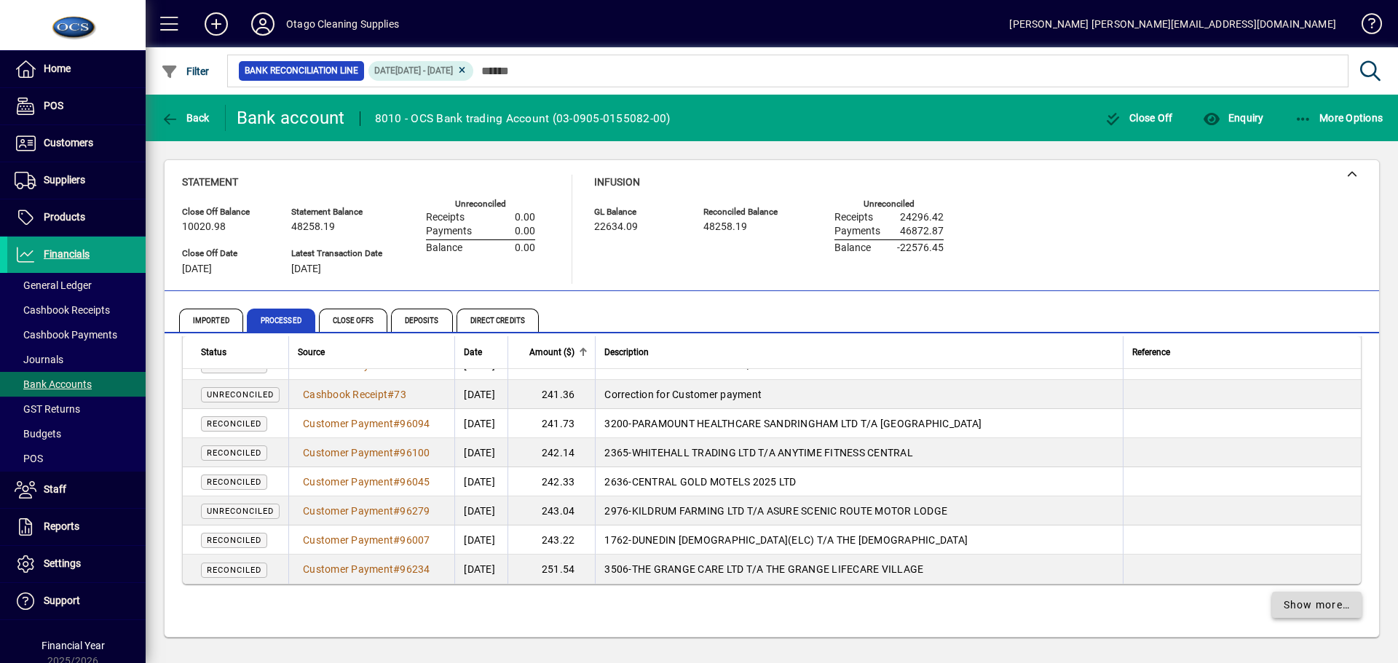
click at [1315, 602] on span "Show more…" at bounding box center [1316, 605] width 67 height 15
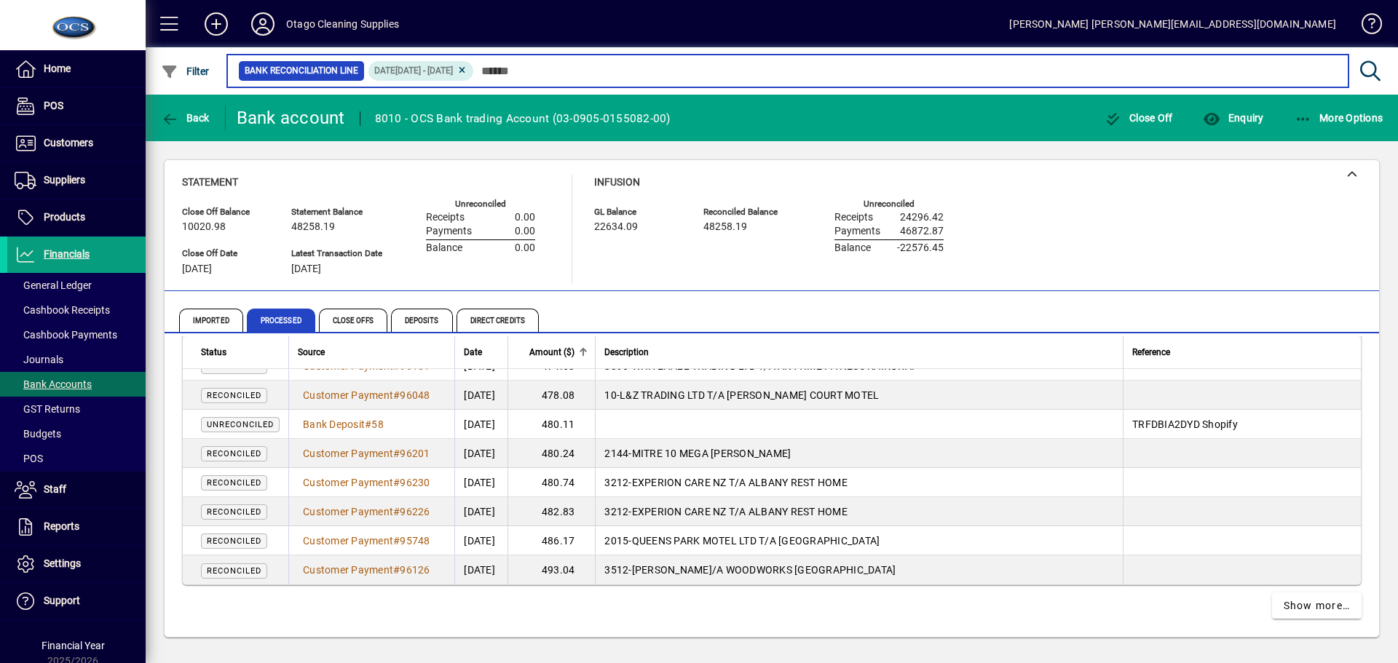
scroll to position [8536, 0]
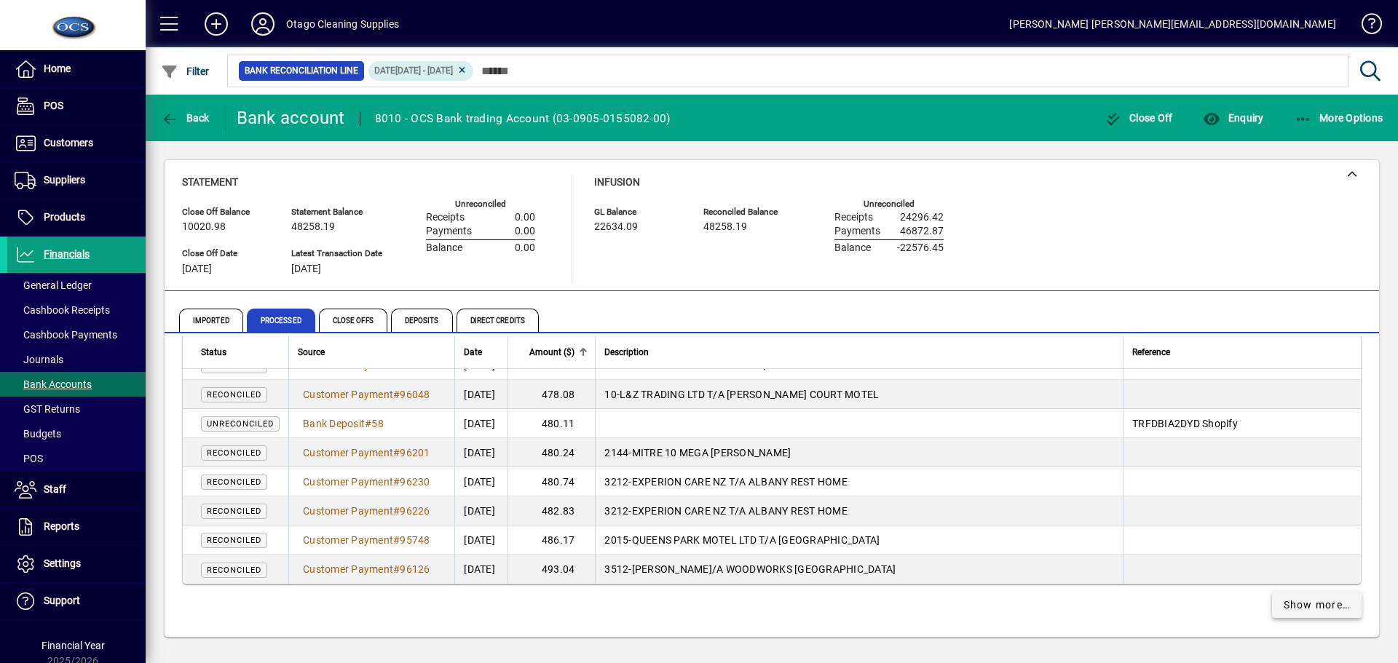
click at [1322, 607] on span "Show more…" at bounding box center [1316, 605] width 67 height 15
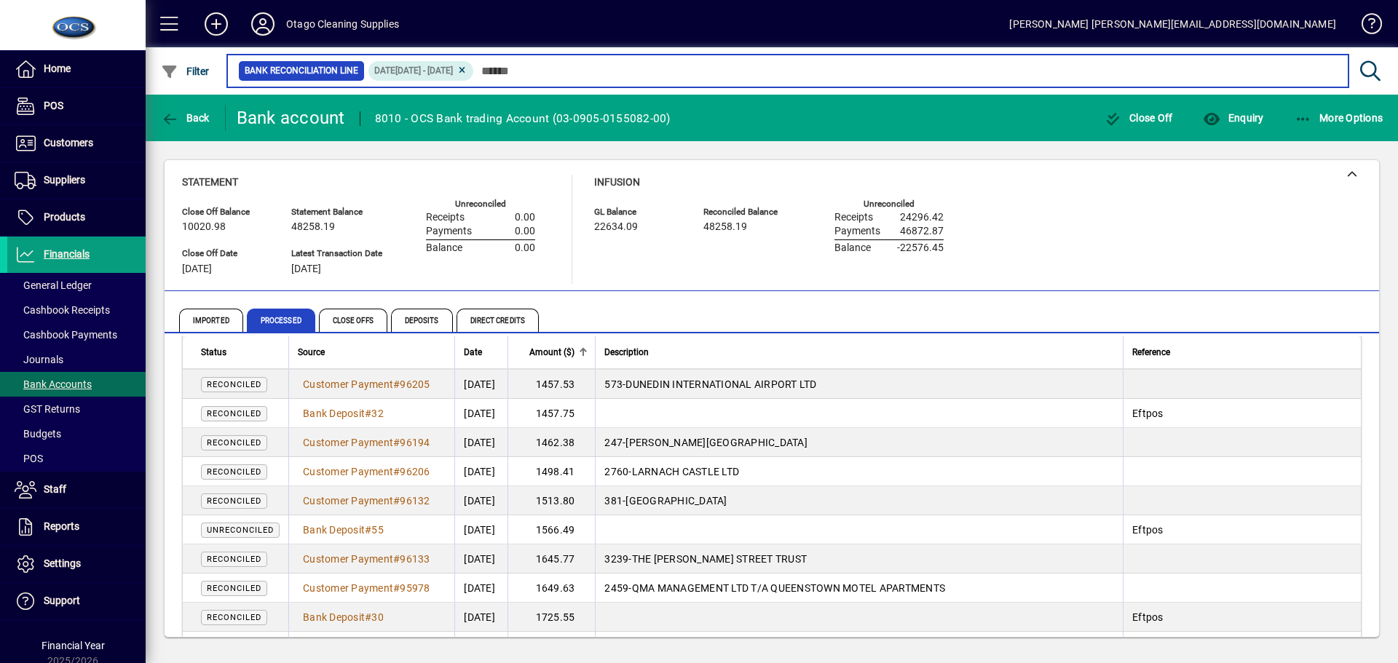
scroll to position [11447, 0]
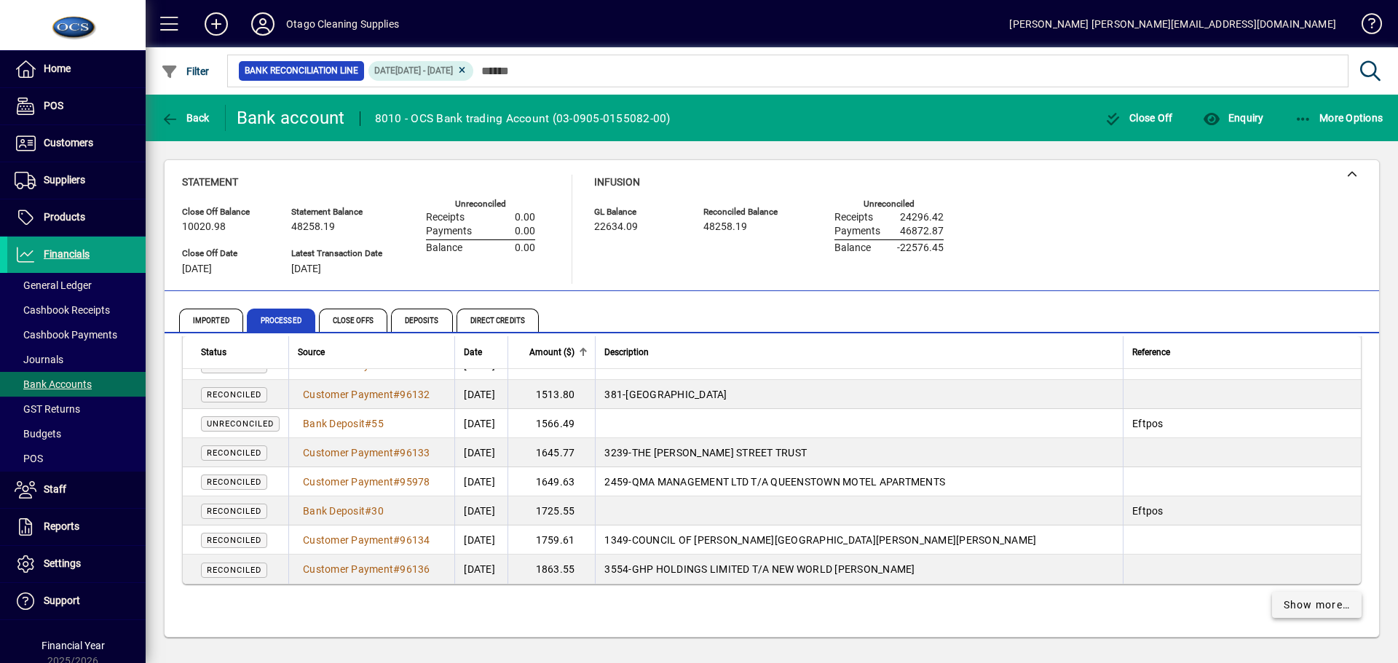
click at [1325, 603] on span "Show more…" at bounding box center [1316, 605] width 67 height 15
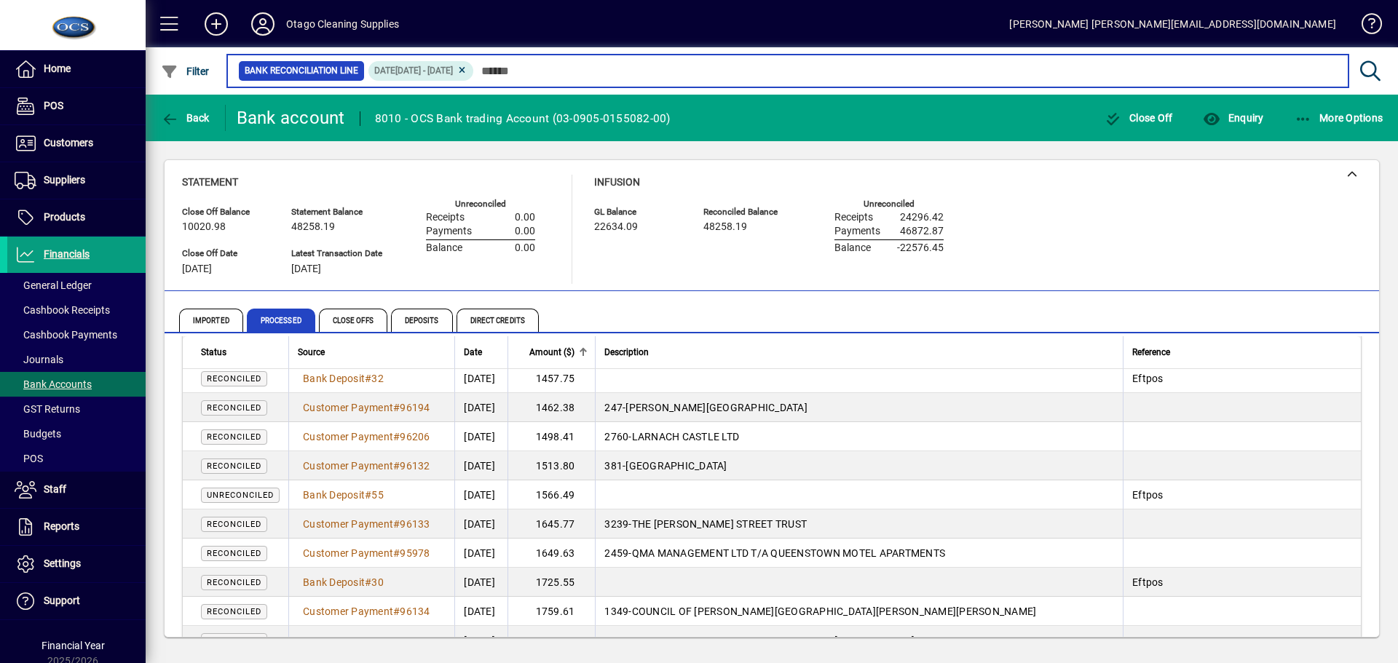
scroll to position [11363, 0]
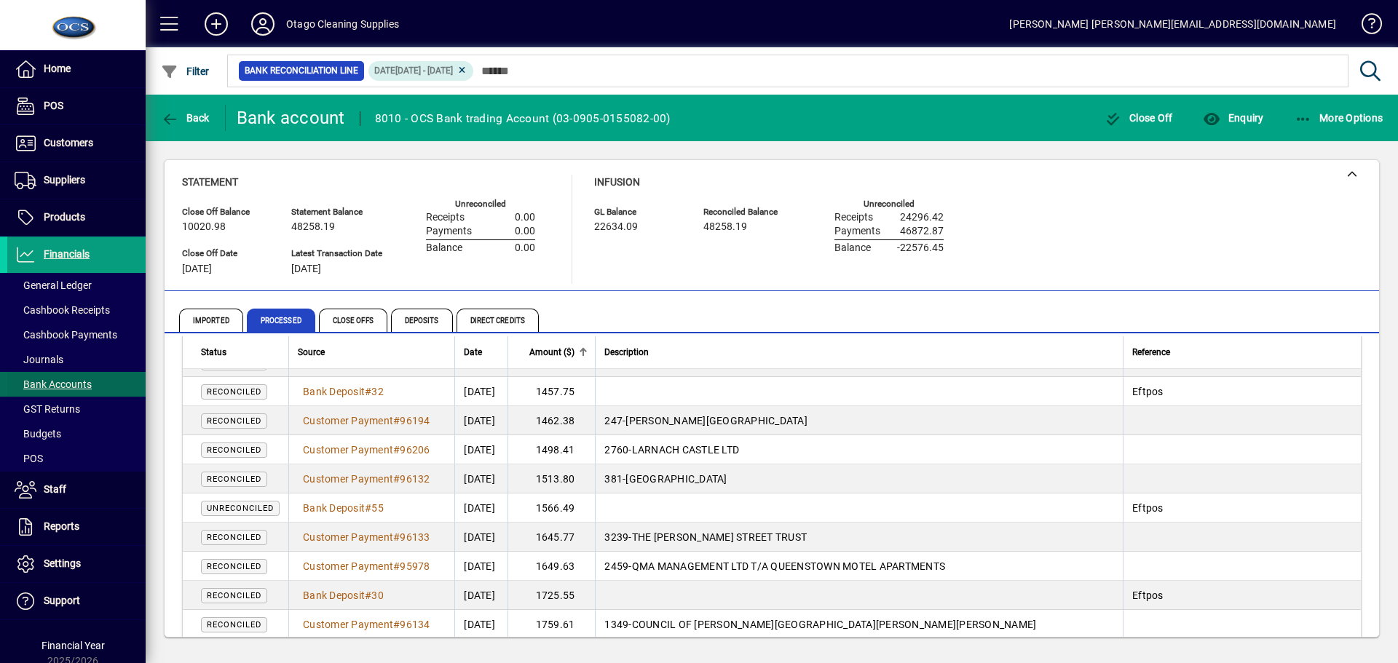
click at [69, 382] on span "Bank Accounts" at bounding box center [53, 385] width 77 height 12
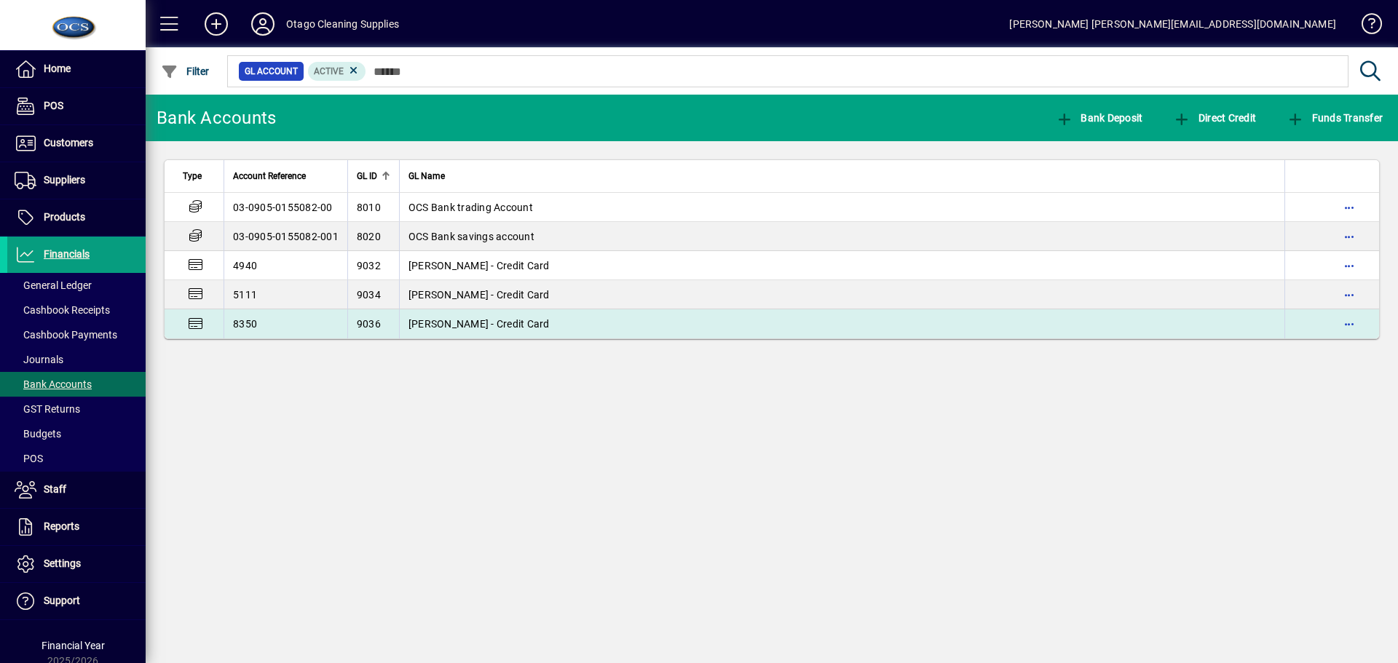
click at [437, 329] on span "[PERSON_NAME] - Credit Card" at bounding box center [478, 324] width 141 height 12
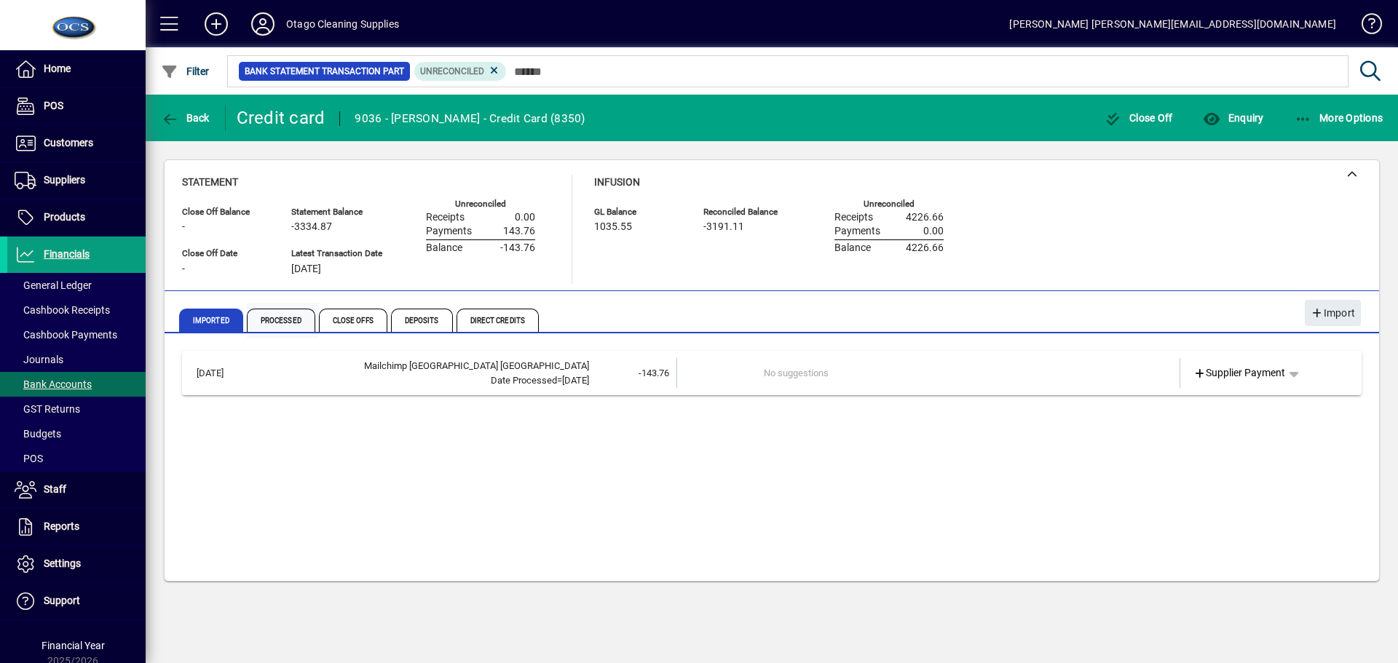
click at [284, 322] on span "Processed" at bounding box center [281, 320] width 68 height 23
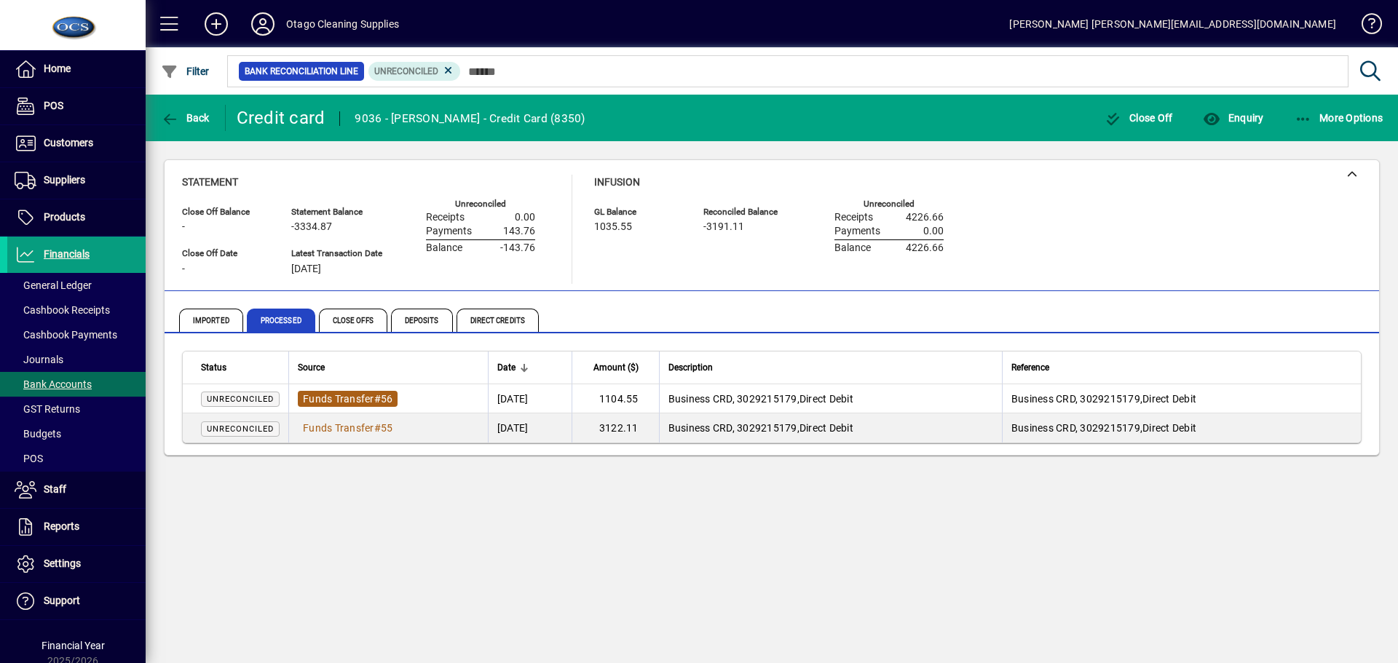
click at [356, 400] on span "Funds Transfer" at bounding box center [338, 399] width 71 height 12
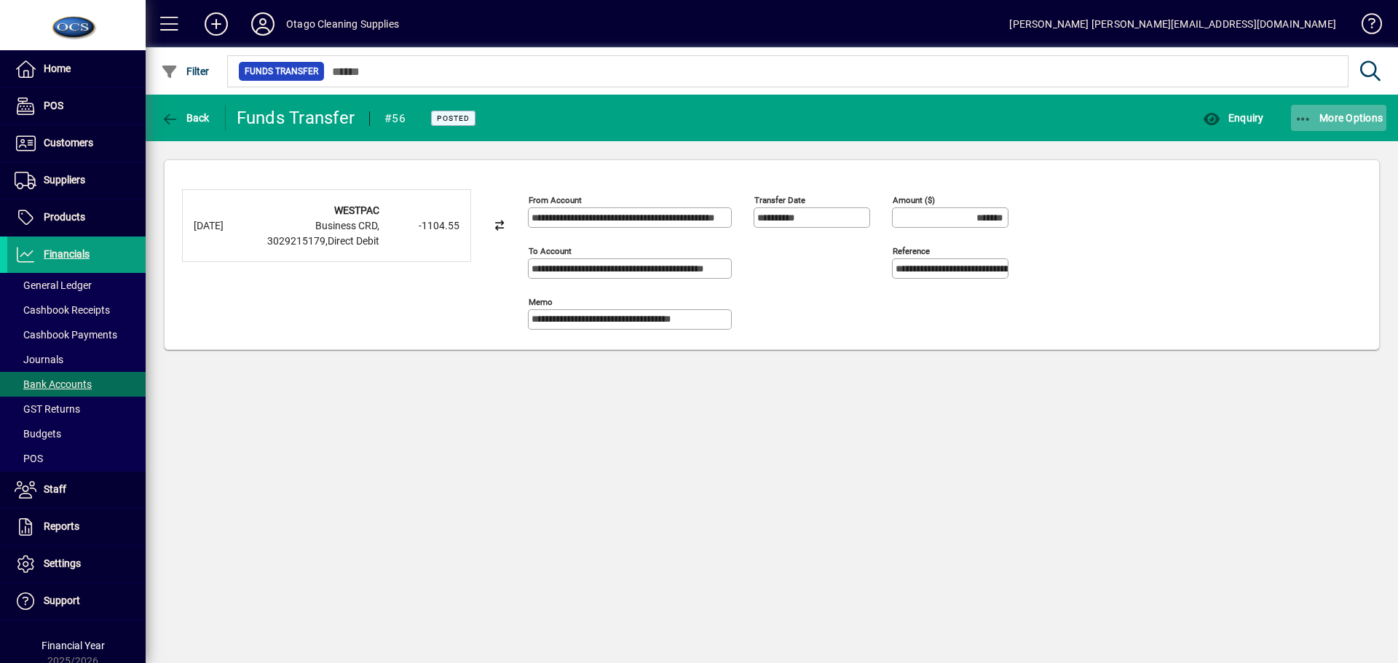
click at [1336, 116] on span "More Options" at bounding box center [1338, 118] width 89 height 12
click at [1296, 148] on span "Reverse" at bounding box center [1325, 149] width 122 height 17
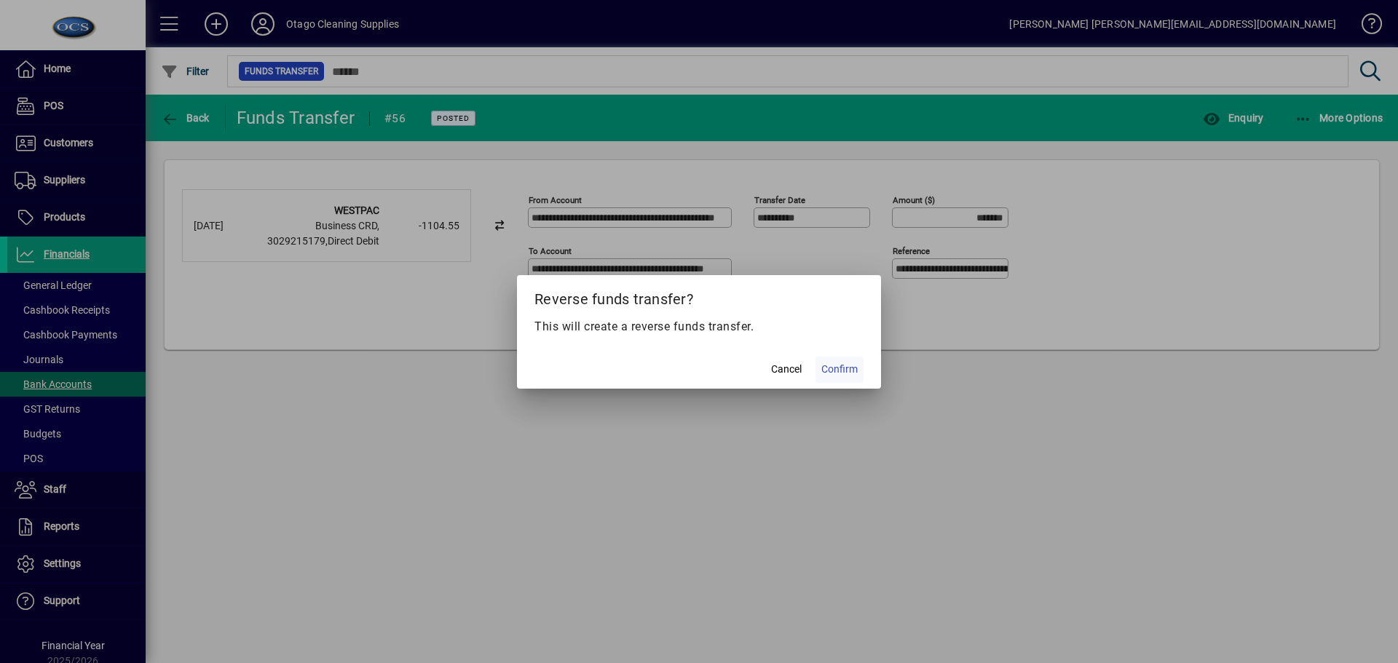
click at [832, 371] on span "Confirm" at bounding box center [839, 369] width 36 height 15
type input "********"
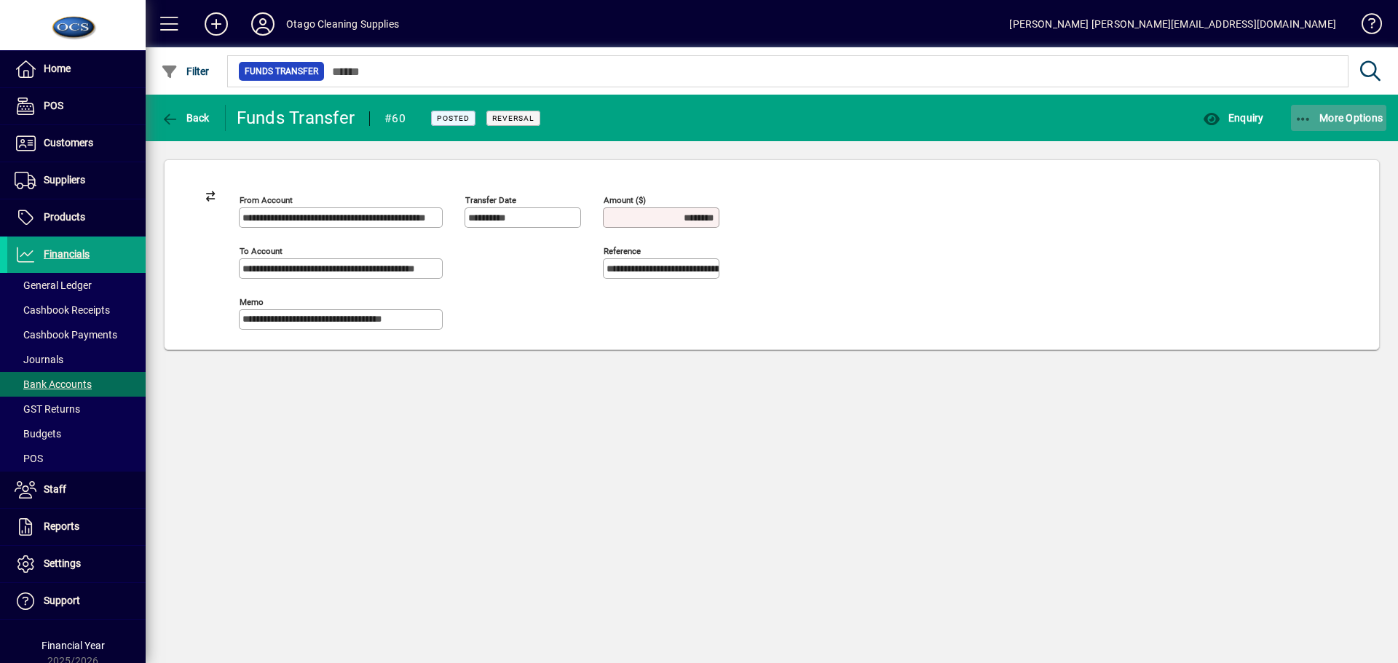
click at [1335, 115] on span "More Options" at bounding box center [1338, 118] width 89 height 12
click at [174, 117] on div at bounding box center [699, 331] width 1398 height 663
click at [186, 118] on span "Back" at bounding box center [185, 118] width 49 height 12
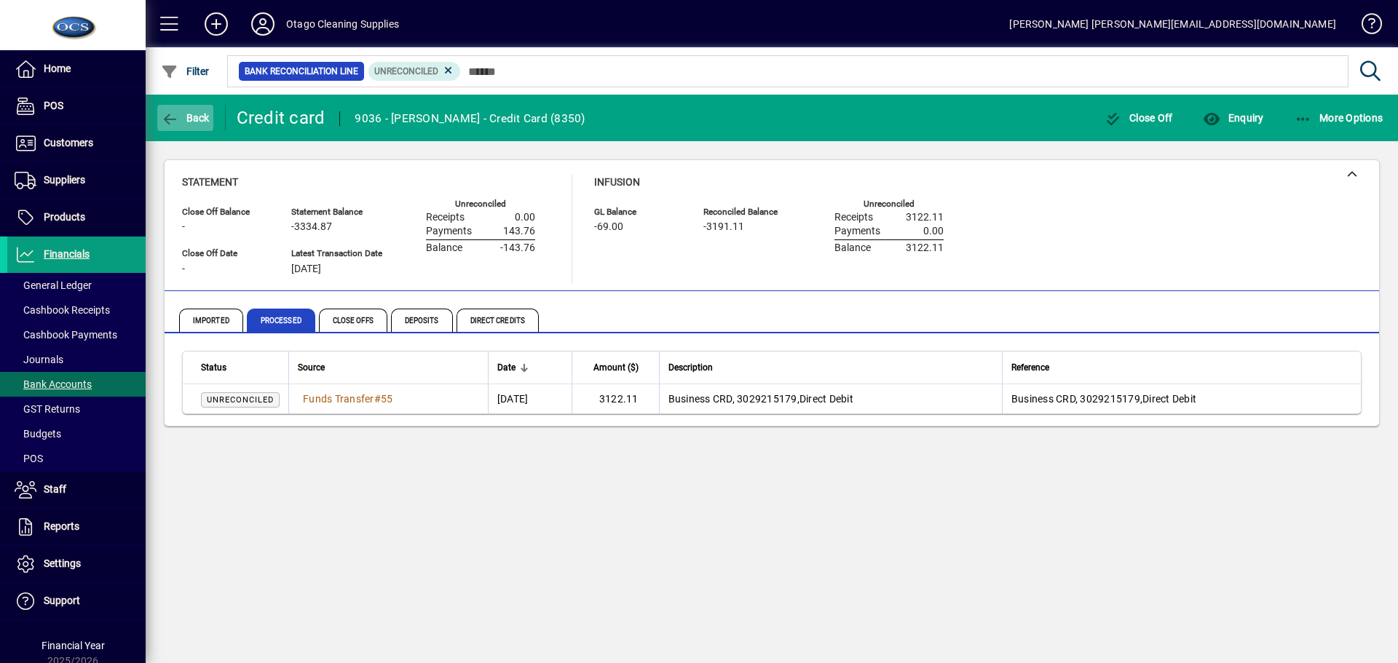
click at [175, 122] on icon "button" at bounding box center [170, 119] width 18 height 15
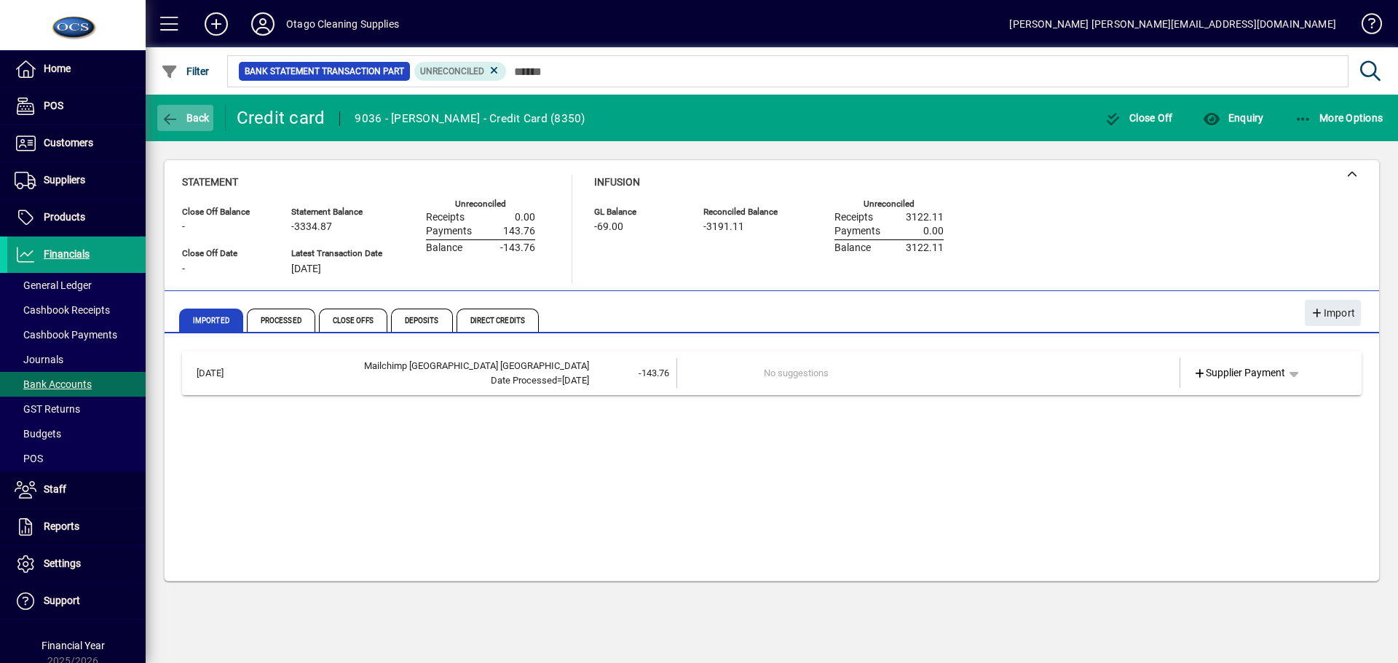
click at [175, 122] on icon "button" at bounding box center [170, 119] width 18 height 15
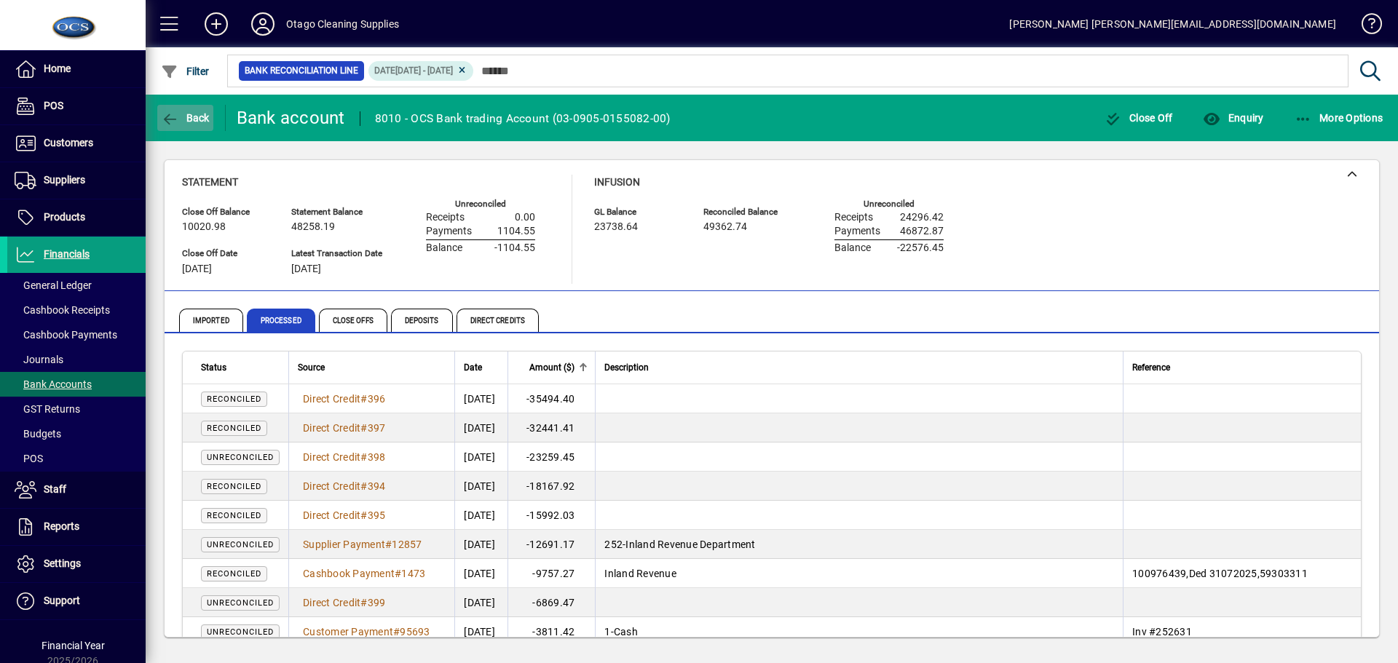
click at [175, 122] on icon "button" at bounding box center [170, 119] width 18 height 15
click at [64, 385] on span "Bank Accounts" at bounding box center [53, 385] width 77 height 12
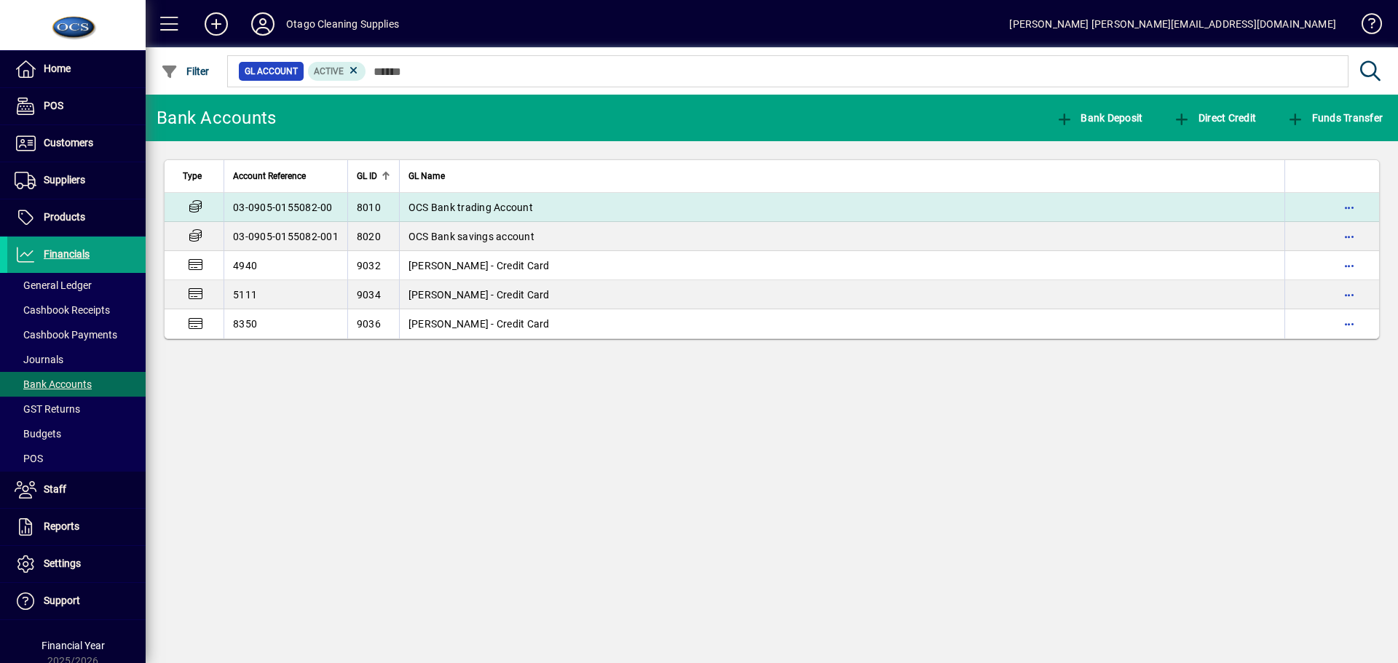
click at [460, 210] on span "OCS Bank trading Account" at bounding box center [470, 208] width 124 height 12
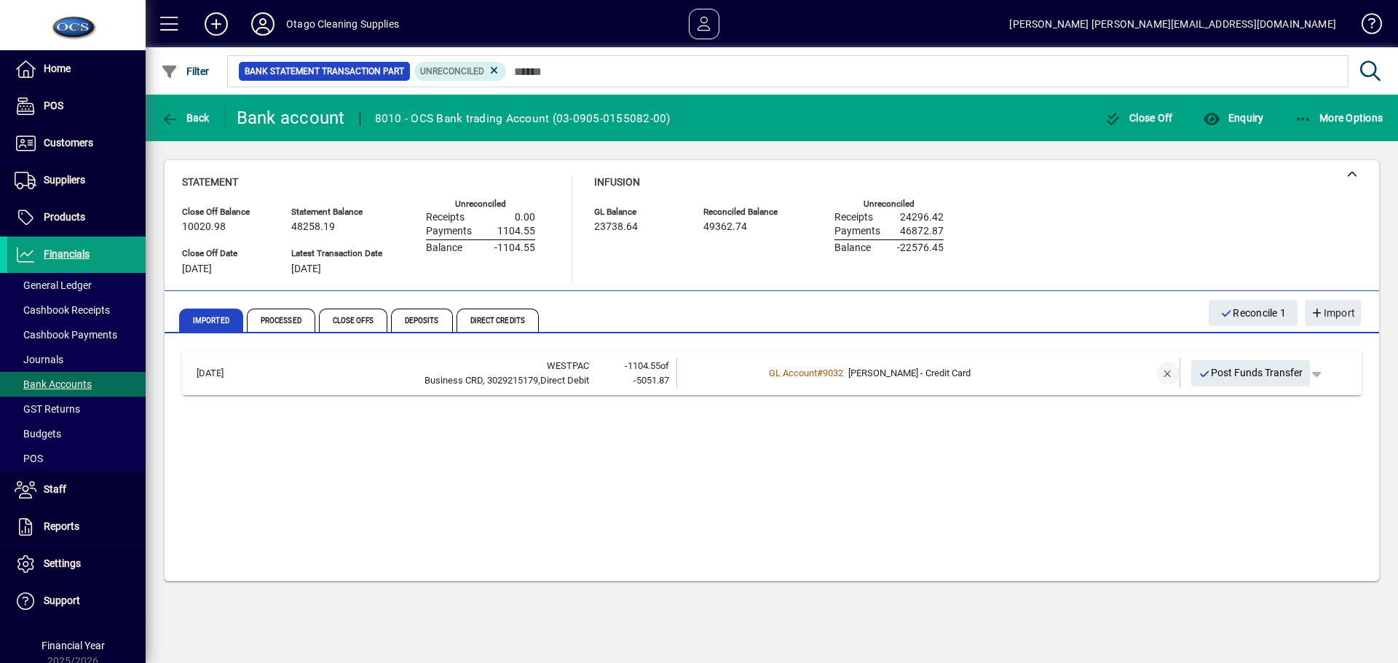
click at [1166, 371] on span "button" at bounding box center [1167, 373] width 35 height 35
click at [1304, 374] on span "button" at bounding box center [1293, 373] width 35 height 35
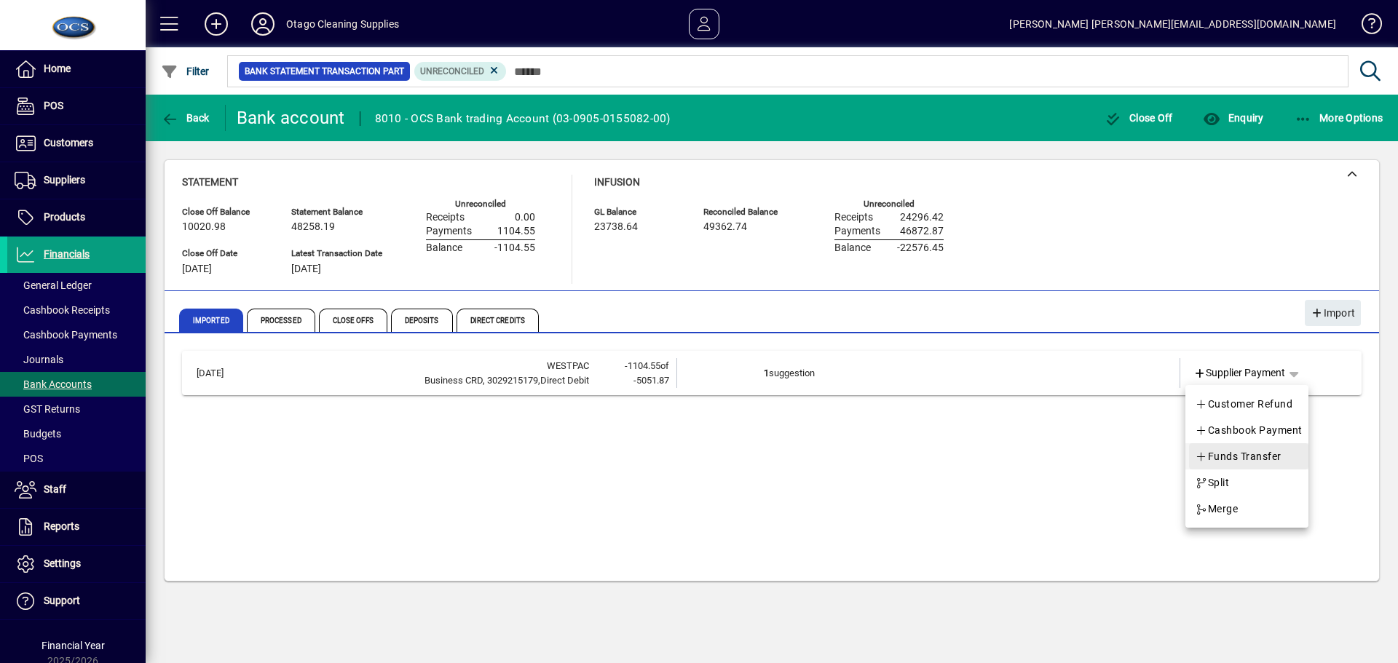
click at [1280, 451] on span "Funds Transfer" at bounding box center [1238, 456] width 87 height 17
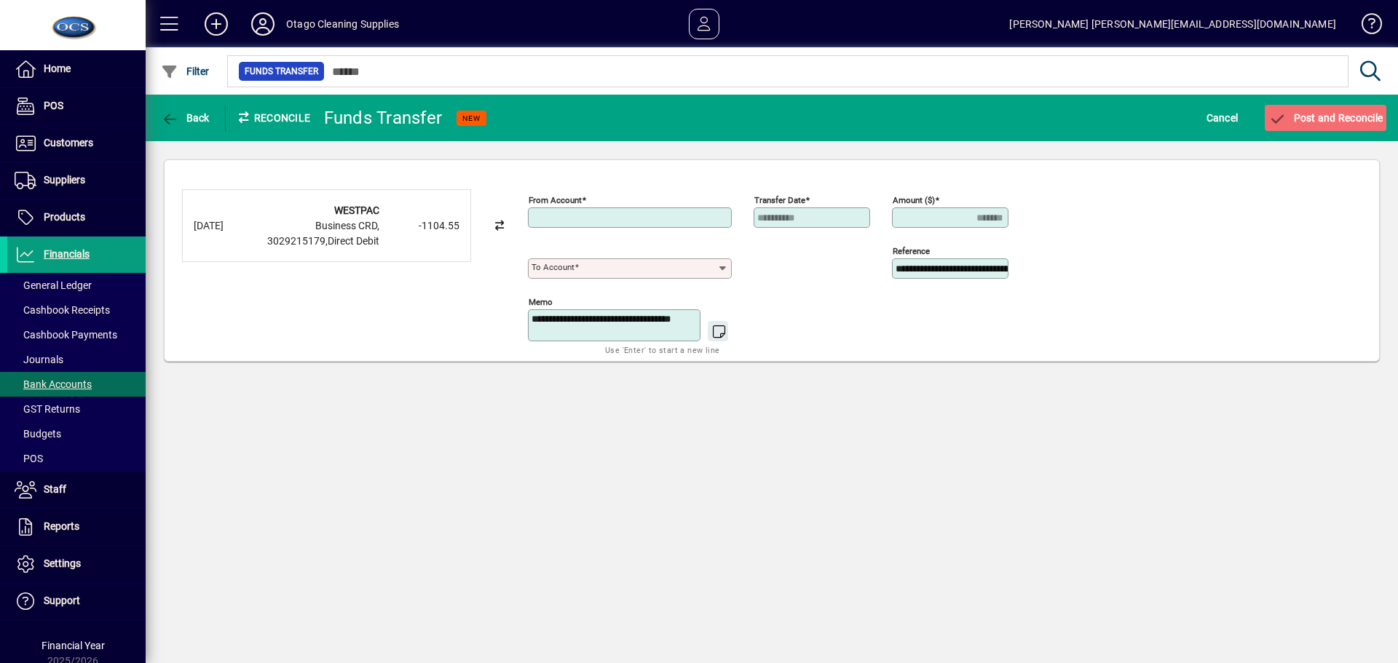
type input "**********"
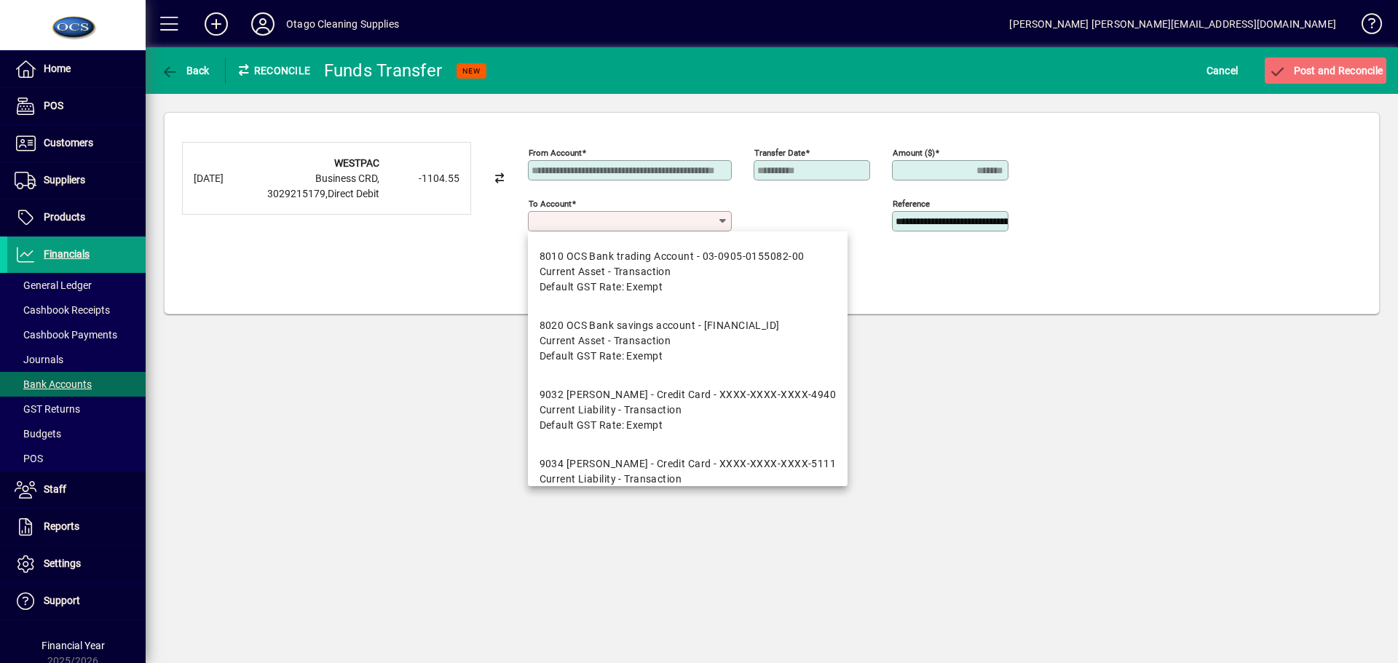
click at [654, 221] on input "To account" at bounding box center [624, 221] width 186 height 12
click at [651, 462] on div "9034 Brent Sinclair - Credit Card - XXXX-XXXX-XXXX-5111" at bounding box center [687, 463] width 297 height 15
type input "**********"
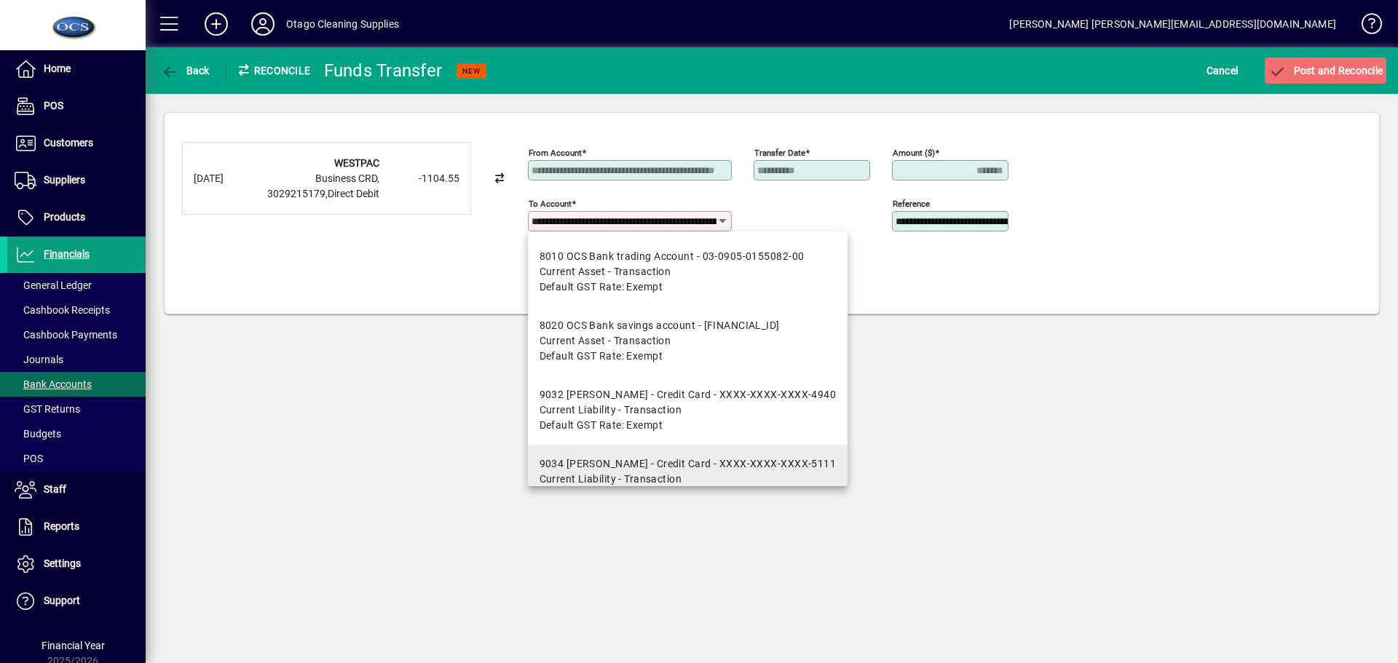
scroll to position [0, 86]
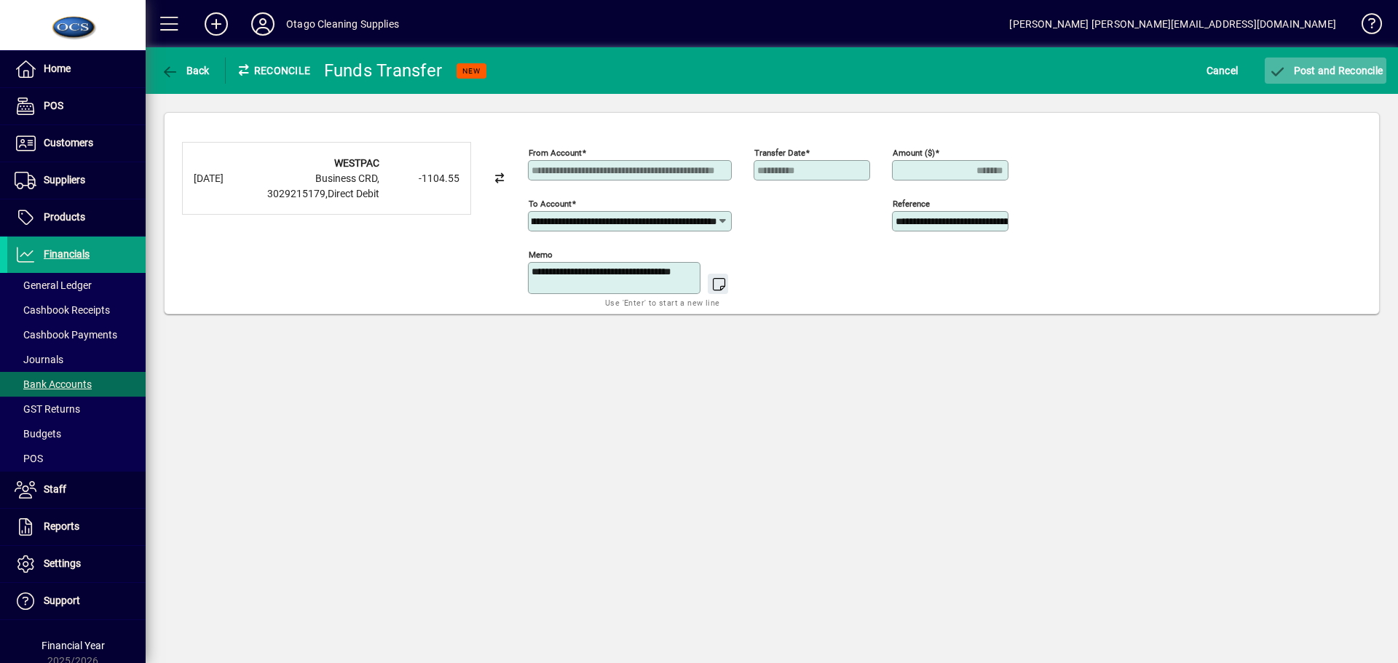
click at [1302, 69] on span "Post and Reconcile" at bounding box center [1325, 71] width 114 height 12
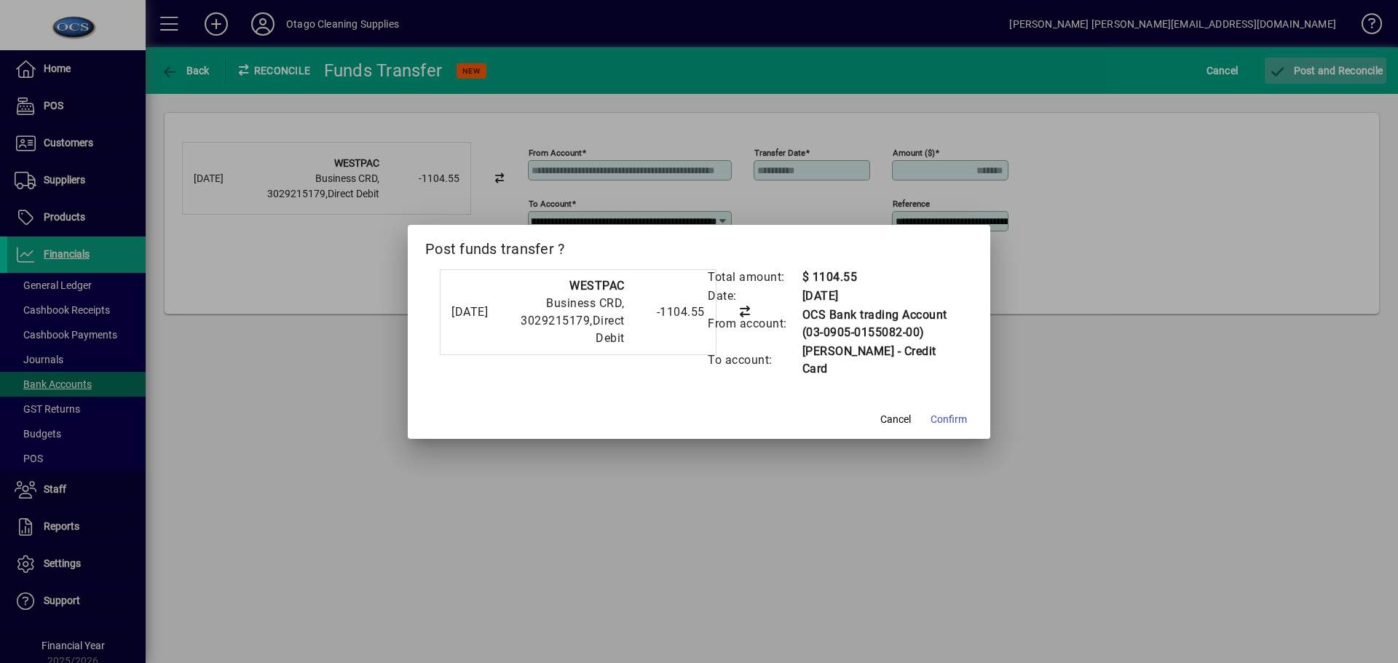
scroll to position [0, 0]
click at [944, 419] on span "Confirm" at bounding box center [948, 419] width 36 height 15
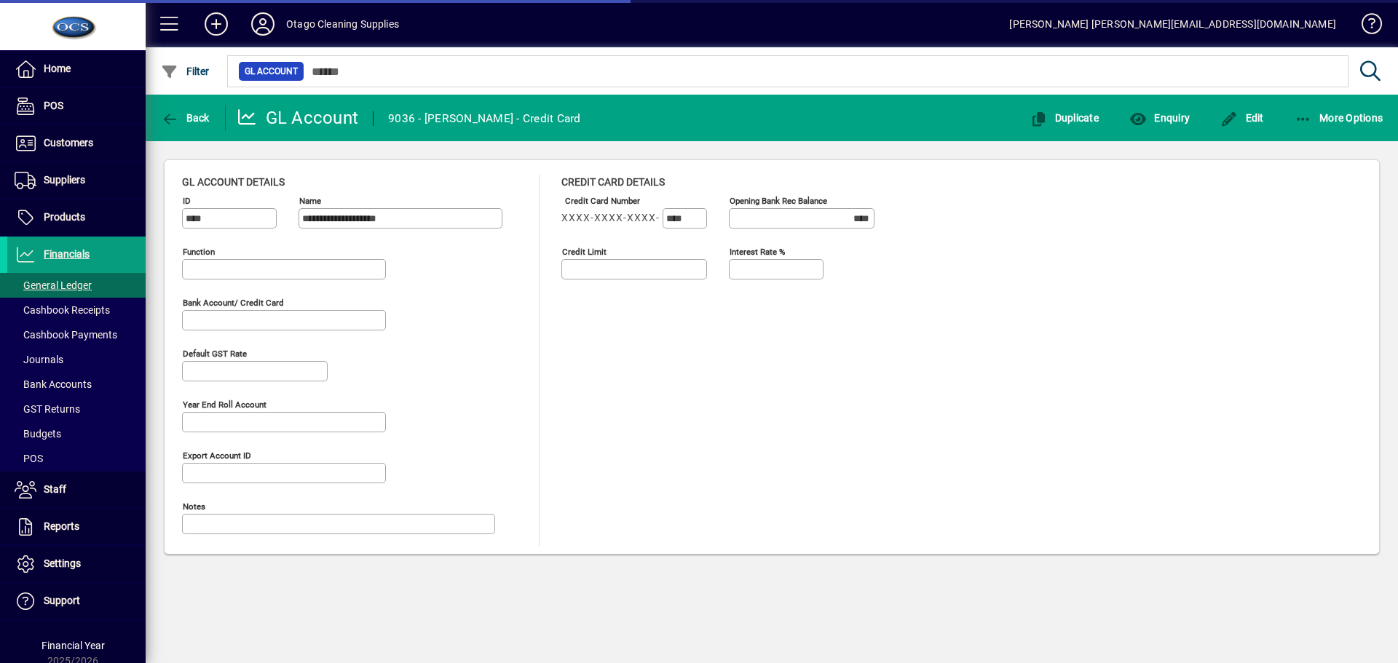
type input "**********"
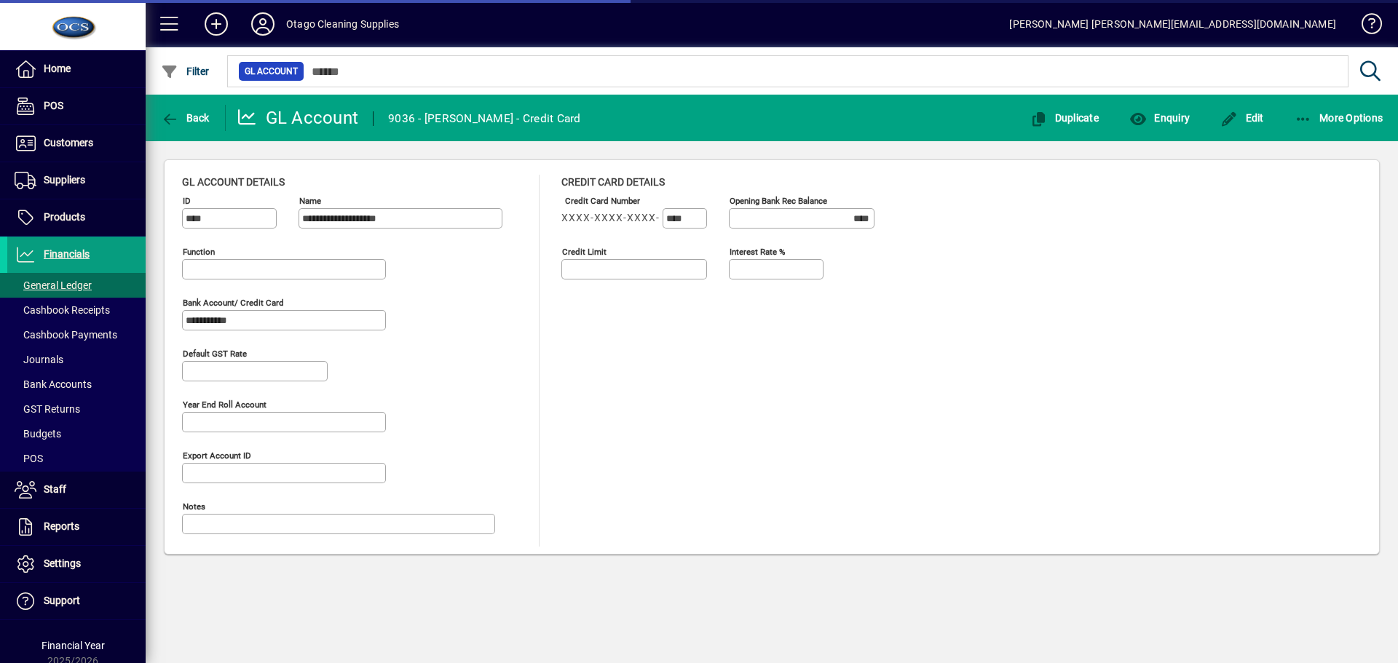
type input "**********"
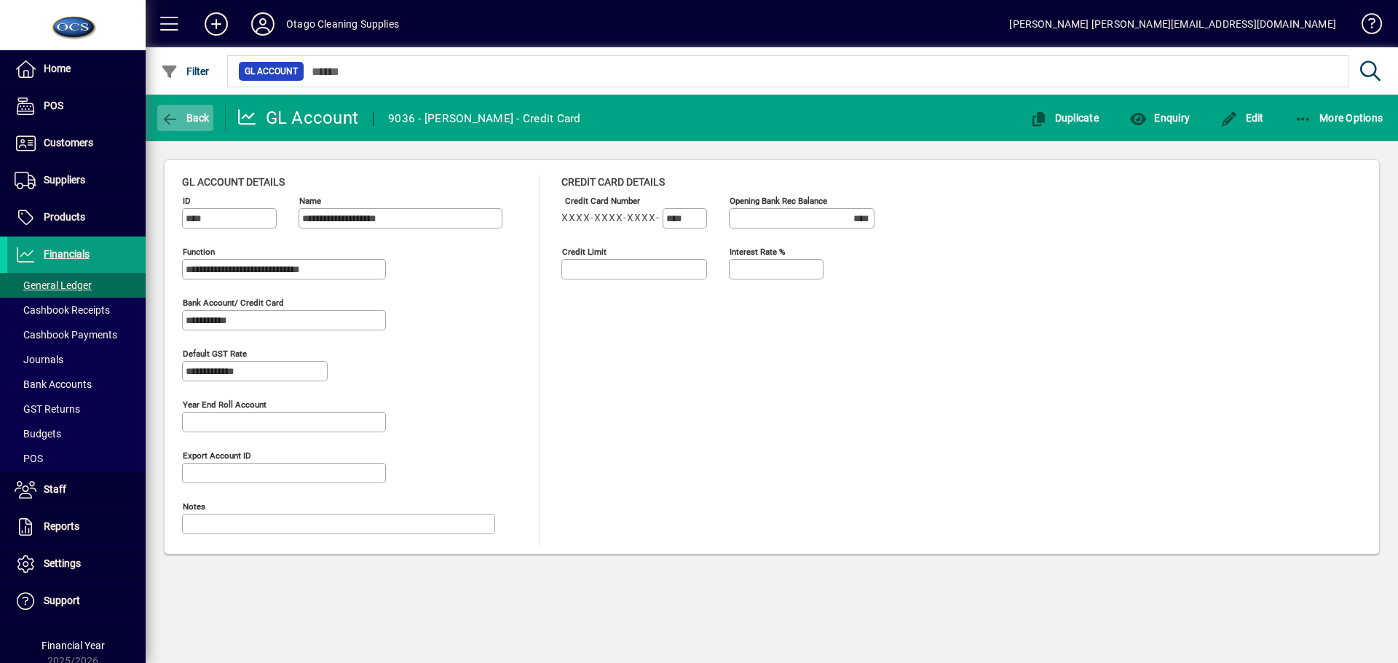
click at [194, 115] on span "Back" at bounding box center [185, 118] width 49 height 12
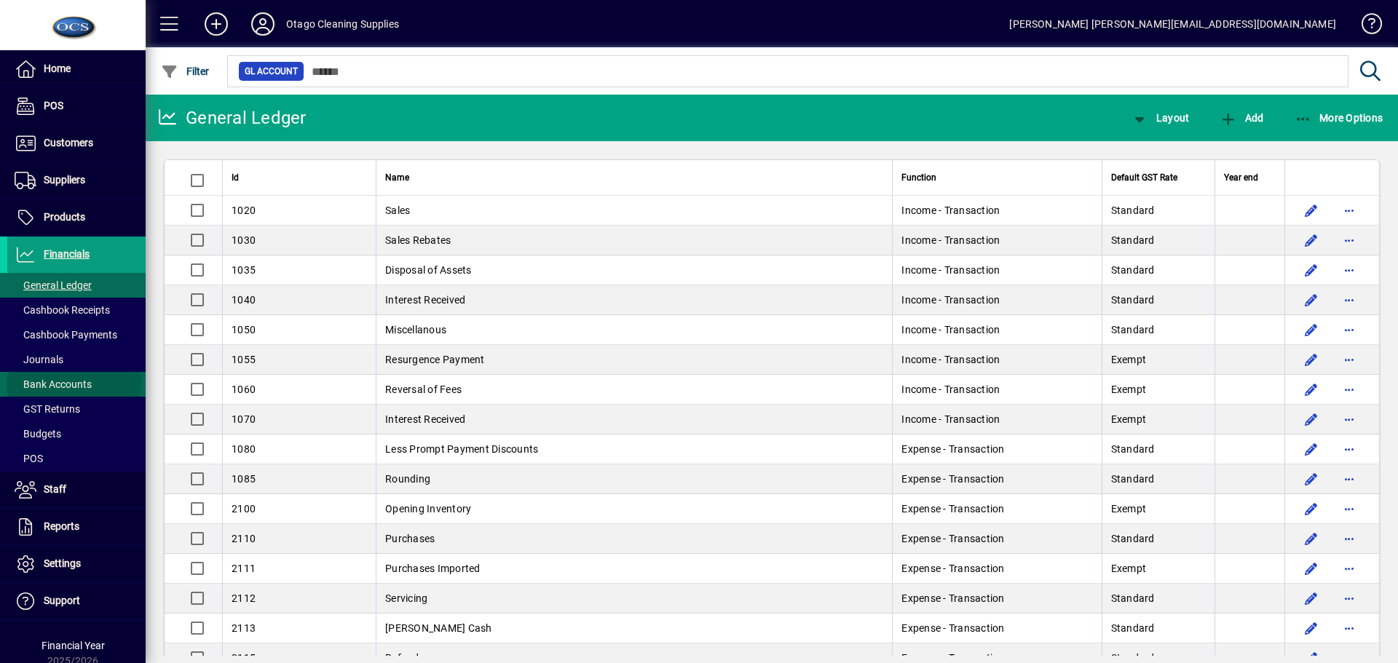
click at [74, 381] on span "Bank Accounts" at bounding box center [53, 385] width 77 height 12
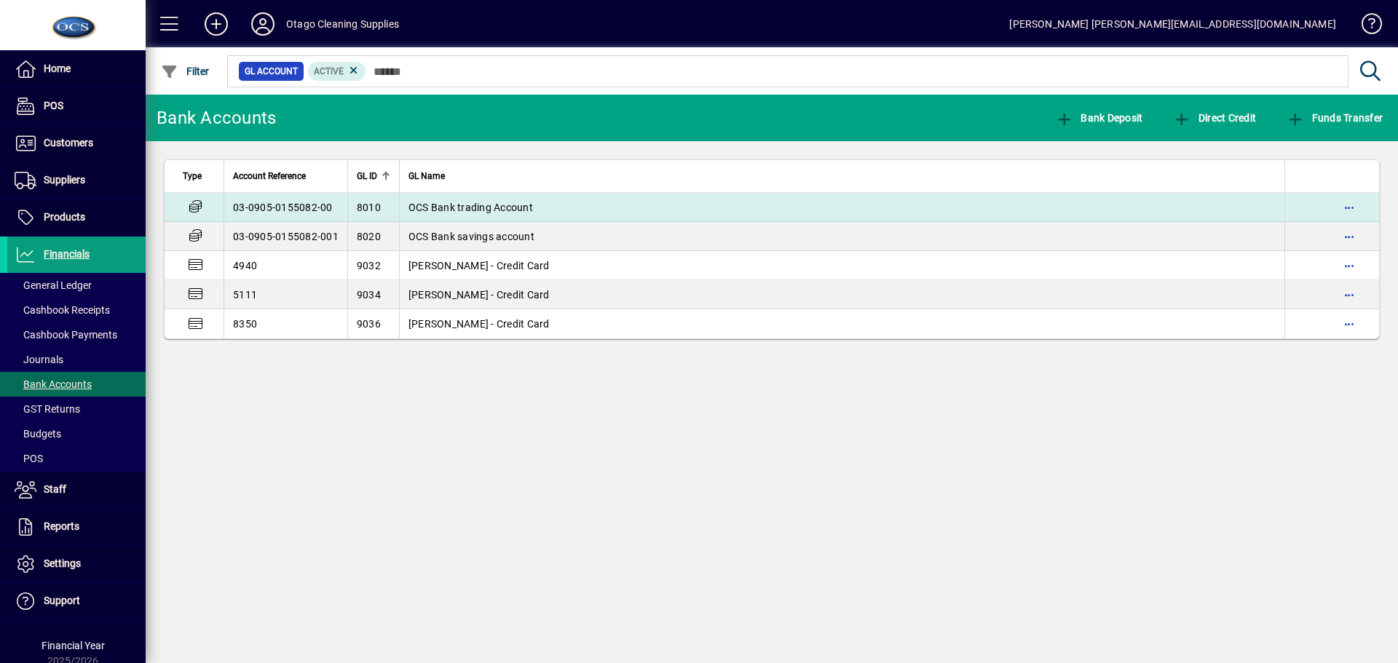
click at [445, 207] on span "OCS Bank trading Account" at bounding box center [470, 208] width 124 height 12
